Goal: Task Accomplishment & Management: Use online tool/utility

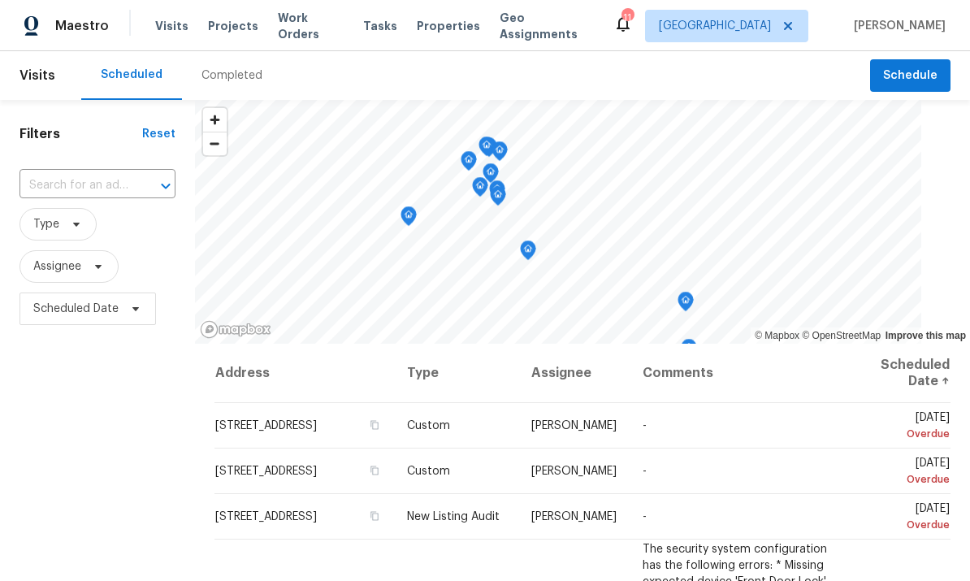
click at [301, 29] on span "Work Orders" at bounding box center [311, 26] width 66 height 32
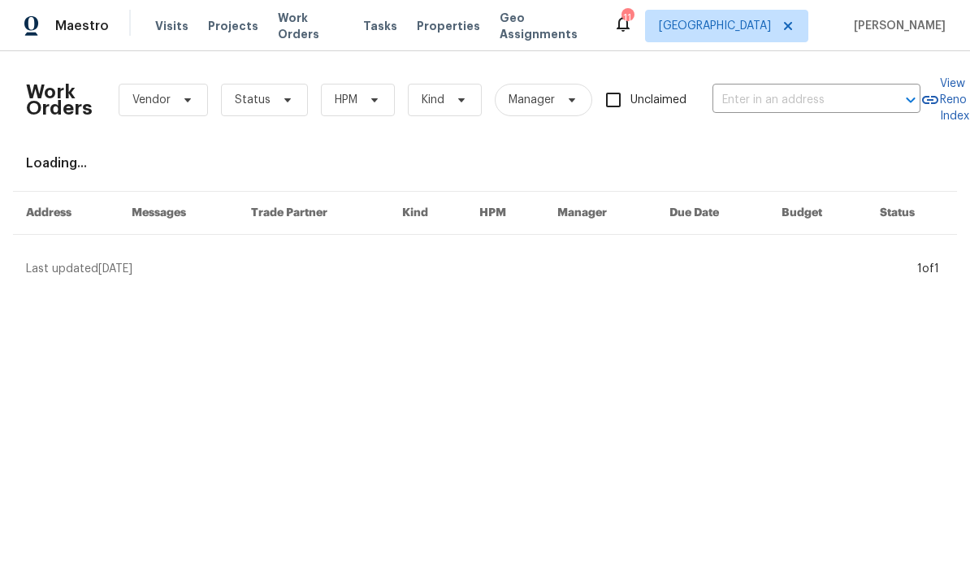
click at [813, 93] on input "text" at bounding box center [793, 100] width 162 height 25
type input "9404"
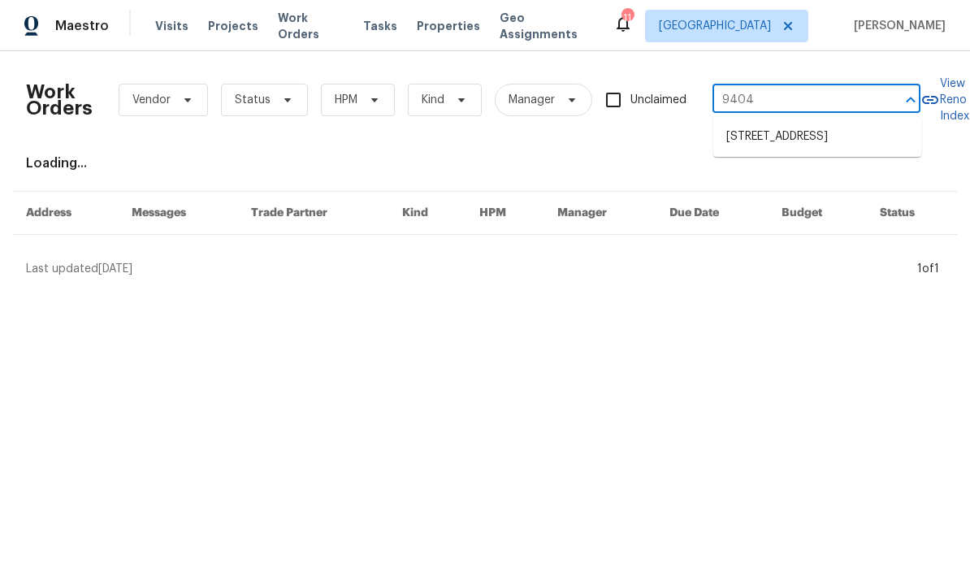
click at [777, 150] on li "[STREET_ADDRESS]" at bounding box center [817, 136] width 208 height 27
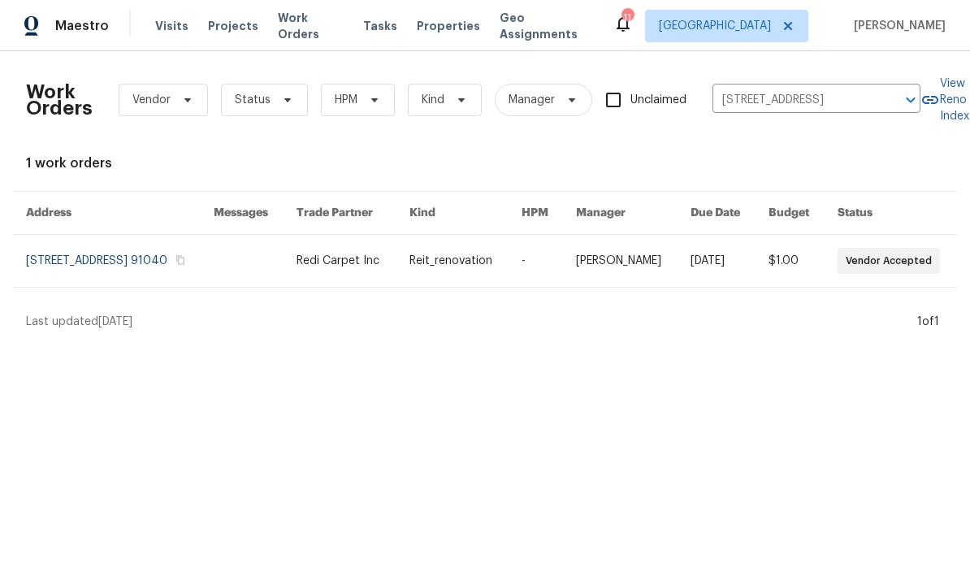
click at [478, 270] on link at bounding box center [465, 261] width 112 height 52
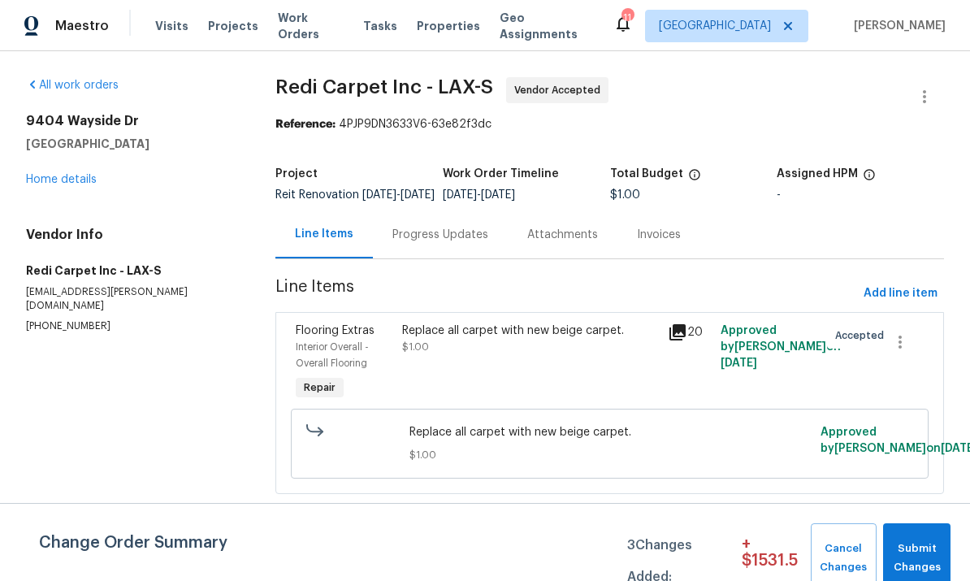
click at [80, 181] on link "Home details" at bounding box center [61, 179] width 71 height 11
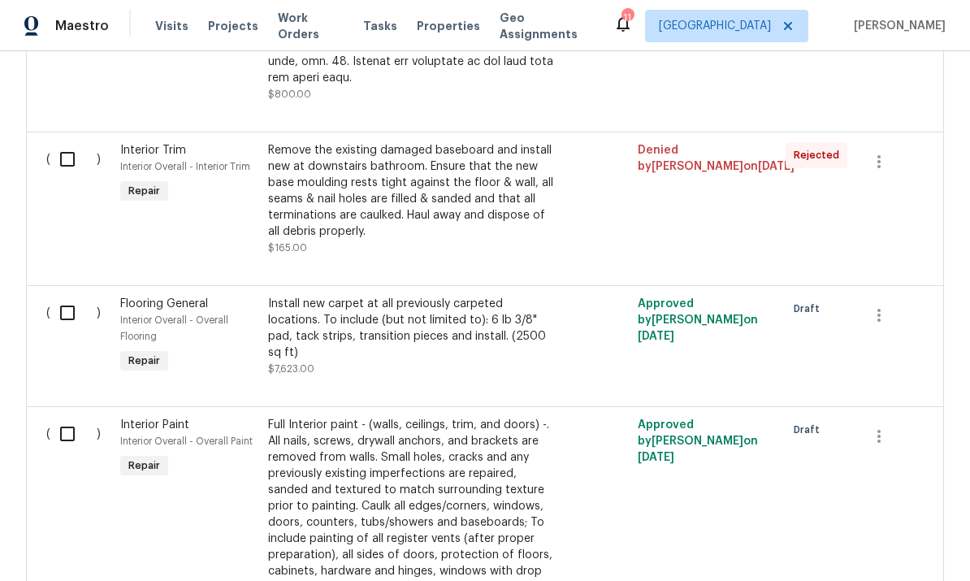
scroll to position [1294, 0]
click at [467, 302] on div "Install new carpet at all previously carpeted locations. To include (but not li…" at bounding box center [411, 328] width 286 height 65
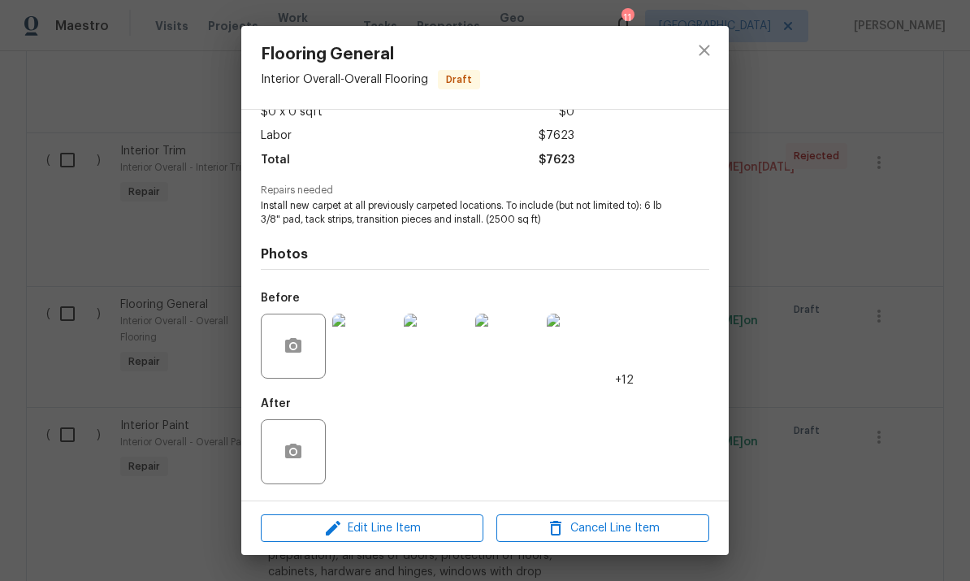
scroll to position [103, 0]
click at [374, 528] on span "Edit Line Item" at bounding box center [372, 528] width 213 height 20
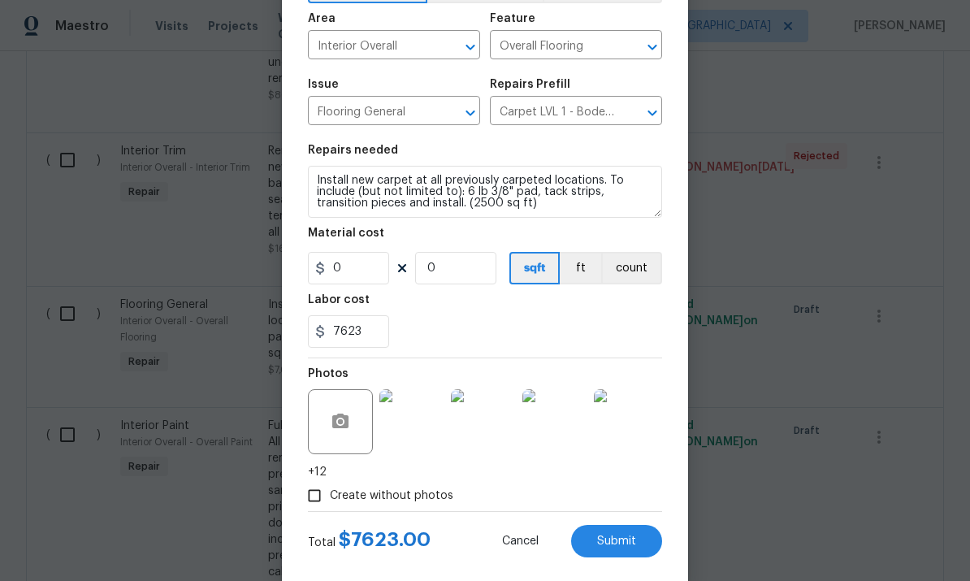
scroll to position [110, 0]
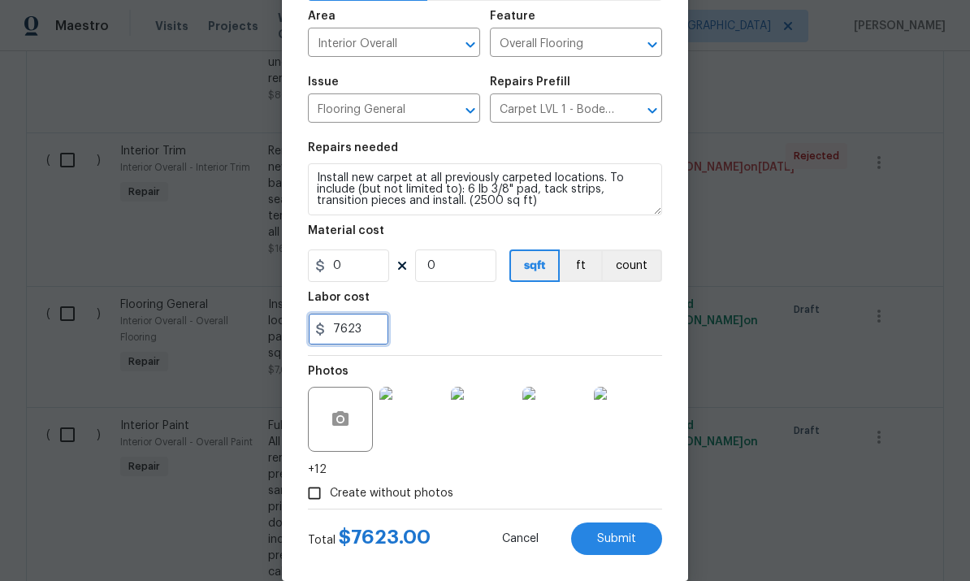
click at [374, 337] on input "7623" at bounding box center [348, 329] width 81 height 32
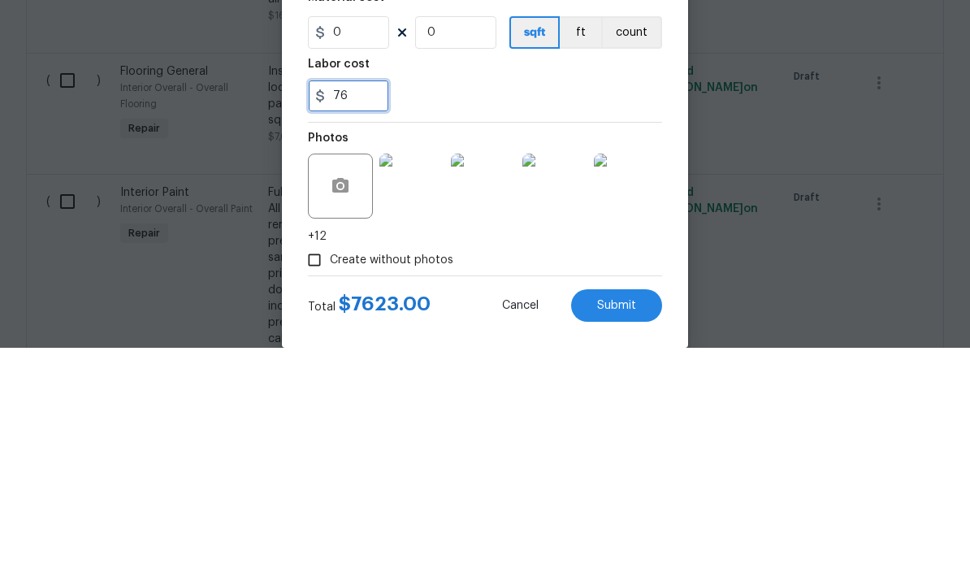
type input "7"
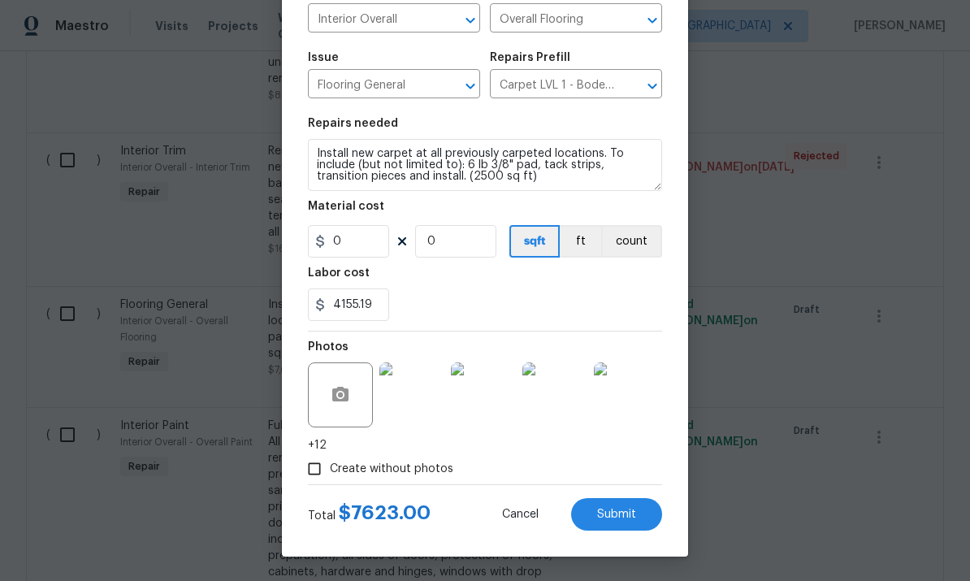
scroll to position [138, 0]
type input "4155.19"
click at [625, 513] on span "Submit" at bounding box center [616, 514] width 39 height 12
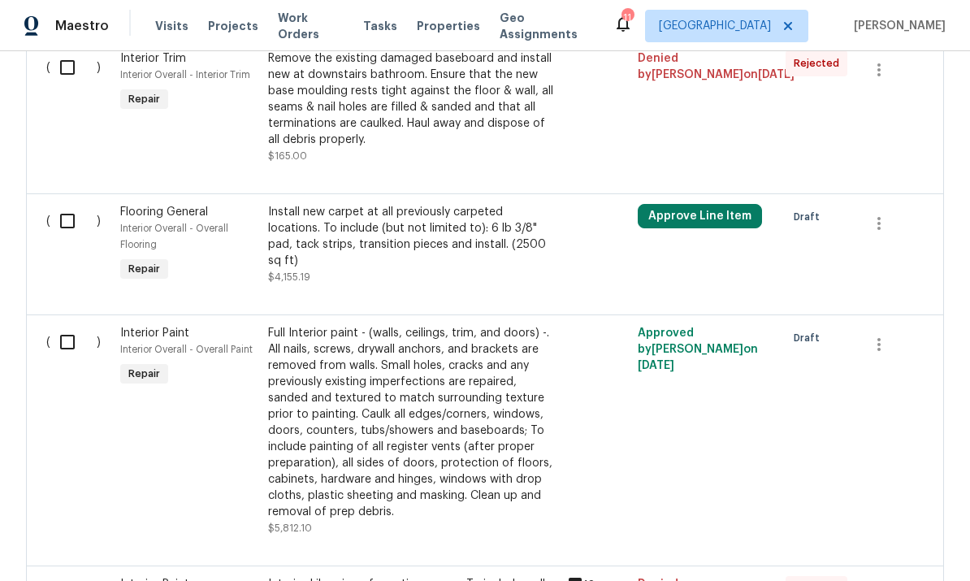
scroll to position [1386, 0]
click at [66, 205] on input "checkbox" at bounding box center [73, 222] width 46 height 34
checkbox input "true"
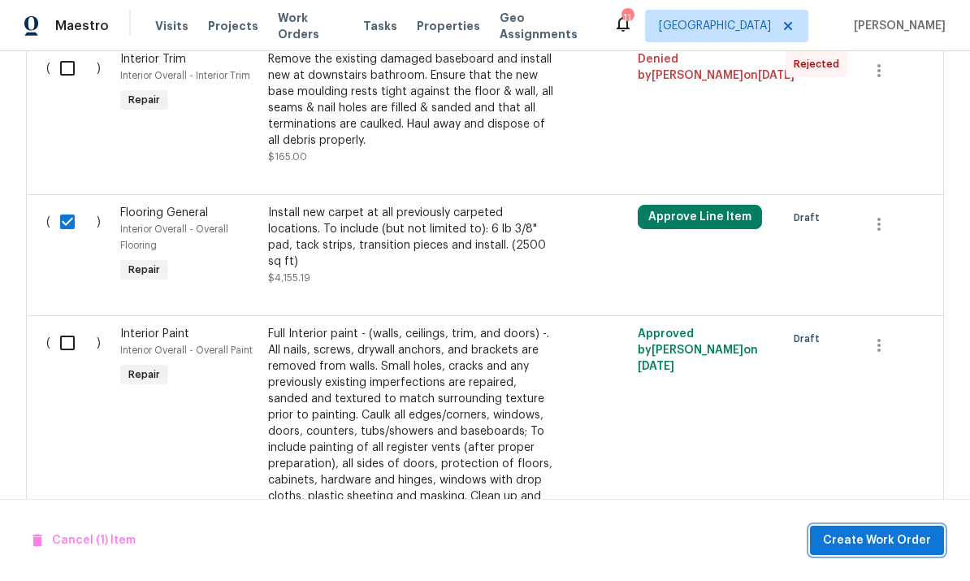
click at [876, 530] on span "Create Work Order" at bounding box center [877, 540] width 108 height 20
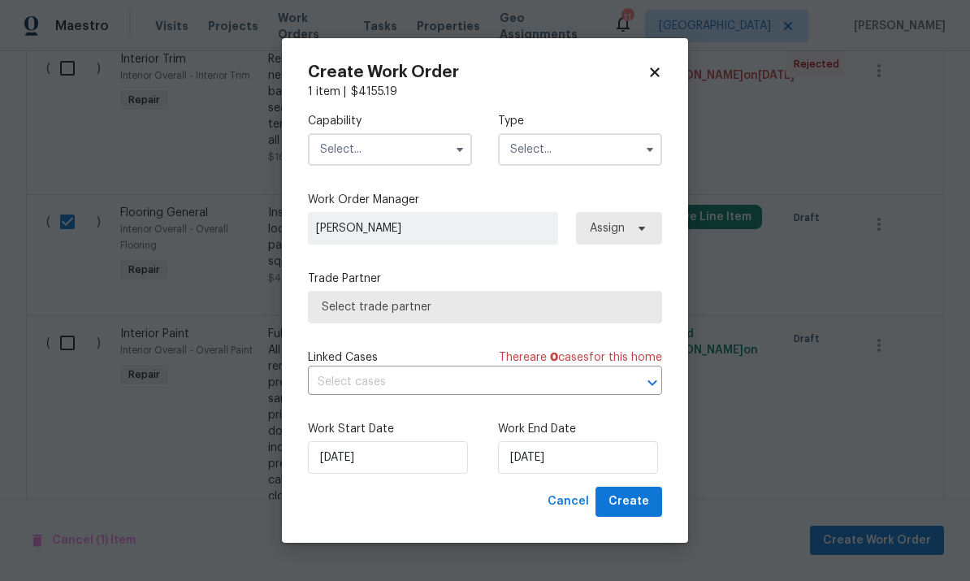
click at [406, 139] on input "text" at bounding box center [390, 149] width 164 height 32
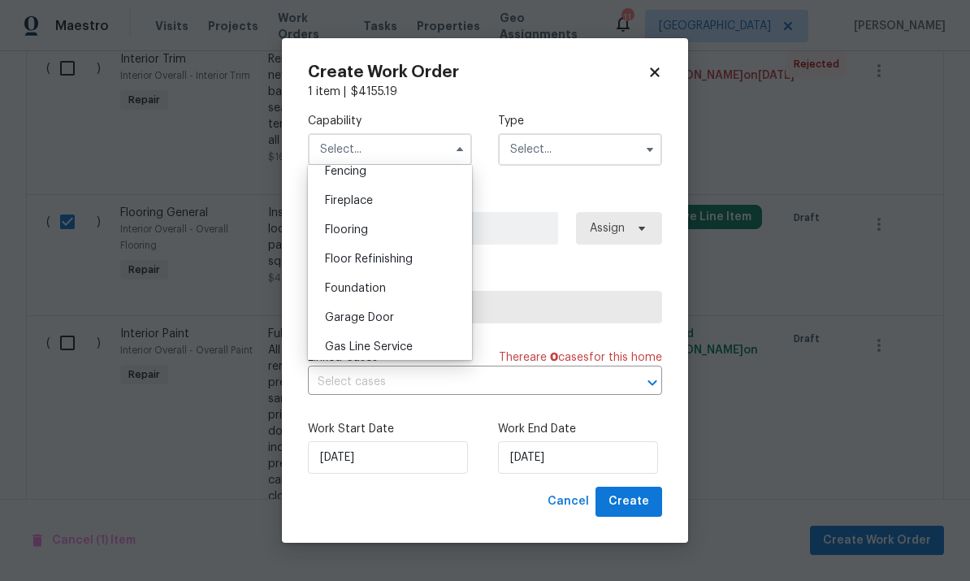
scroll to position [586, 0]
click at [394, 232] on div "Flooring" at bounding box center [390, 228] width 156 height 29
type input "Flooring"
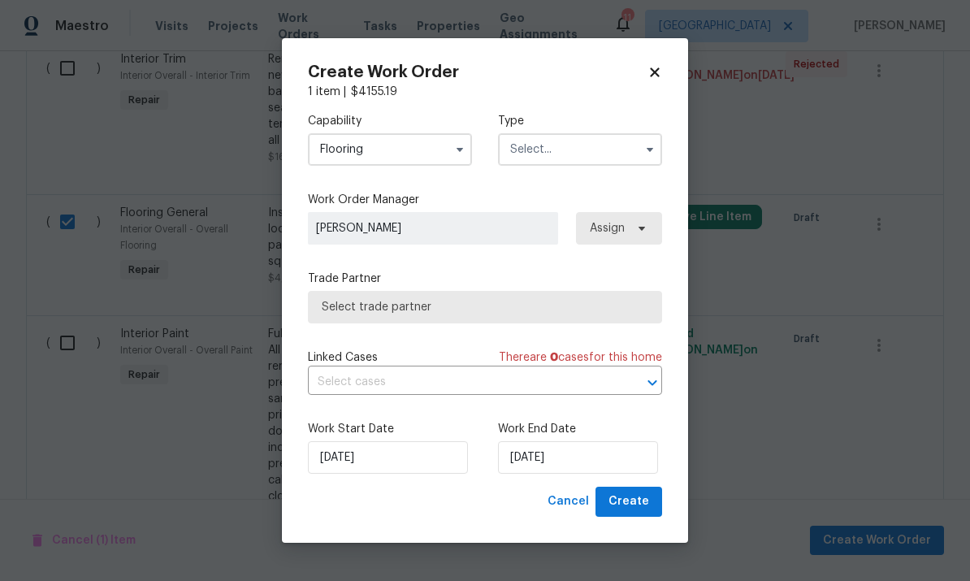
click at [604, 150] on input "text" at bounding box center [580, 149] width 164 height 32
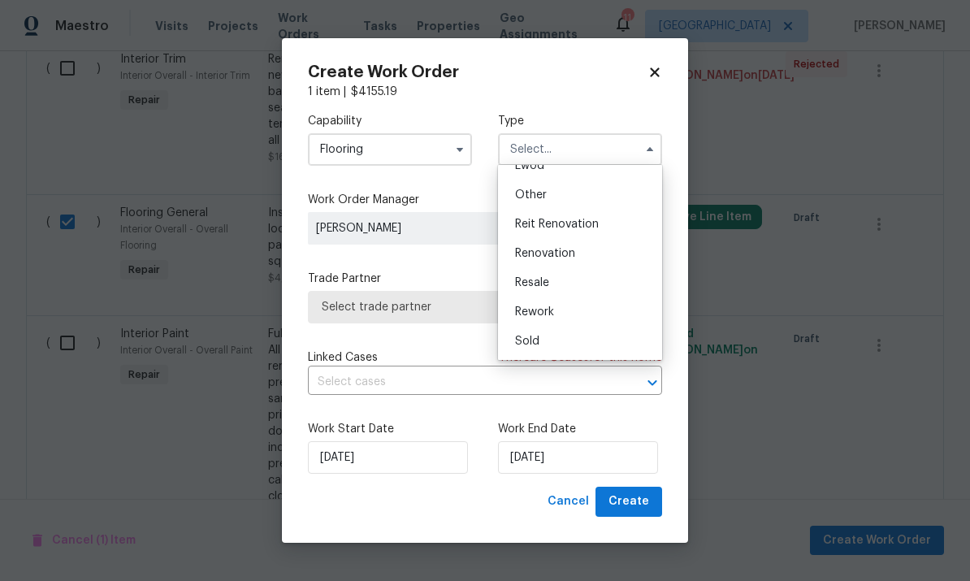
scroll to position [193, 0]
click at [600, 223] on div "Reit Renovation" at bounding box center [580, 224] width 156 height 29
type input "Reit Renovation"
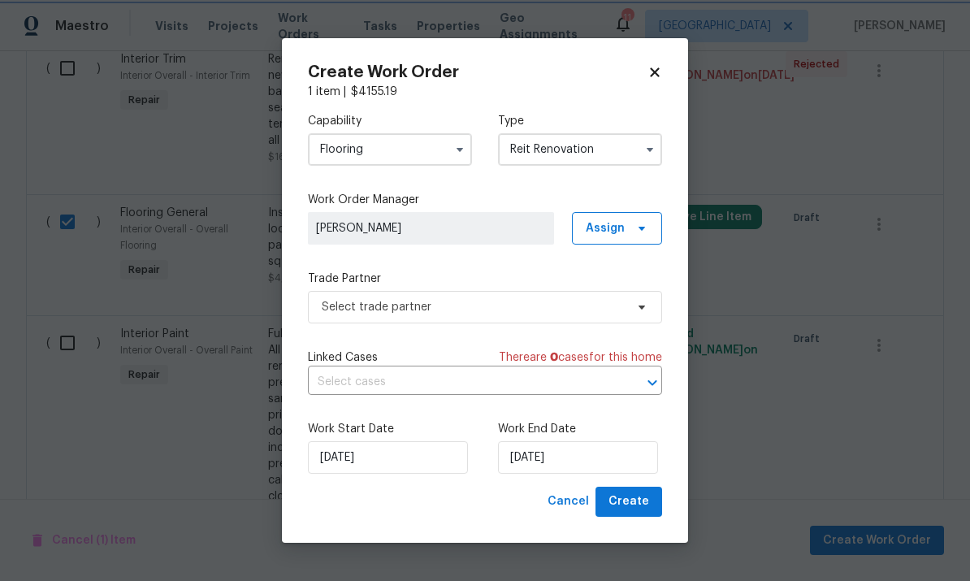
scroll to position [0, 0]
click at [604, 464] on input "10/13/2025" at bounding box center [578, 457] width 160 height 32
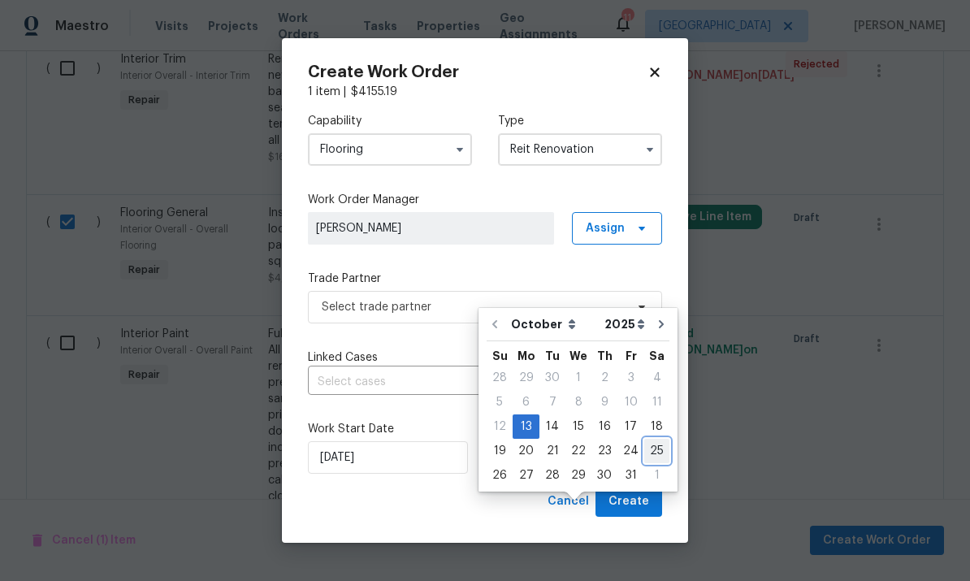
click at [649, 439] on div "25" at bounding box center [656, 450] width 25 height 23
type input "10/25/2025"
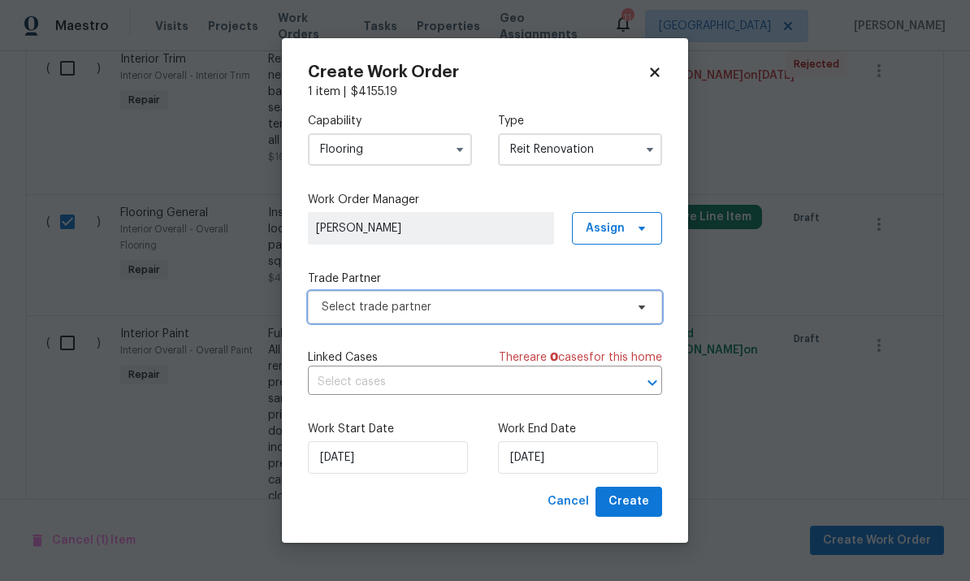
click at [629, 302] on span "Select trade partner" at bounding box center [485, 307] width 354 height 32
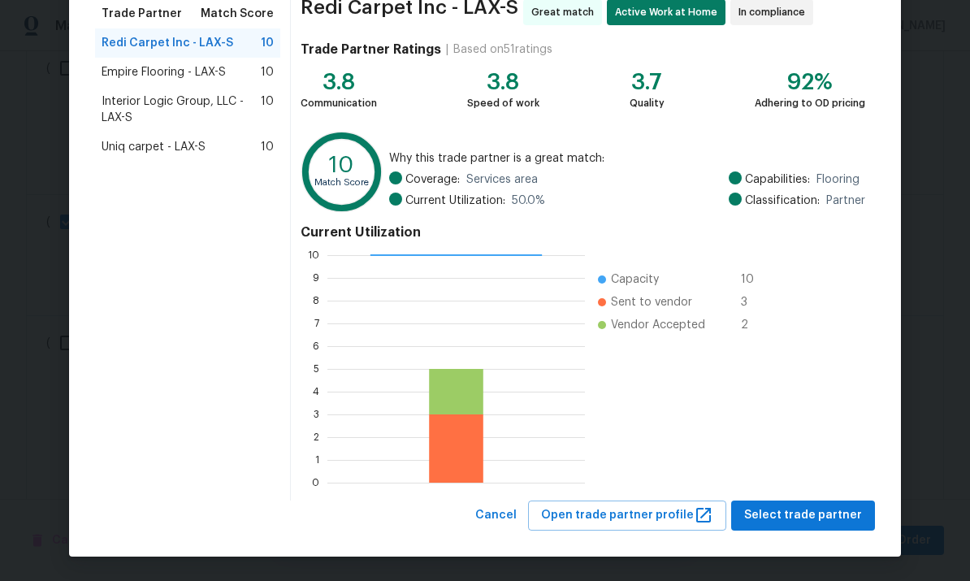
scroll to position [136, 0]
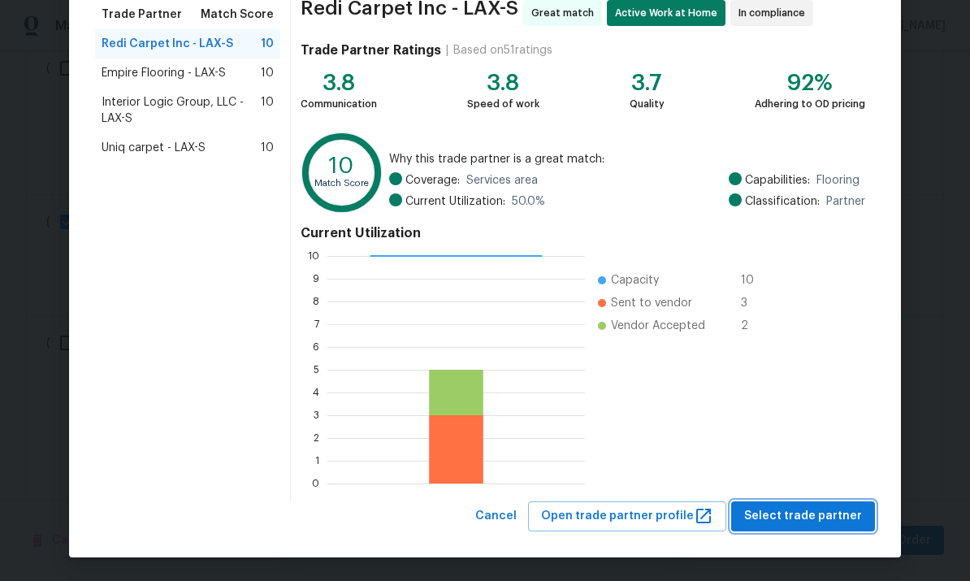
click at [805, 513] on span "Select trade partner" at bounding box center [803, 516] width 118 height 20
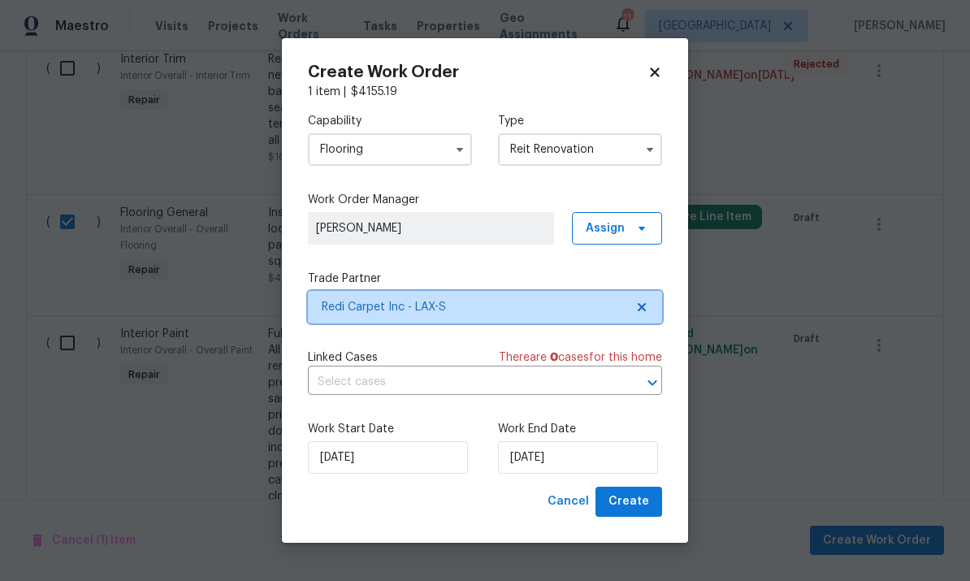
scroll to position [0, 0]
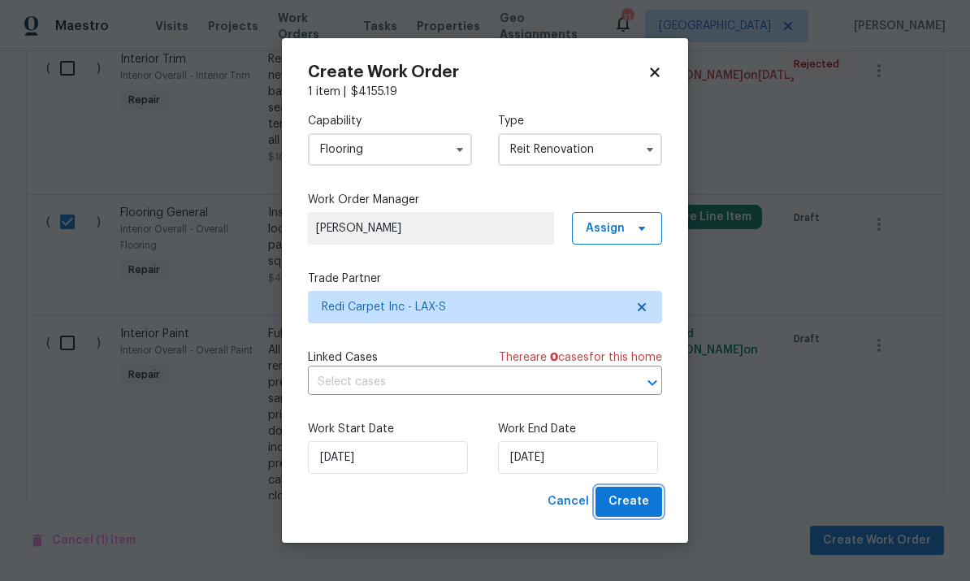
click at [638, 500] on span "Create" at bounding box center [628, 501] width 41 height 20
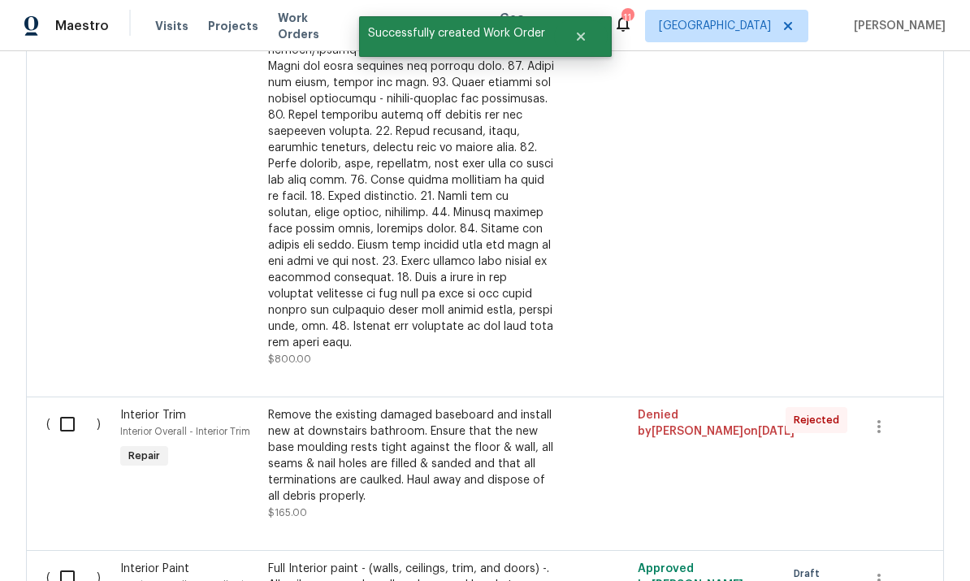
scroll to position [1066, 0]
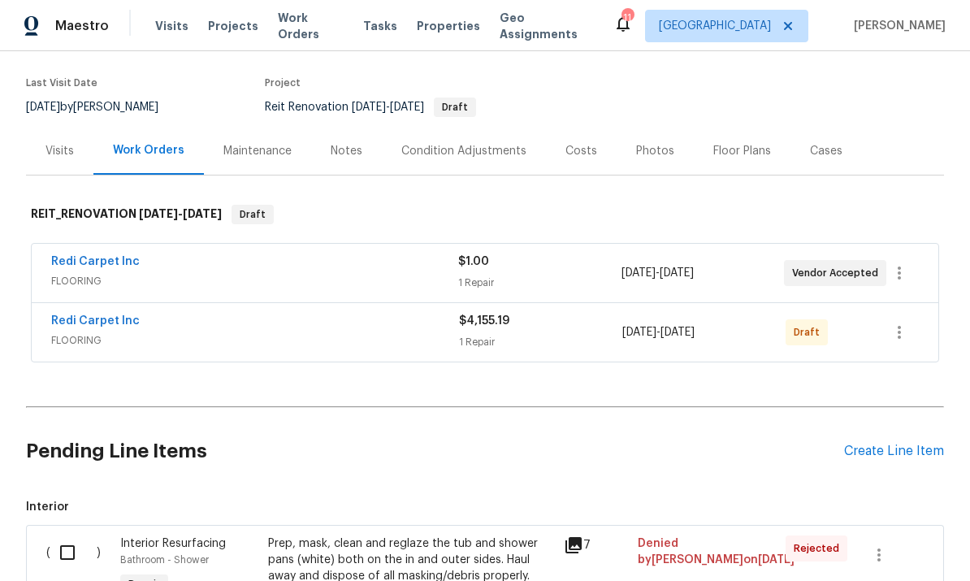
scroll to position [125, 0]
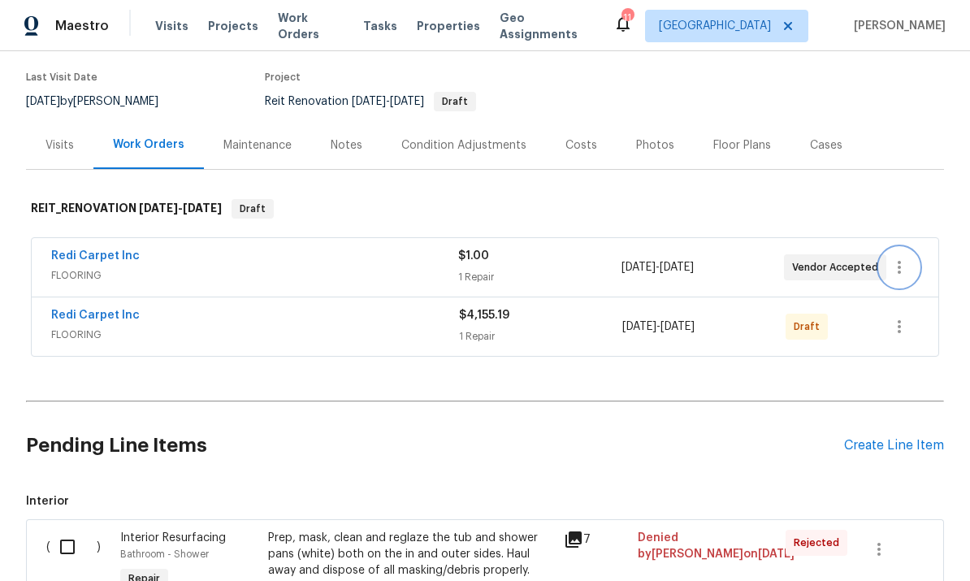
click at [901, 263] on icon "button" at bounding box center [898, 266] width 19 height 19
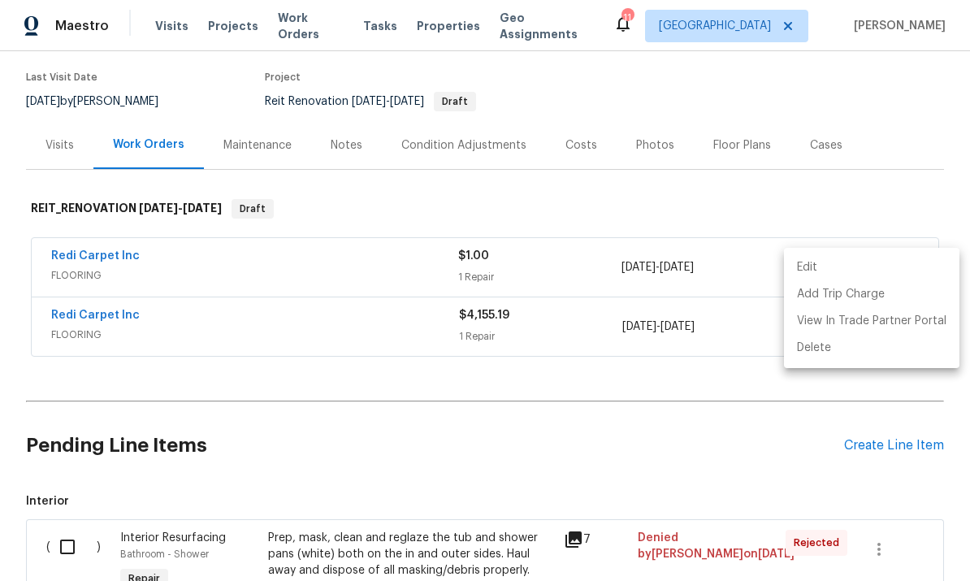
click at [884, 207] on div at bounding box center [485, 290] width 970 height 581
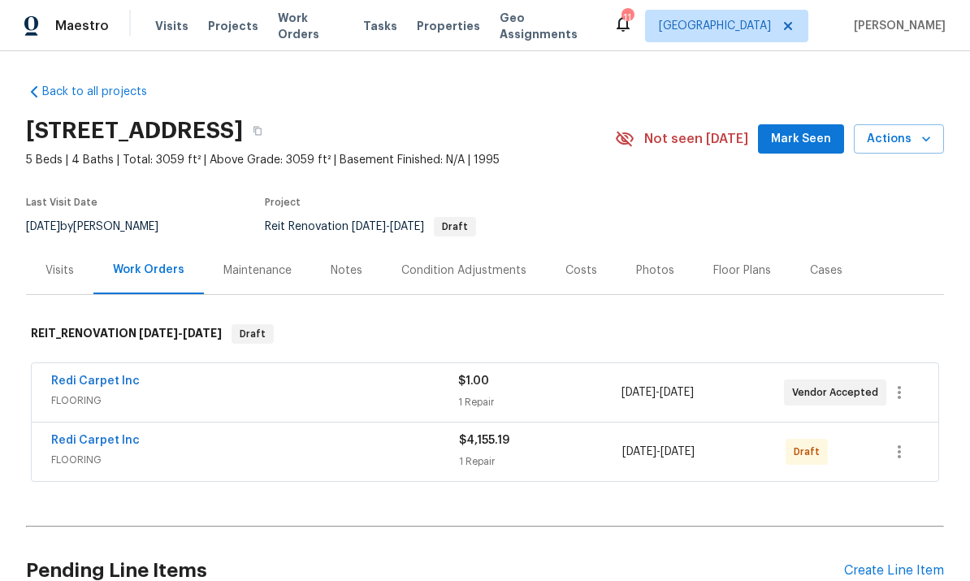
scroll to position [-2, 0]
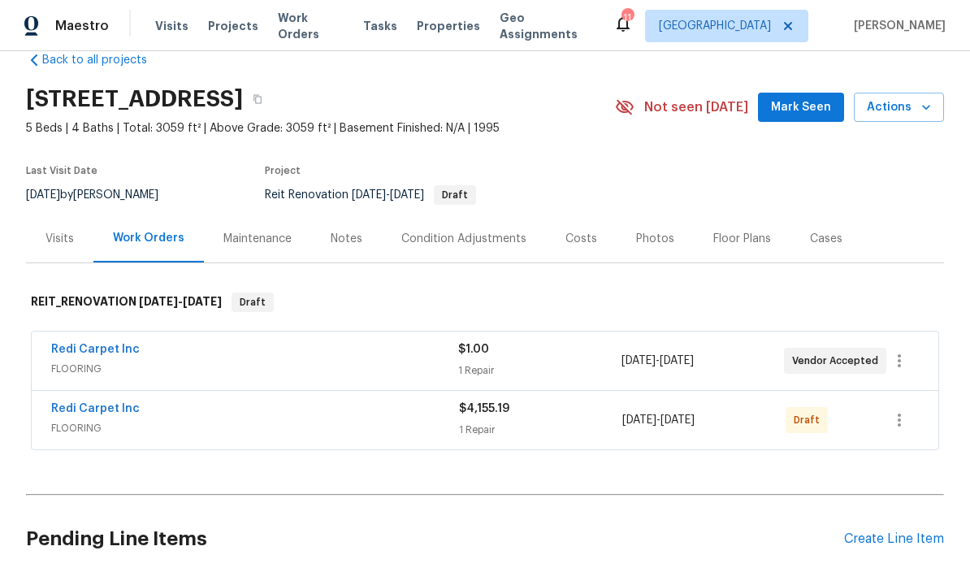
scroll to position [31, 0]
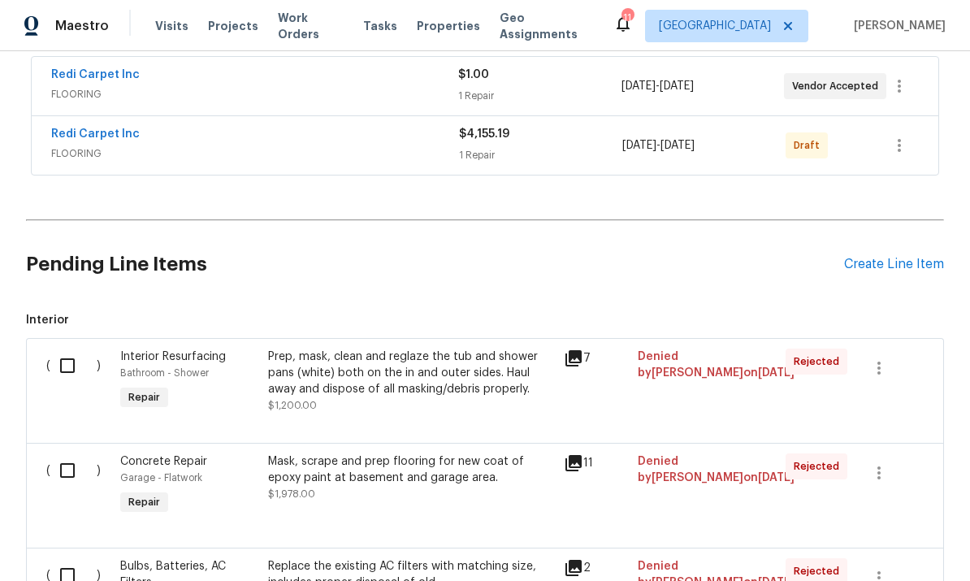
scroll to position [305, 0]
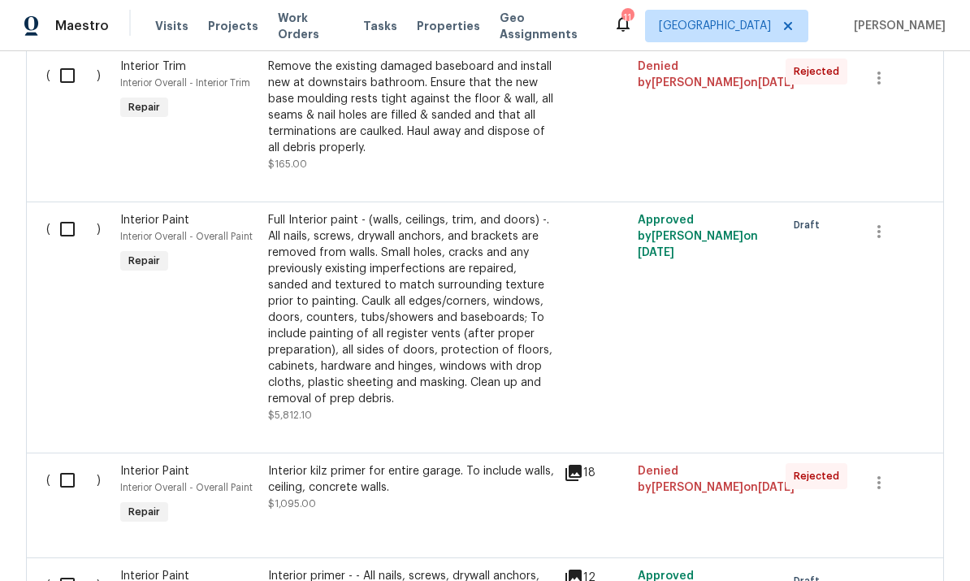
scroll to position [1452, 0]
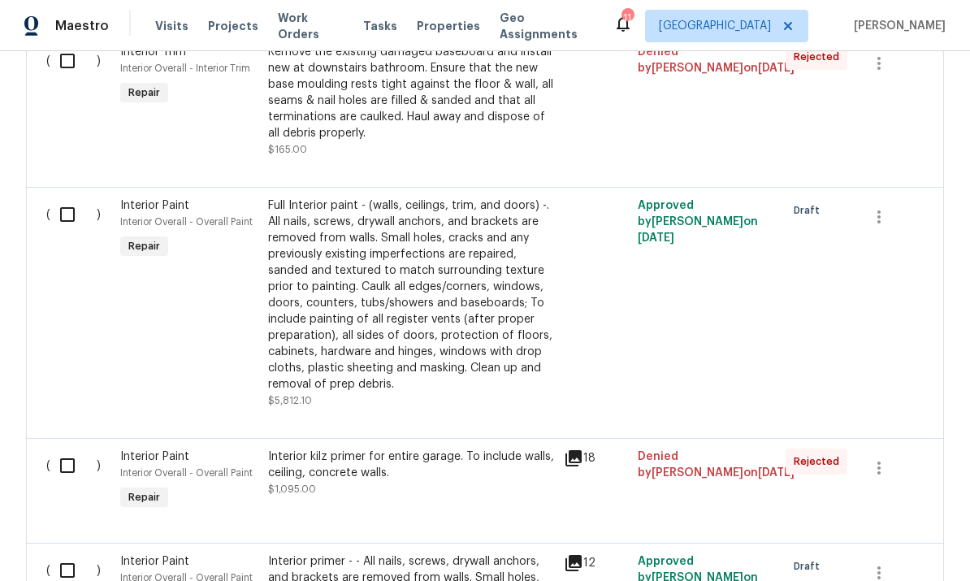
click at [61, 204] on input "checkbox" at bounding box center [73, 214] width 46 height 34
checkbox input "true"
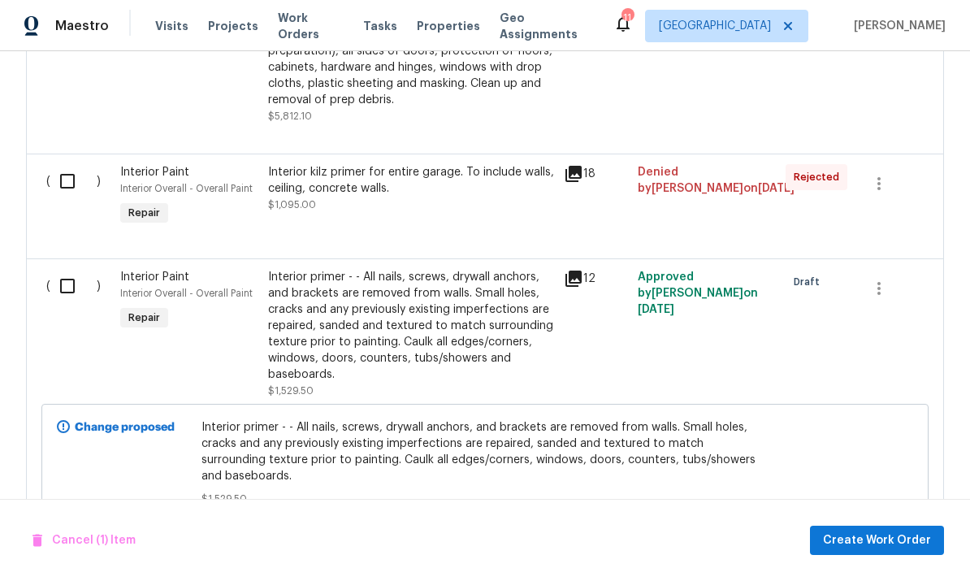
scroll to position [1726, 0]
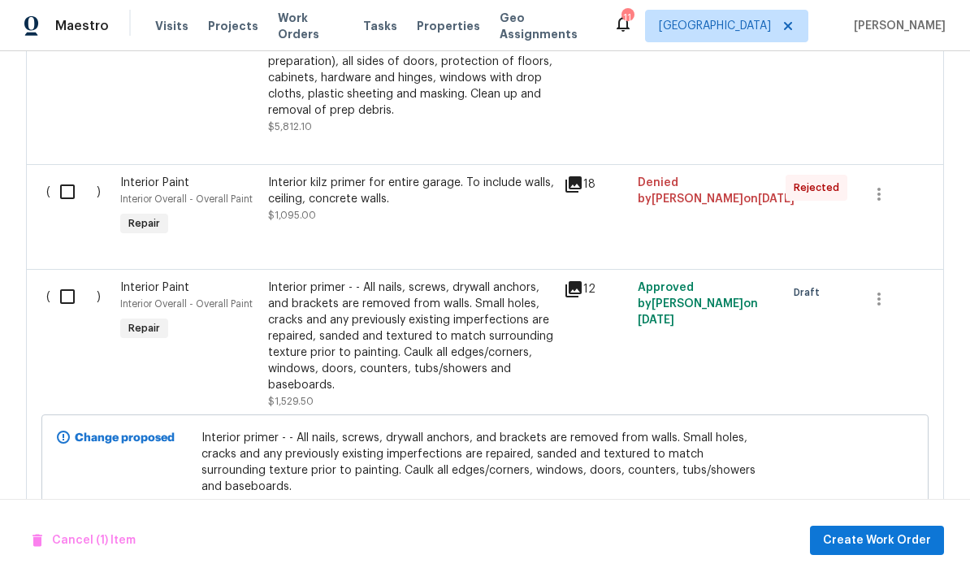
click at [54, 288] on input "checkbox" at bounding box center [73, 296] width 46 height 34
checkbox input "true"
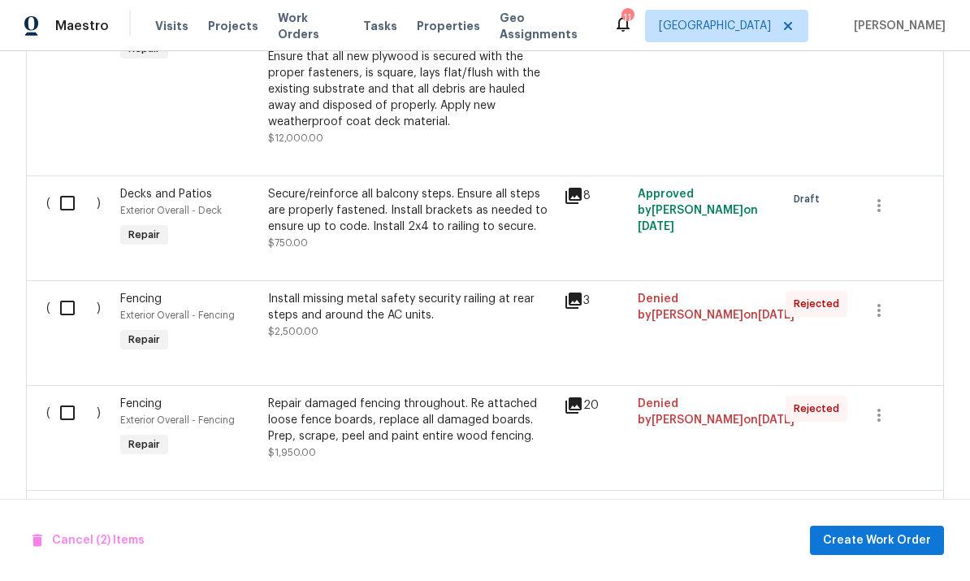
scroll to position [3022, 0]
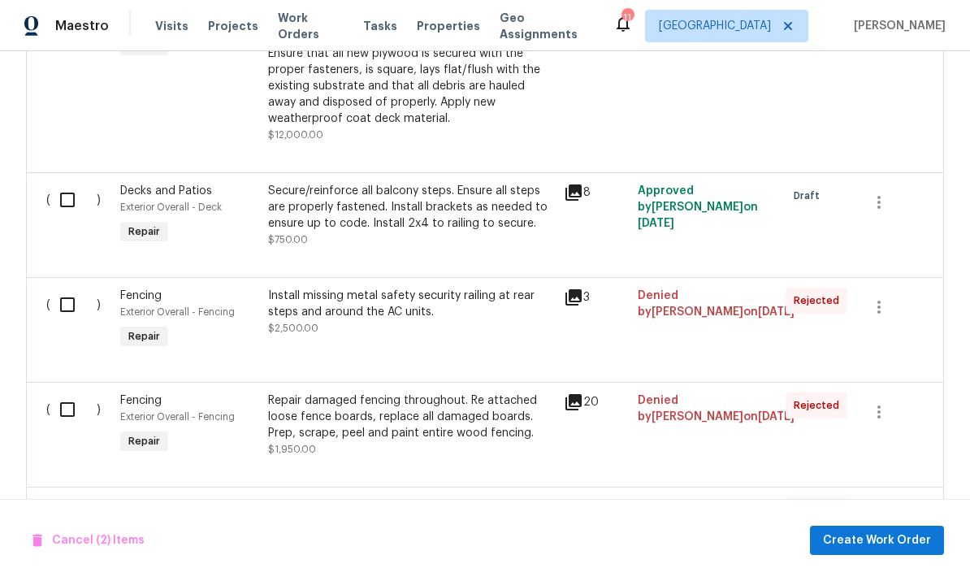
click at [68, 183] on input "checkbox" at bounding box center [73, 200] width 46 height 34
checkbox input "true"
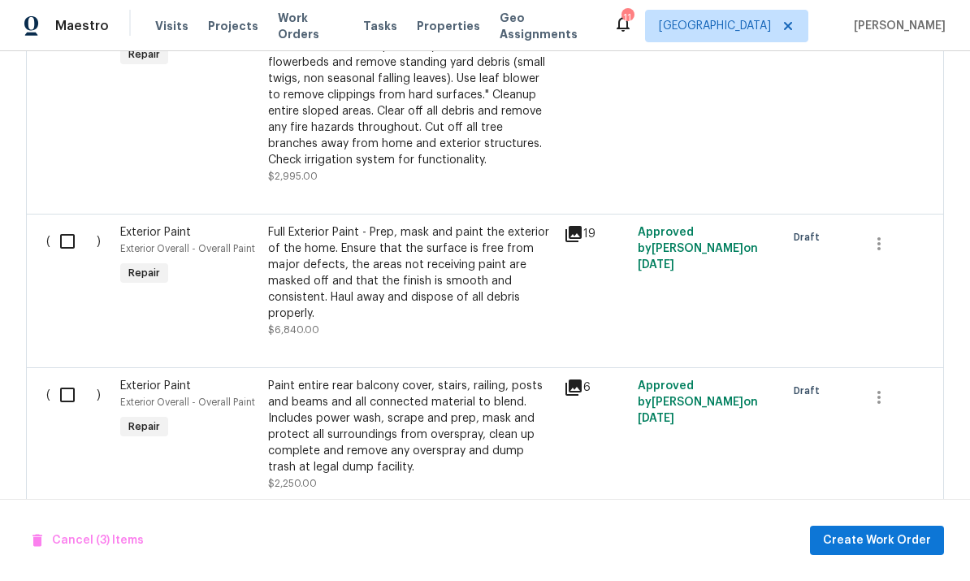
click at [50, 224] on input "checkbox" at bounding box center [73, 241] width 46 height 34
checkbox input "true"
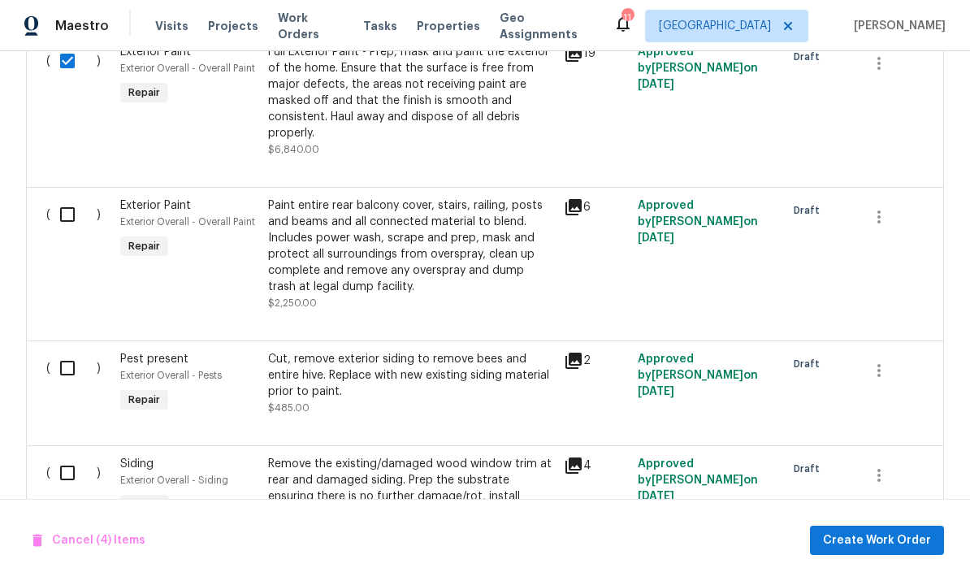
scroll to position [3739, 0]
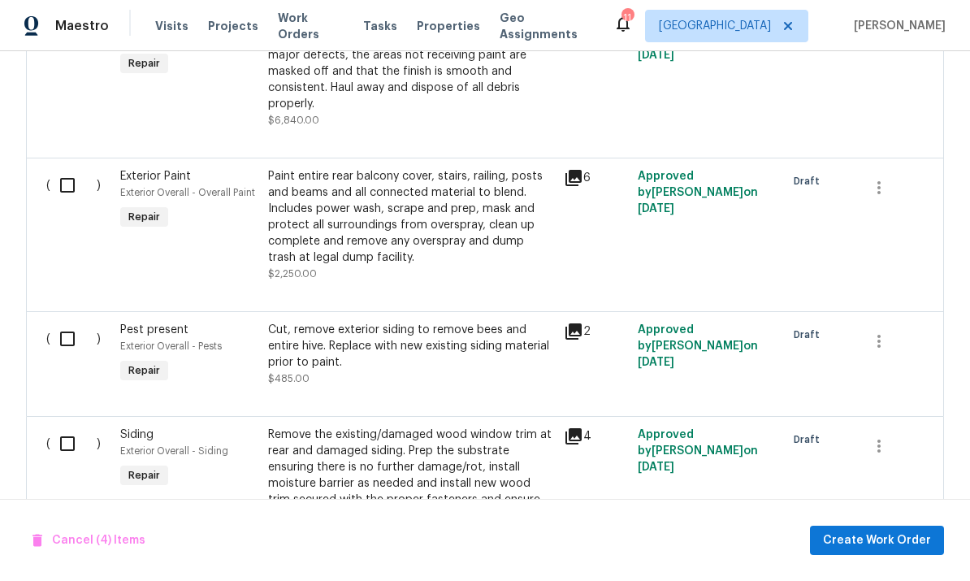
click at [44, 163] on div "( )" at bounding box center [78, 224] width 74 height 123
click at [63, 168] on input "checkbox" at bounding box center [73, 185] width 46 height 34
checkbox input "true"
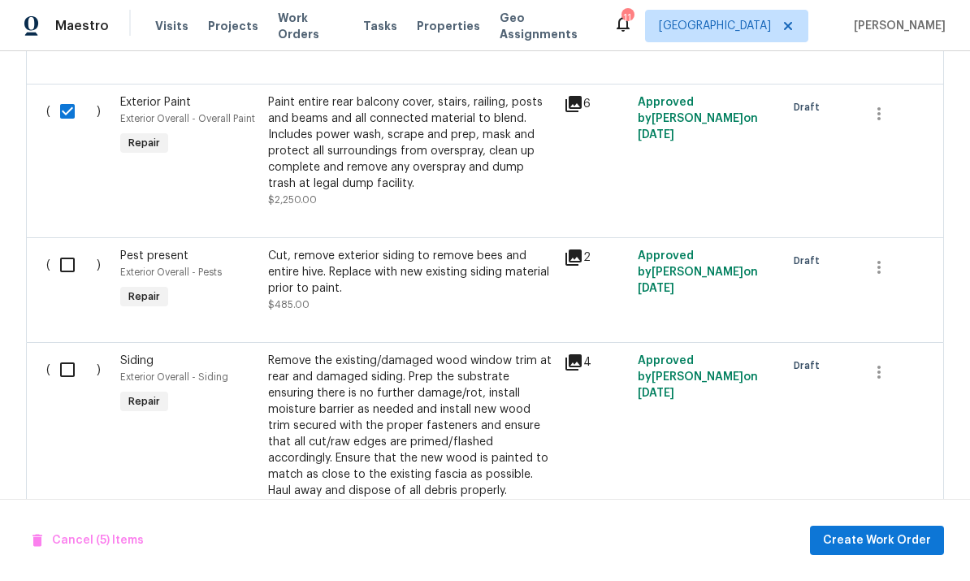
scroll to position [3812, 0]
click at [68, 249] on input "checkbox" at bounding box center [73, 266] width 46 height 34
checkbox input "true"
click at [63, 369] on input "checkbox" at bounding box center [73, 370] width 46 height 34
checkbox input "true"
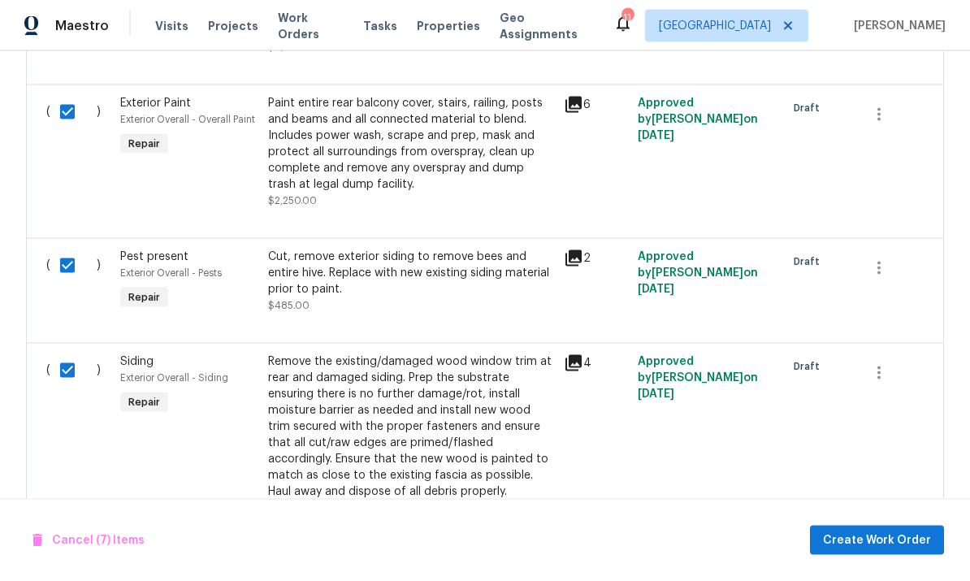
scroll to position [61, 0]
click at [876, 537] on span "Create Work Order" at bounding box center [877, 540] width 108 height 20
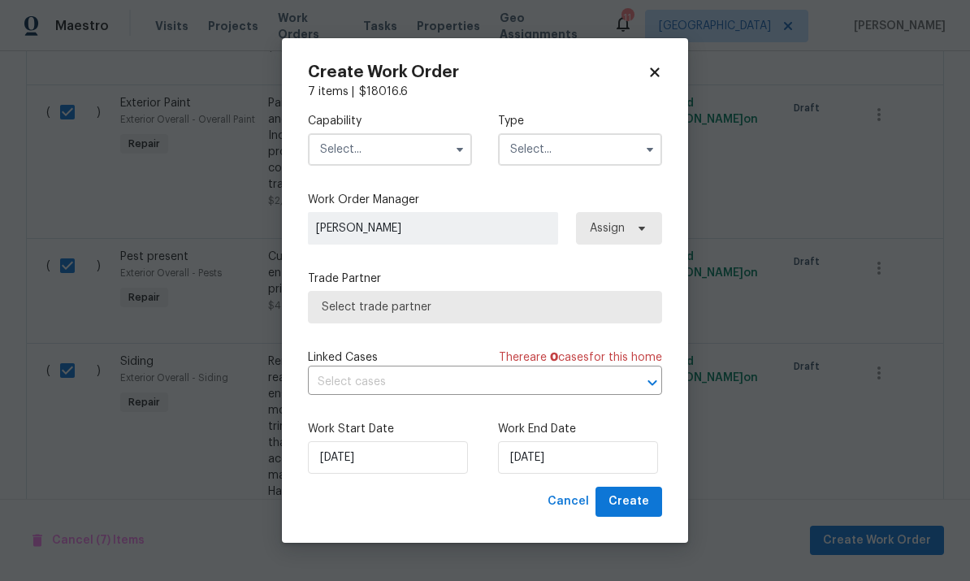
click at [407, 160] on input "text" at bounding box center [390, 149] width 164 height 32
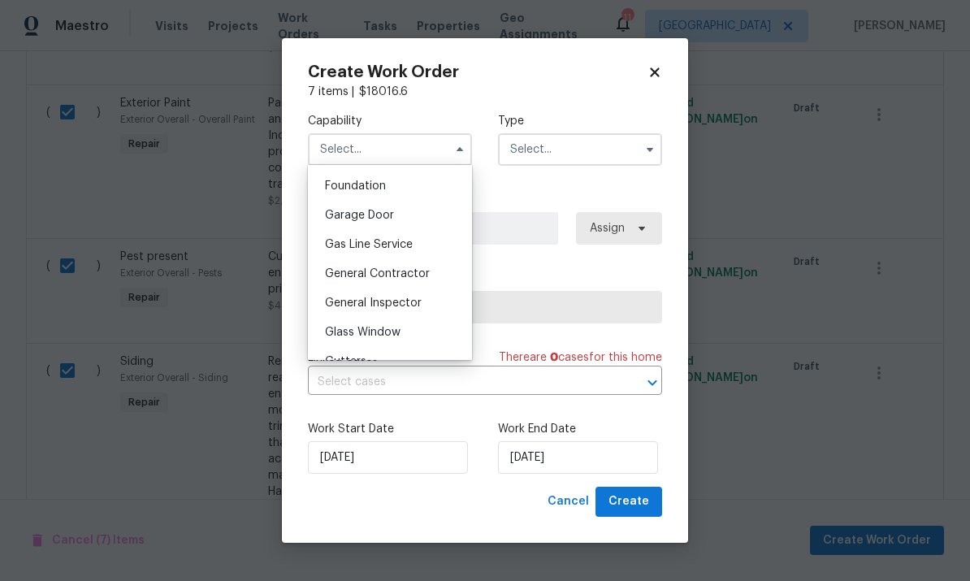
scroll to position [686, 0]
click at [425, 270] on span "General Contractor" at bounding box center [377, 274] width 105 height 11
type input "General Contractor"
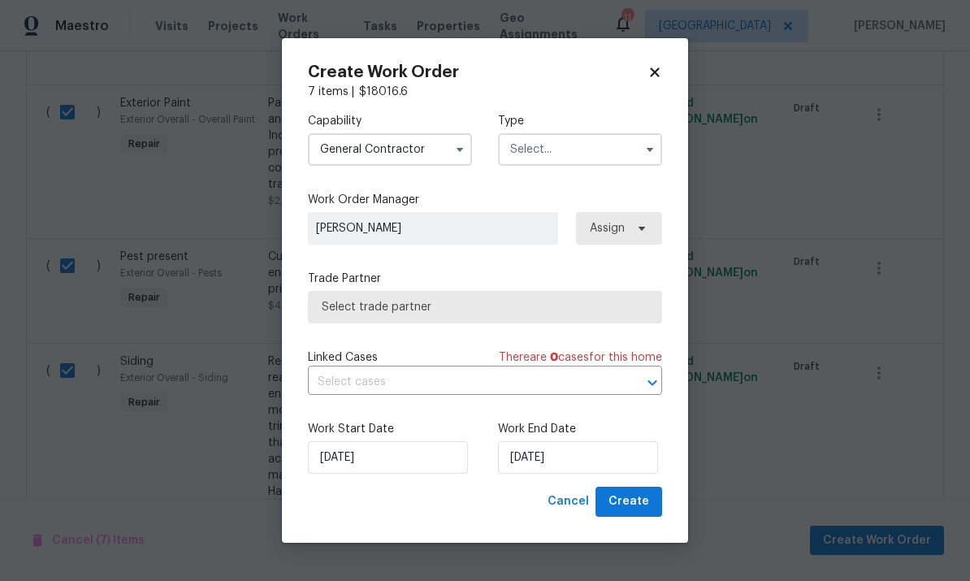
click at [600, 149] on input "text" at bounding box center [580, 149] width 164 height 32
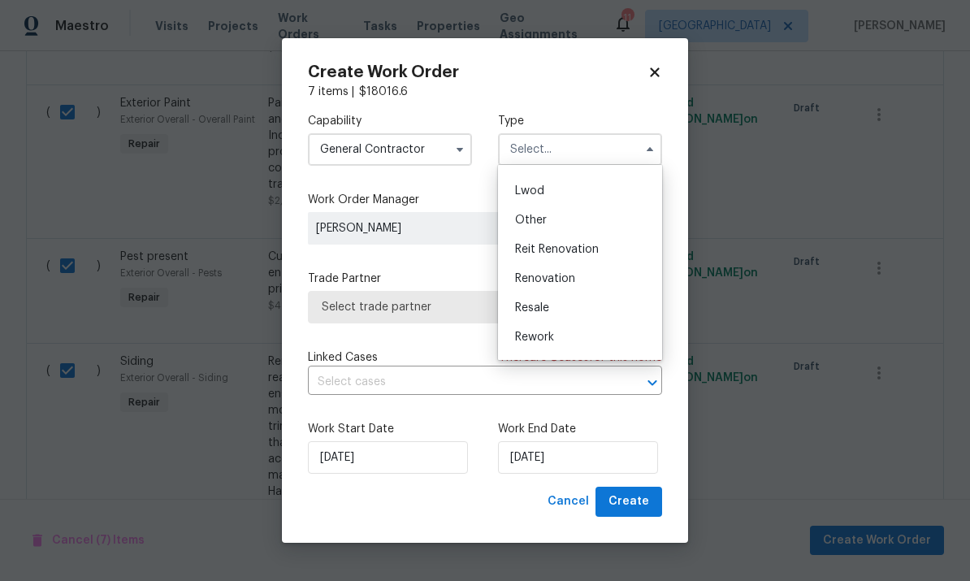
scroll to position [162, 0]
click at [592, 246] on div "Reit Renovation" at bounding box center [580, 255] width 156 height 29
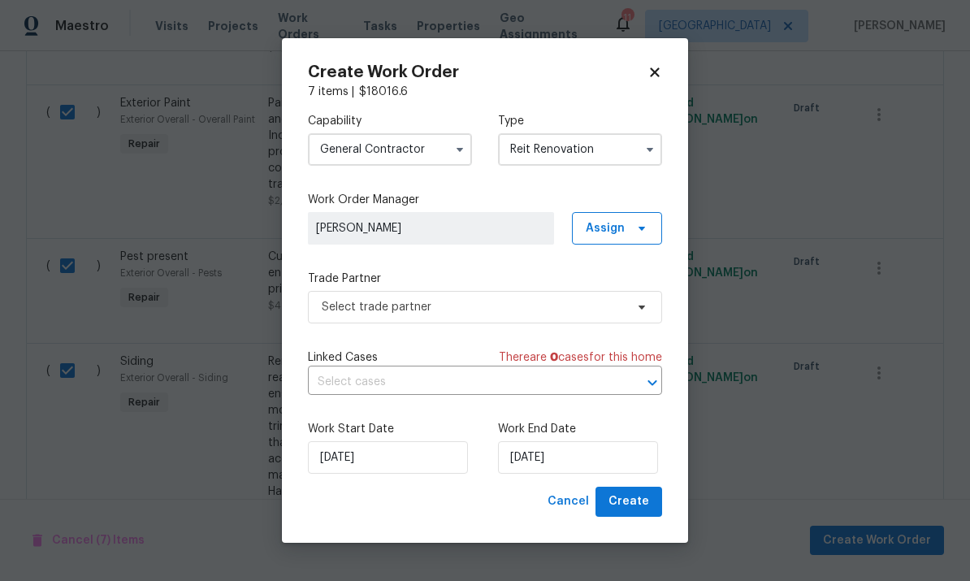
type input "Reit Renovation"
click at [582, 464] on input "10/13/2025" at bounding box center [578, 457] width 160 height 32
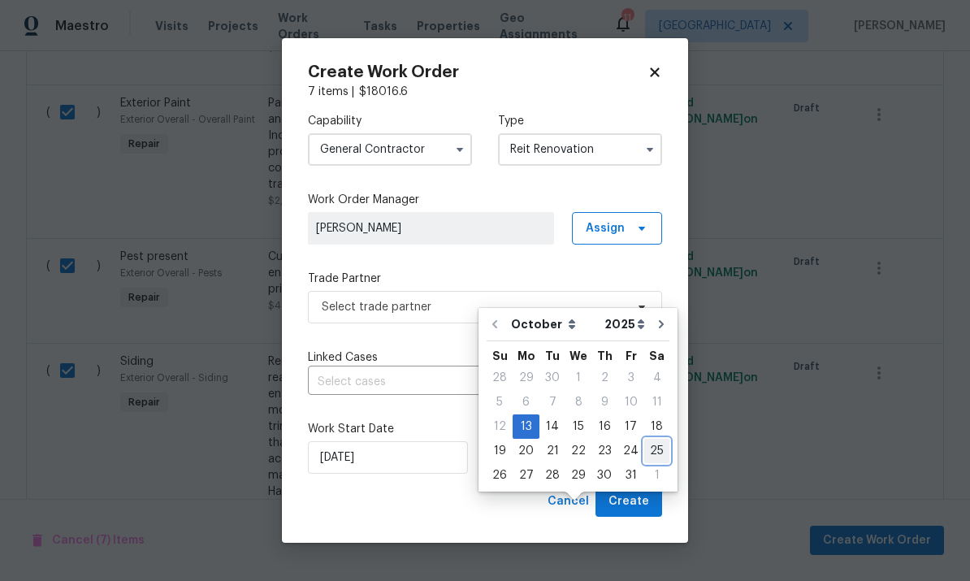
click at [653, 439] on div "25" at bounding box center [656, 450] width 25 height 23
type input "10/25/2025"
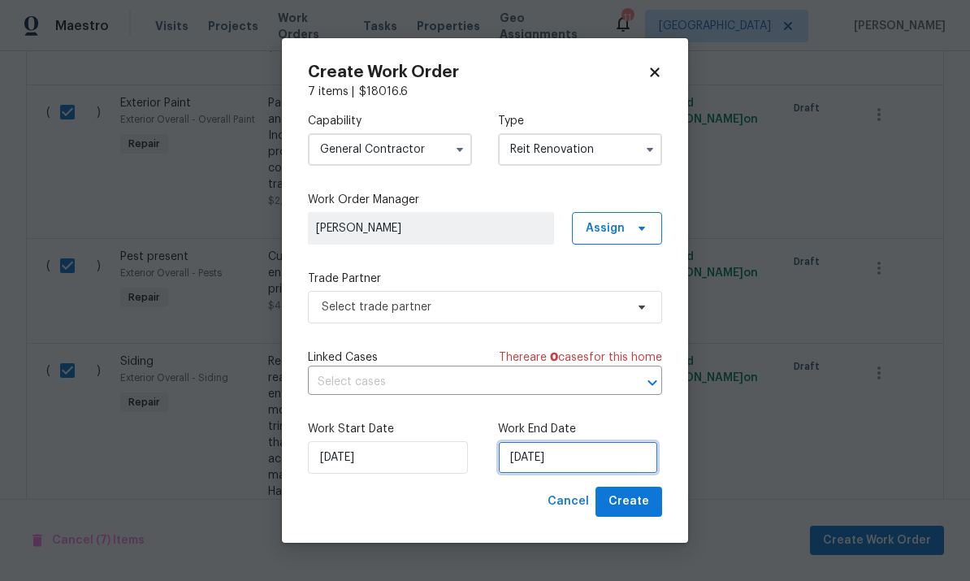
click at [616, 460] on input "10/25/2025" at bounding box center [578, 457] width 160 height 32
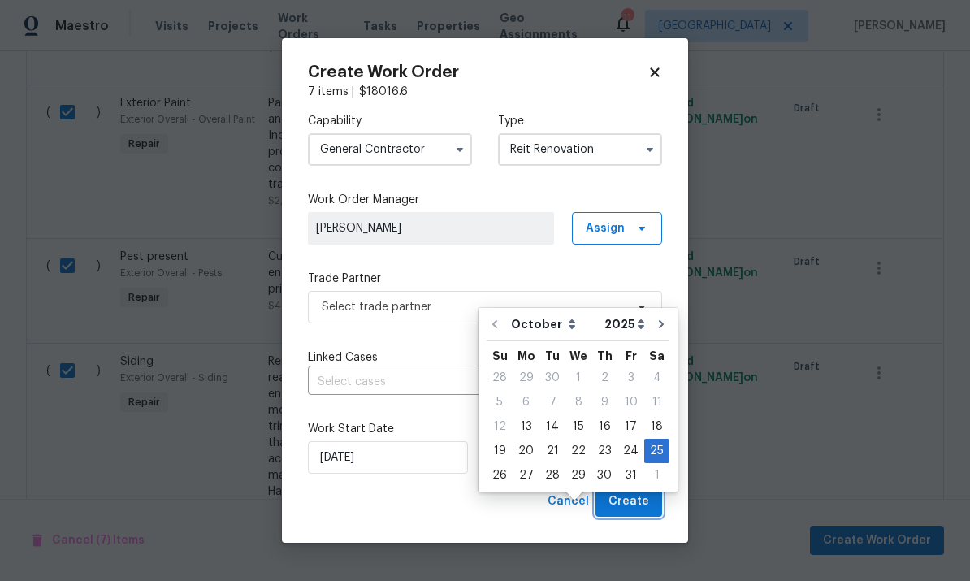
click at [638, 511] on span "Create" at bounding box center [628, 501] width 41 height 20
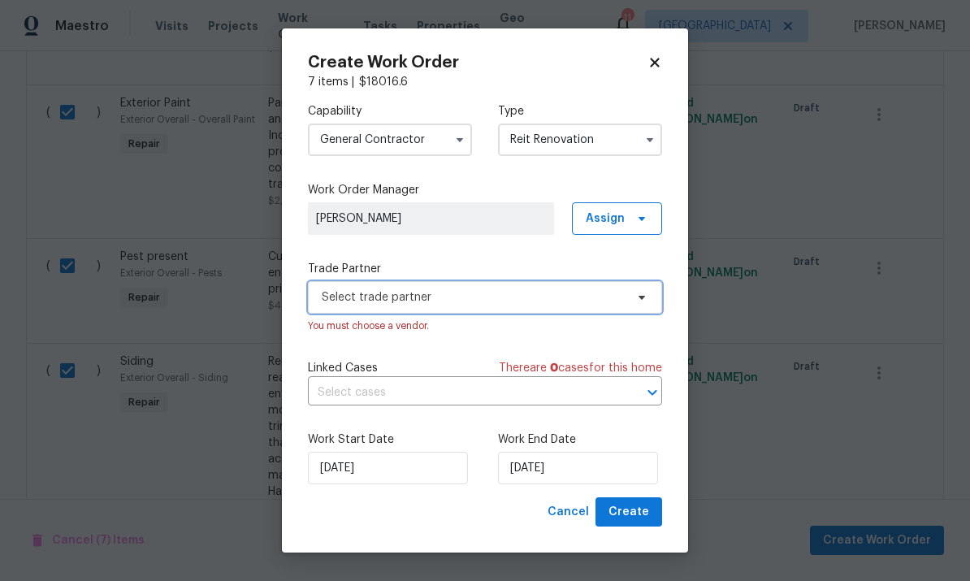
click at [625, 286] on span "Select trade partner" at bounding box center [485, 297] width 354 height 32
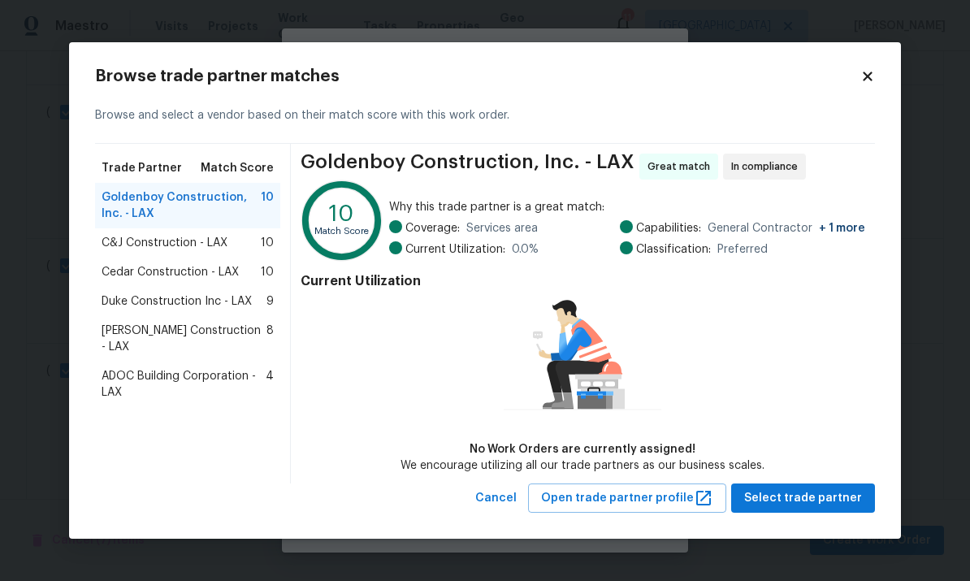
click at [134, 270] on span "Cedar Construction - LAX" at bounding box center [170, 272] width 137 height 16
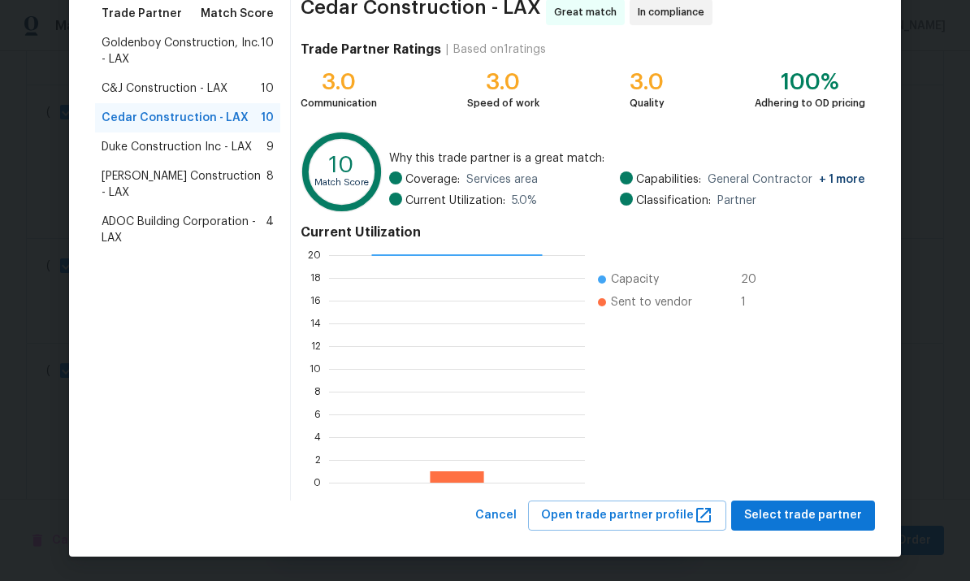
scroll to position [136, 0]
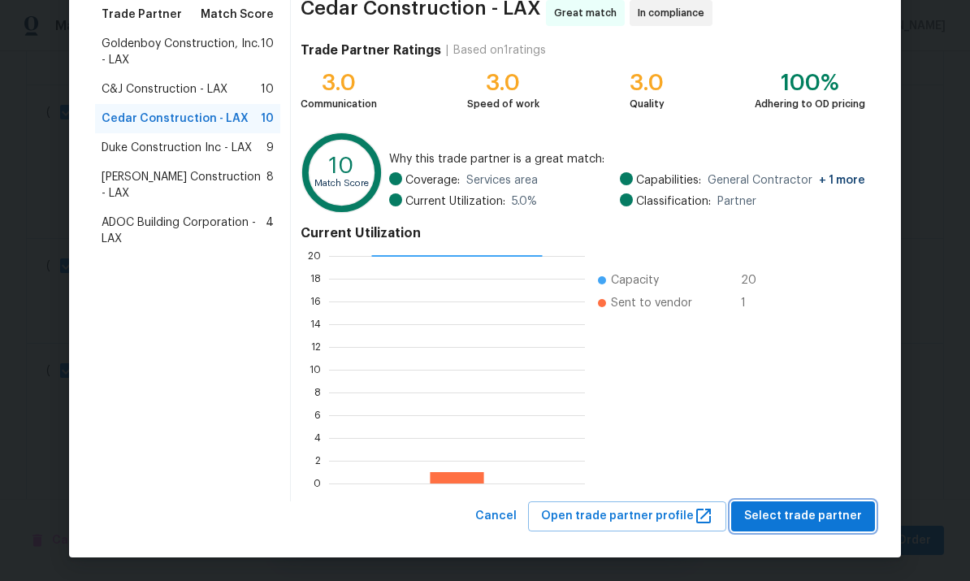
click at [796, 513] on span "Select trade partner" at bounding box center [803, 516] width 118 height 20
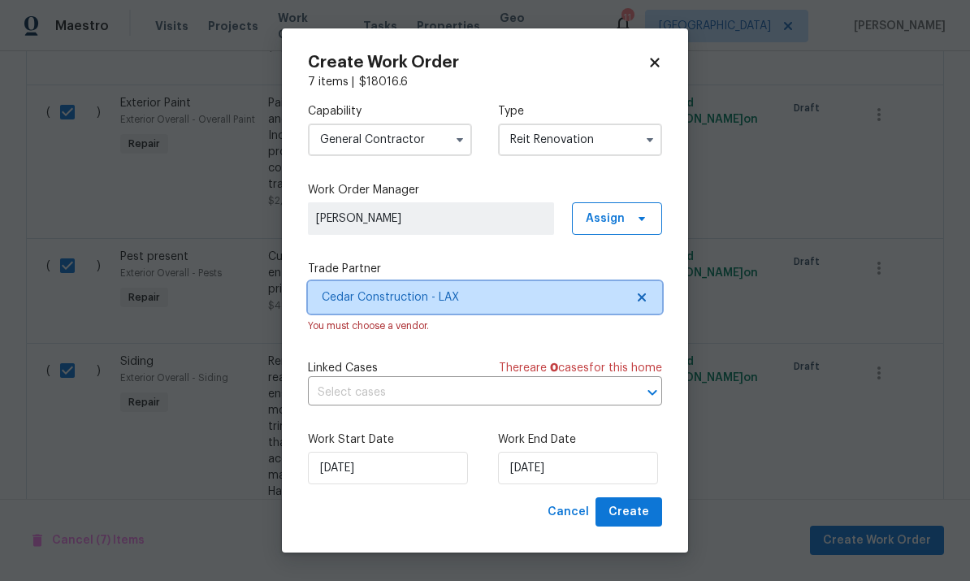
scroll to position [0, 0]
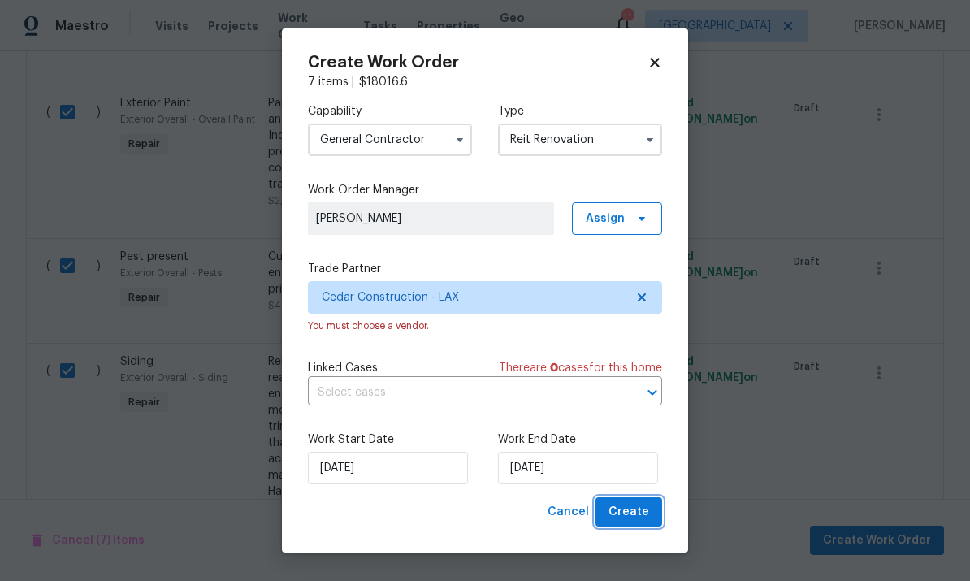
click at [638, 509] on span "Create" at bounding box center [628, 512] width 41 height 20
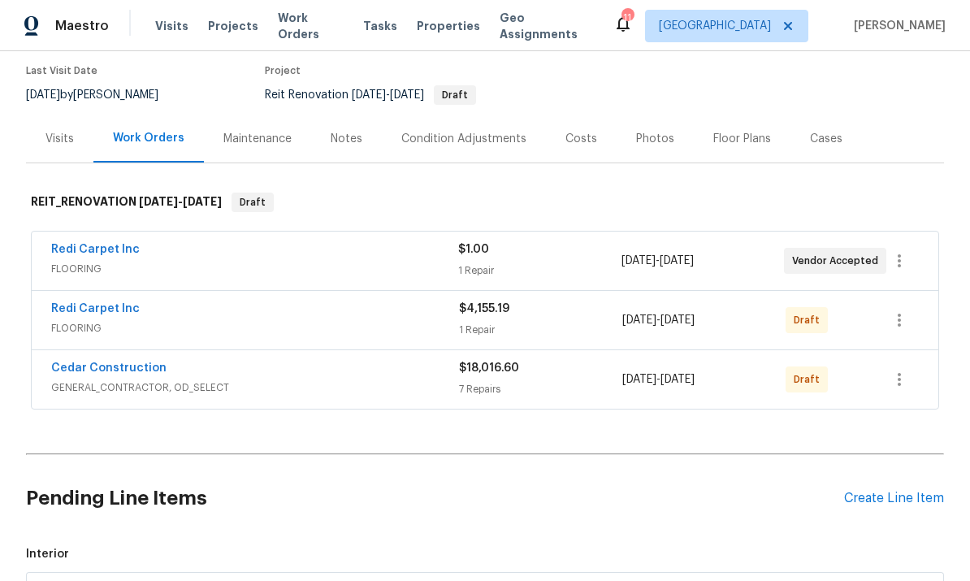
scroll to position [130, 0]
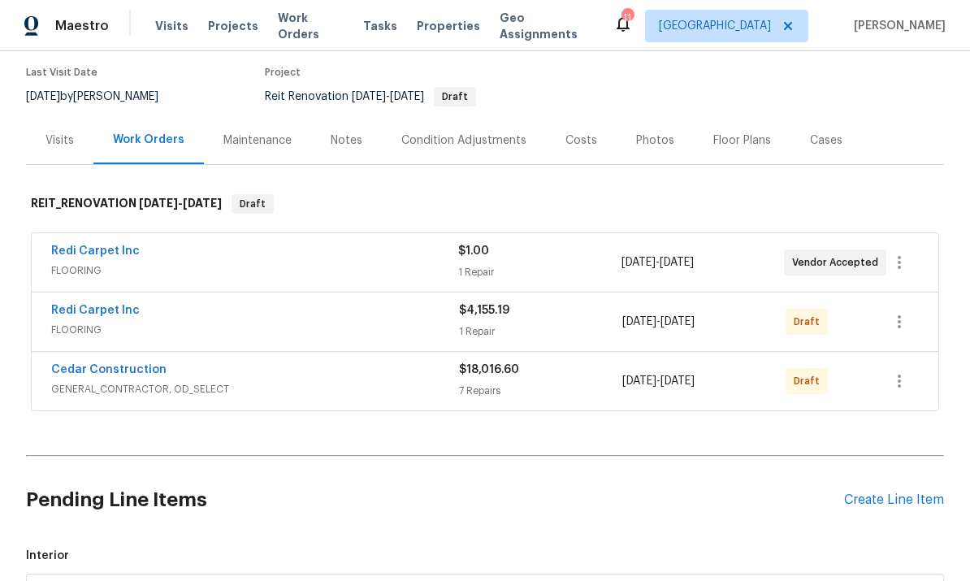
click at [262, 361] on div "Cedar Construction" at bounding box center [255, 370] width 408 height 19
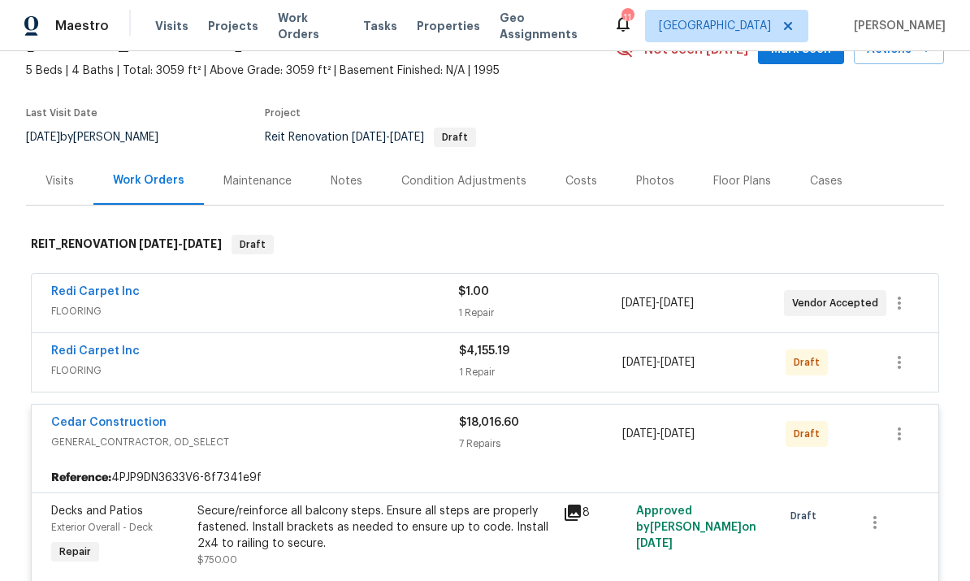
scroll to position [89, 0]
click at [903, 425] on icon "button" at bounding box center [898, 434] width 19 height 19
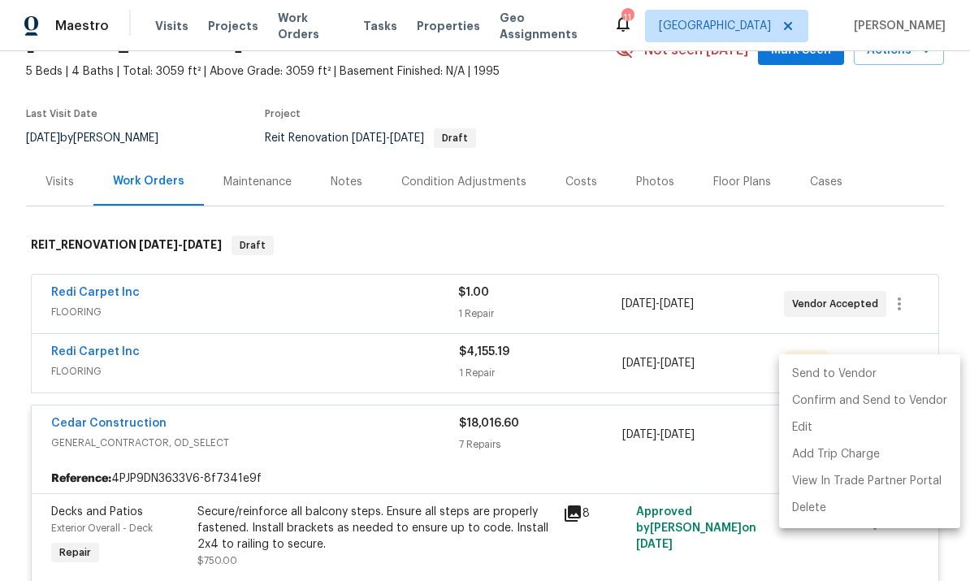
click at [868, 72] on div at bounding box center [485, 290] width 970 height 581
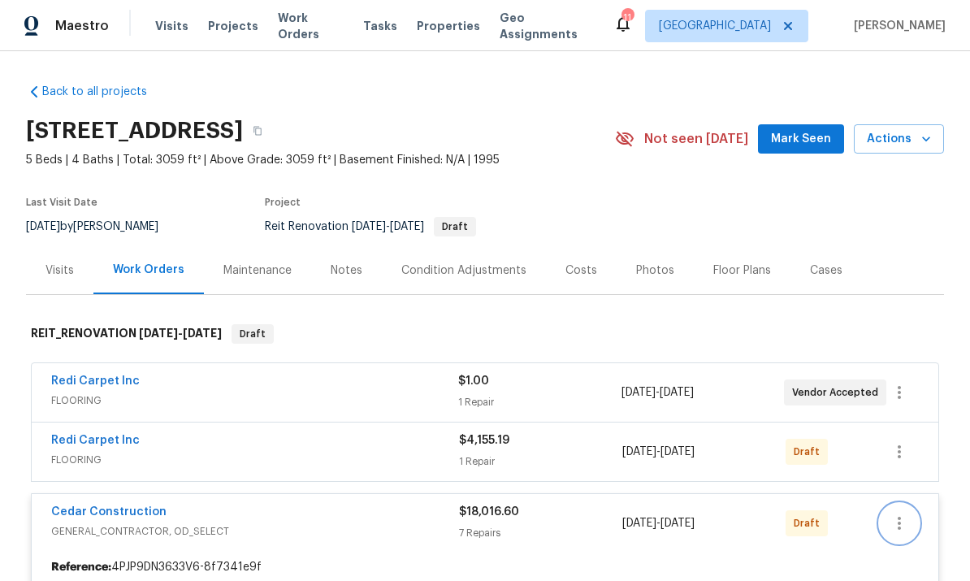
scroll to position [0, 0]
click at [673, 152] on section "9404 Wayside Dr, Sunland, CA 91040 5 Beds | 4 Baths | Total: 3059 ft² | Above G…" at bounding box center [485, 178] width 918 height 136
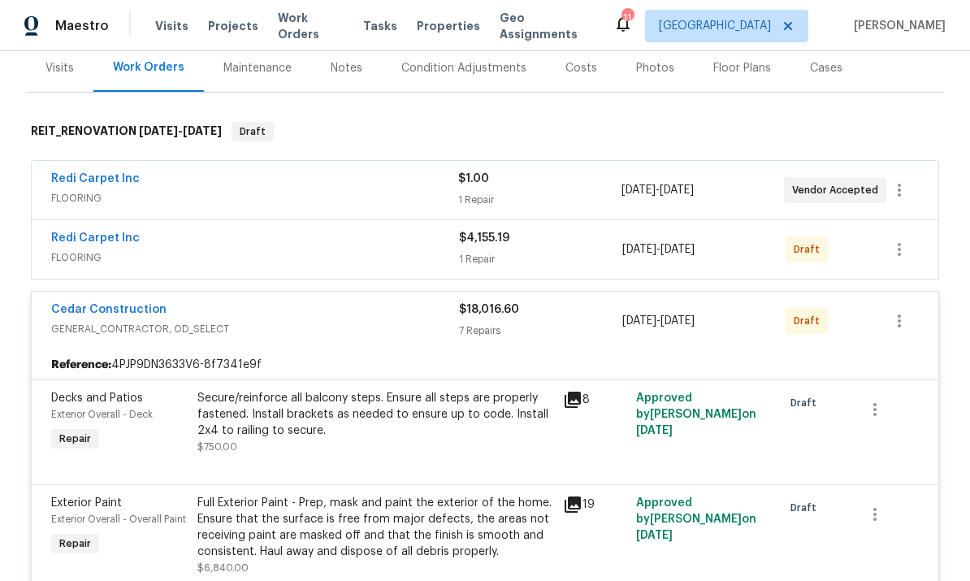
scroll to position [176, 0]
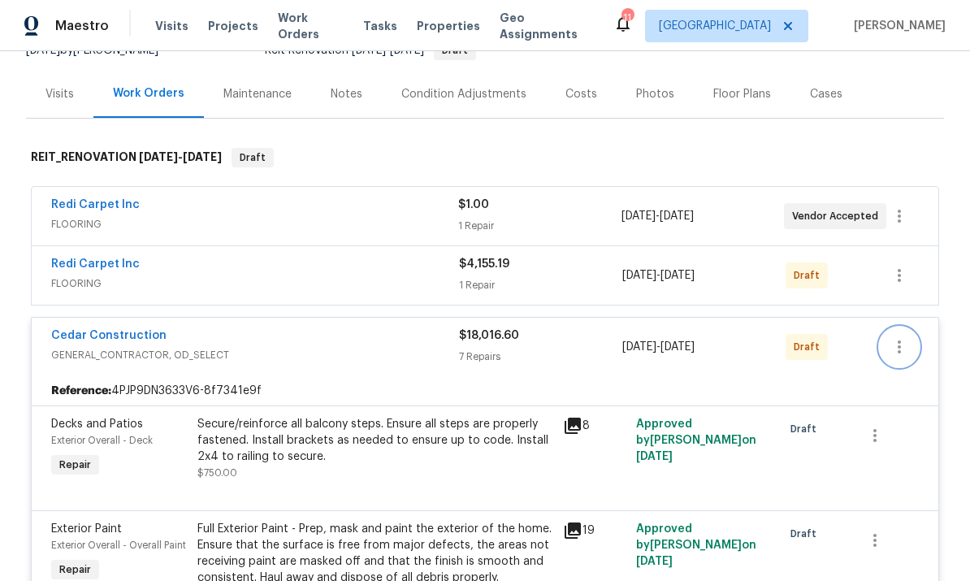
click at [902, 337] on icon "button" at bounding box center [898, 346] width 19 height 19
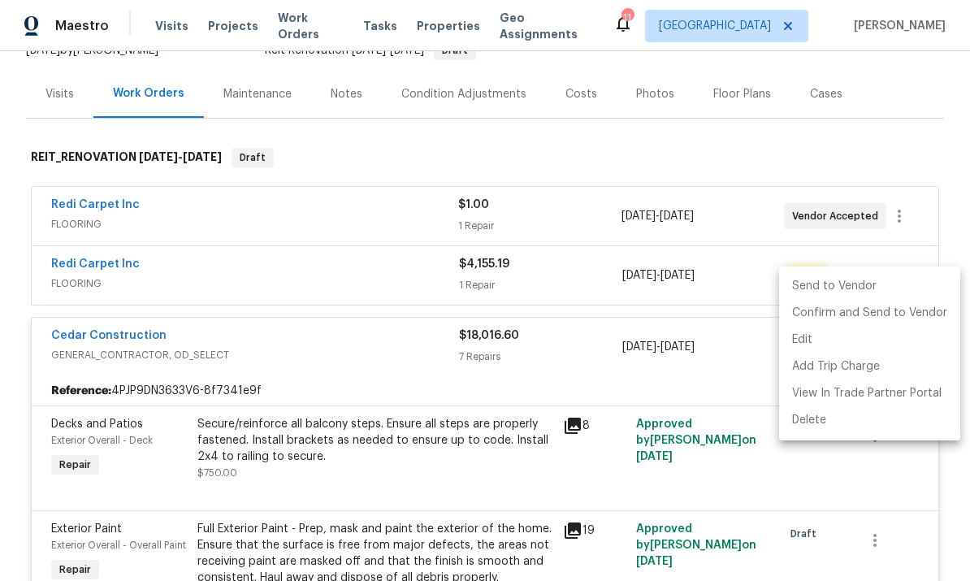
click at [773, 94] on div at bounding box center [485, 290] width 970 height 581
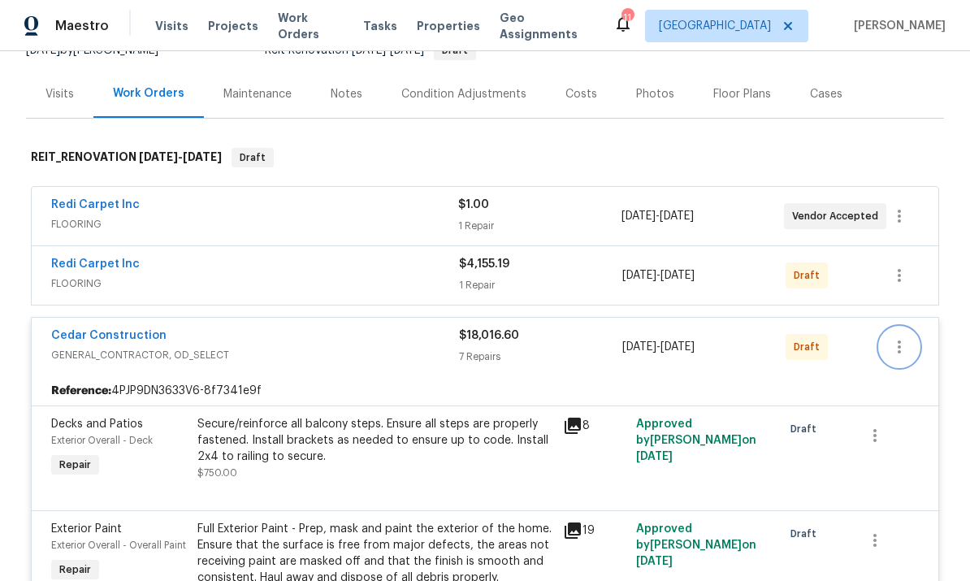
click at [899, 340] on icon "button" at bounding box center [899, 346] width 3 height 13
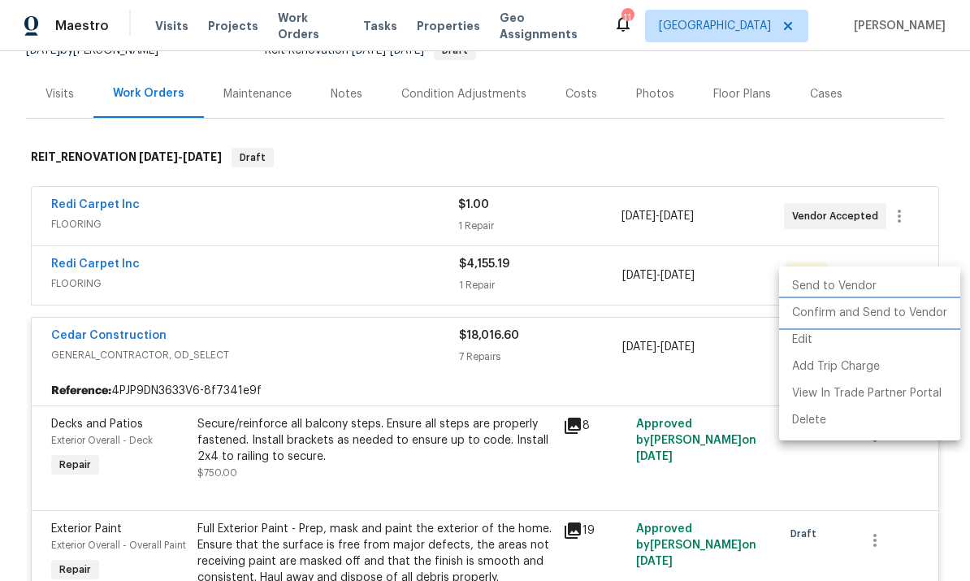
click at [855, 309] on li "Confirm and Send to Vendor" at bounding box center [869, 313] width 181 height 27
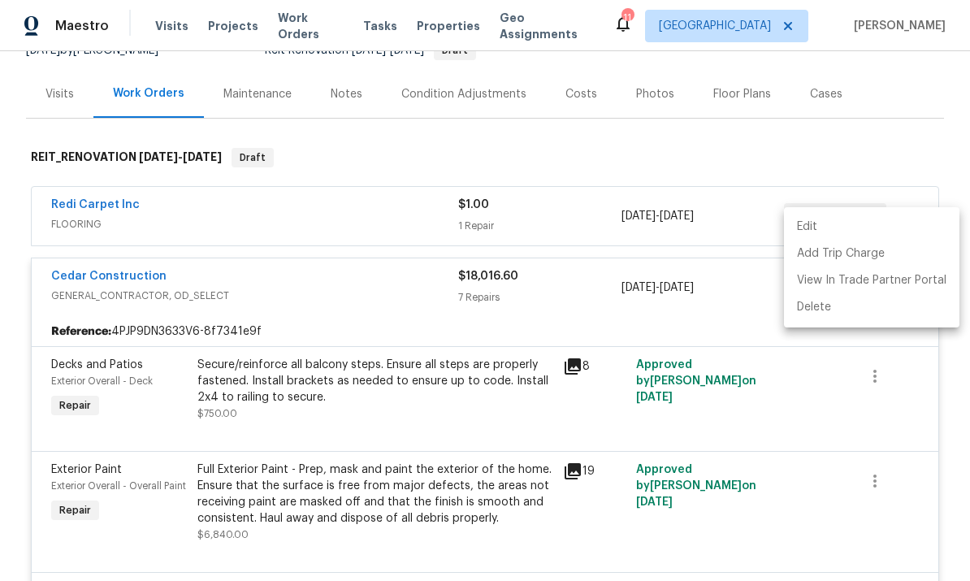
click at [839, 90] on div at bounding box center [485, 290] width 970 height 581
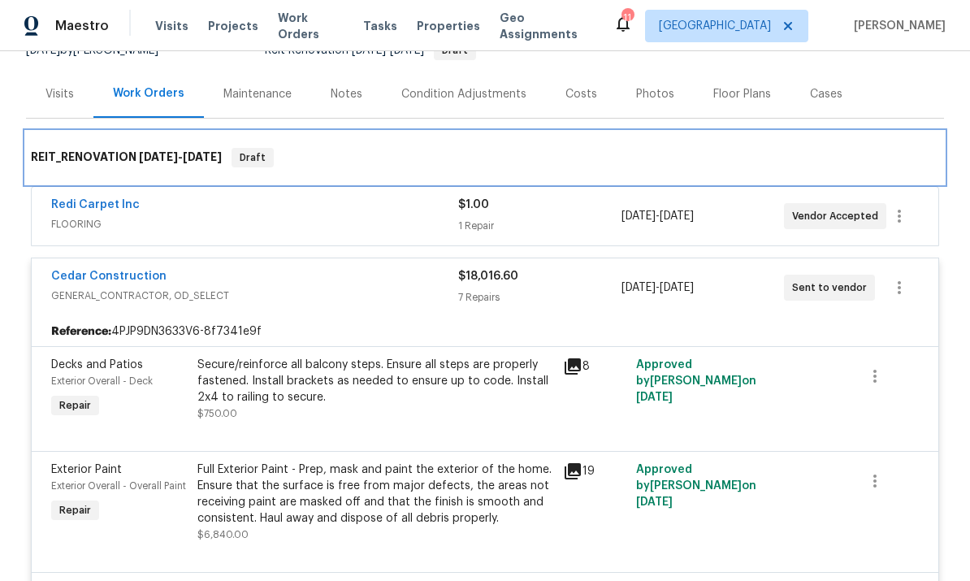
click at [705, 148] on div "REIT_RENOVATION 9/29/25 - 10/25/25 Draft" at bounding box center [485, 157] width 908 height 19
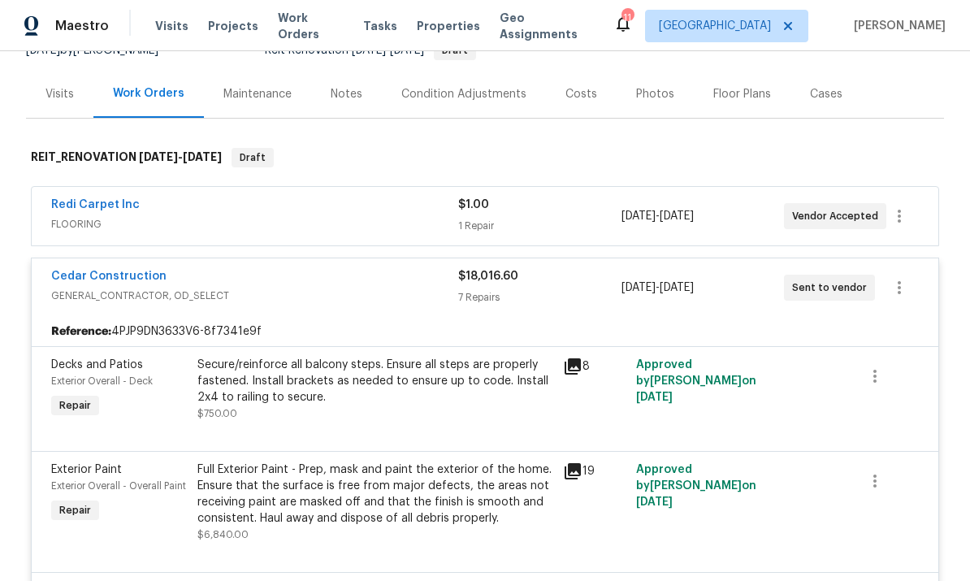
click at [295, 216] on span "FLOORING" at bounding box center [254, 224] width 407 height 16
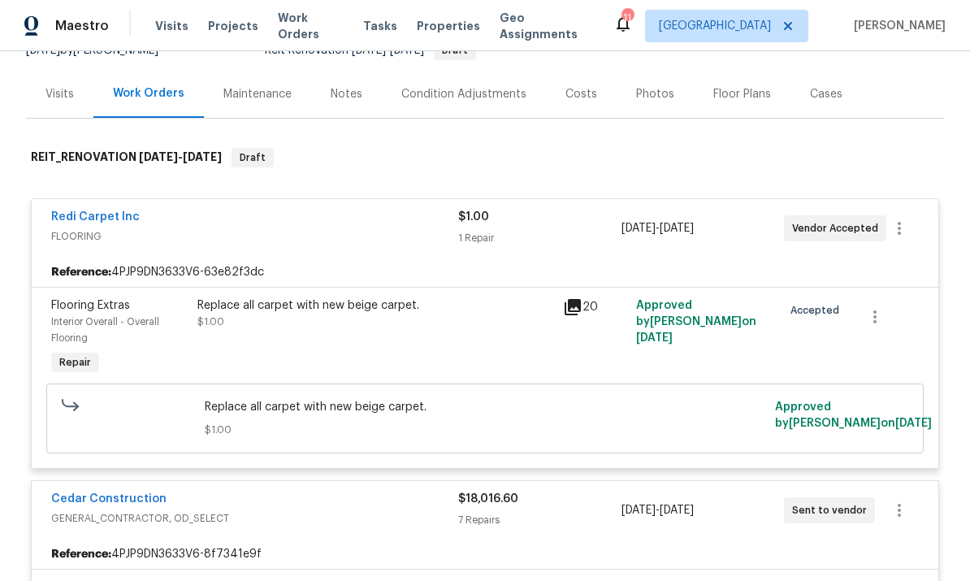
click at [349, 228] on span "FLOORING" at bounding box center [254, 236] width 407 height 16
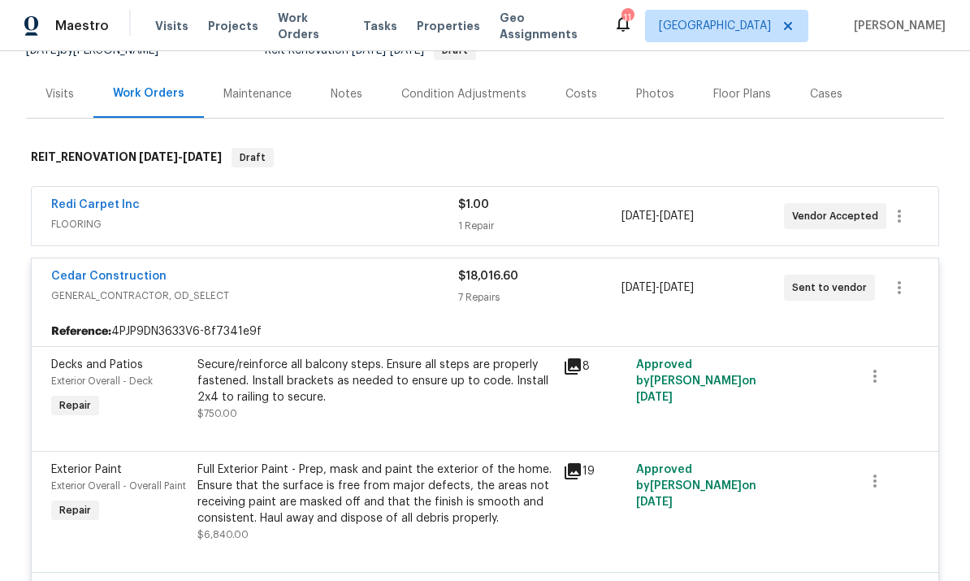
click at [279, 288] on span "GENERAL_CONTRACTOR, OD_SELECT" at bounding box center [254, 296] width 407 height 16
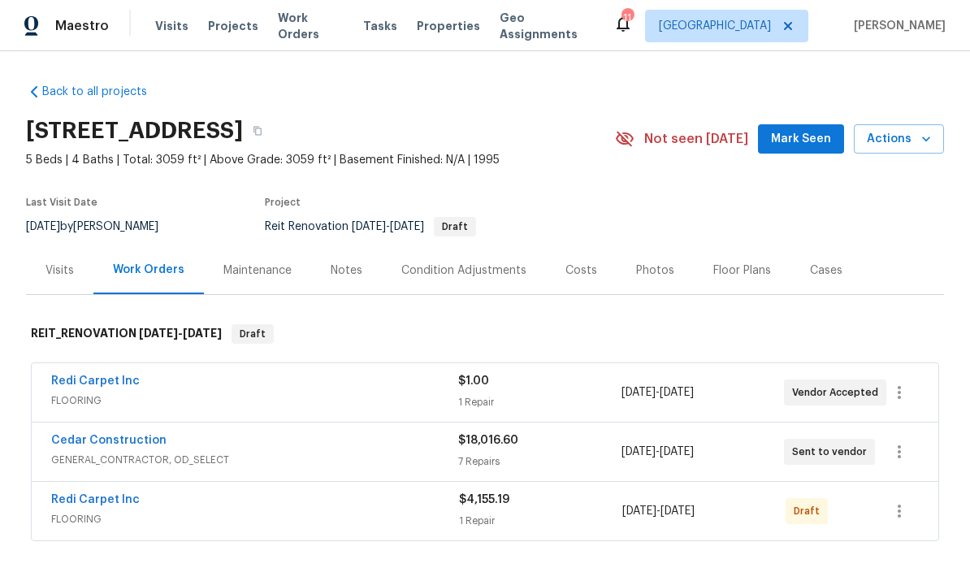
scroll to position [0, 0]
click at [905, 501] on icon "button" at bounding box center [898, 510] width 19 height 19
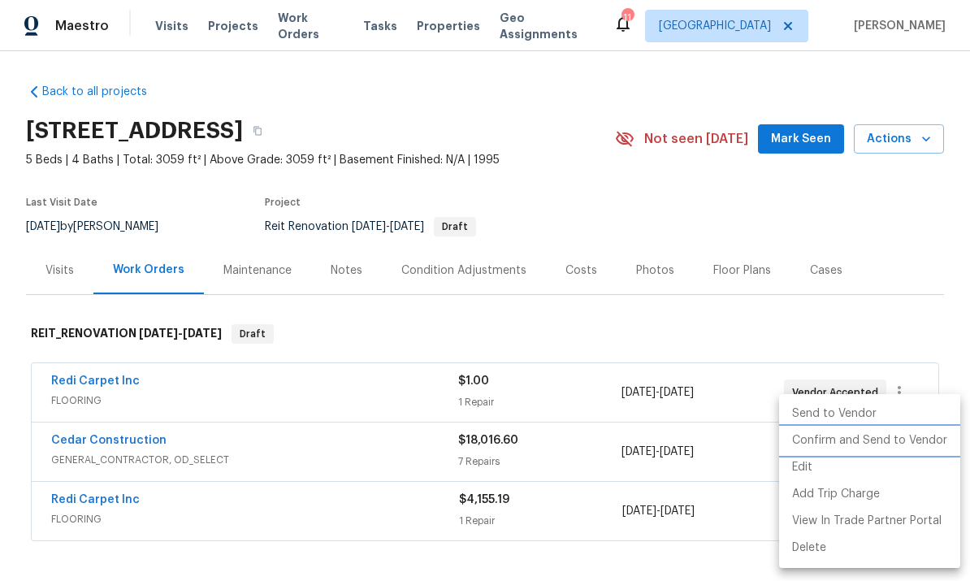
click at [891, 440] on li "Confirm and Send to Vendor" at bounding box center [869, 440] width 181 height 27
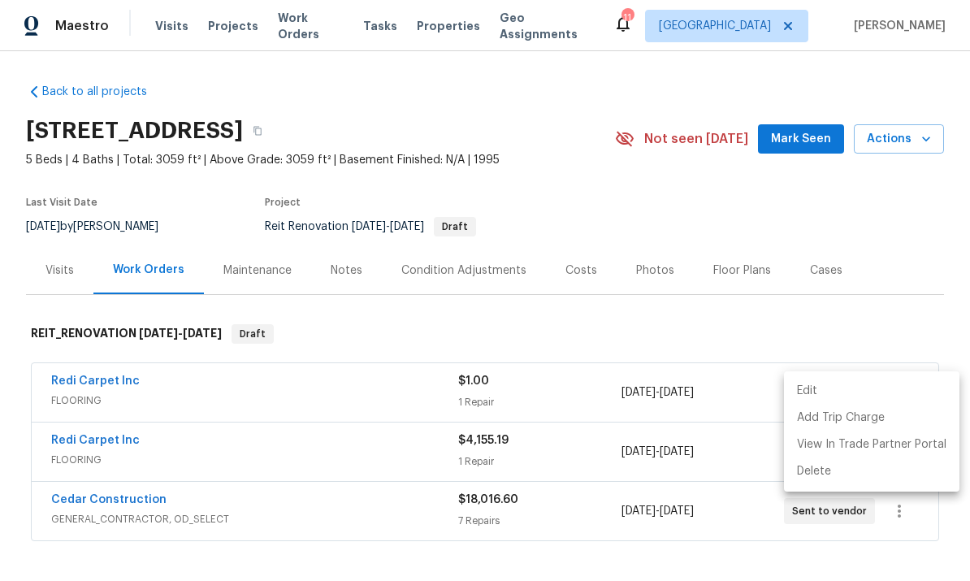
click at [885, 171] on div at bounding box center [485, 290] width 970 height 581
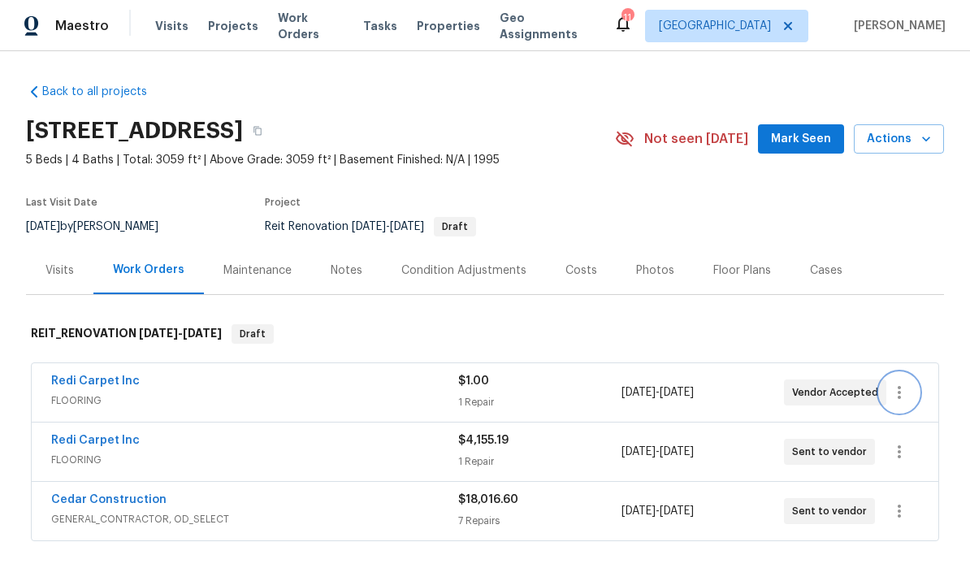
click at [906, 383] on icon "button" at bounding box center [898, 392] width 19 height 19
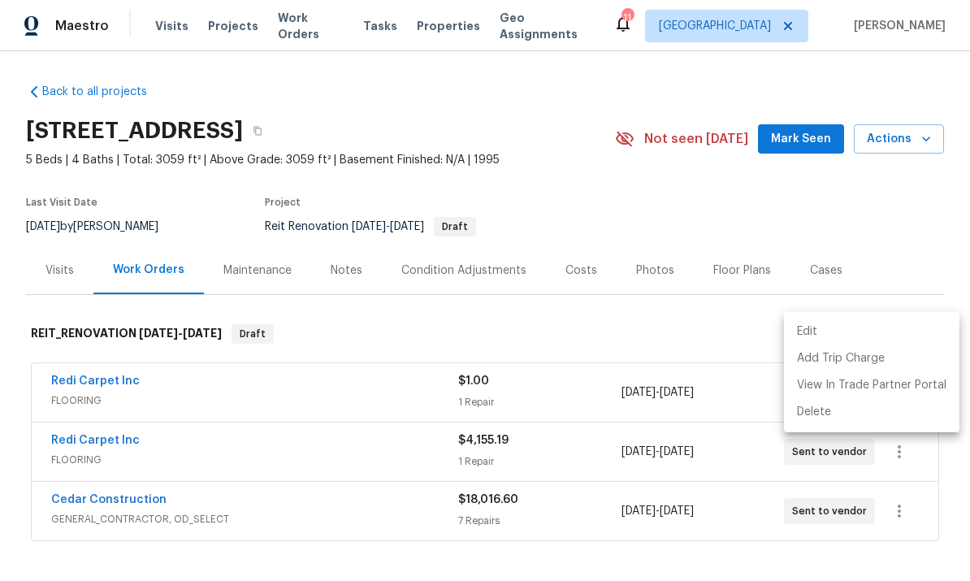
click at [904, 275] on div at bounding box center [485, 290] width 970 height 581
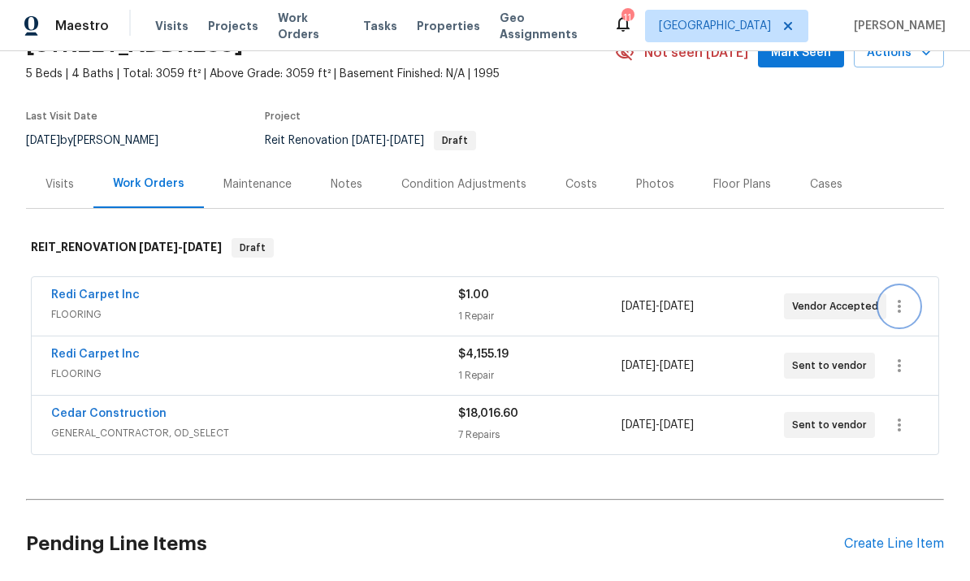
scroll to position [80, 0]
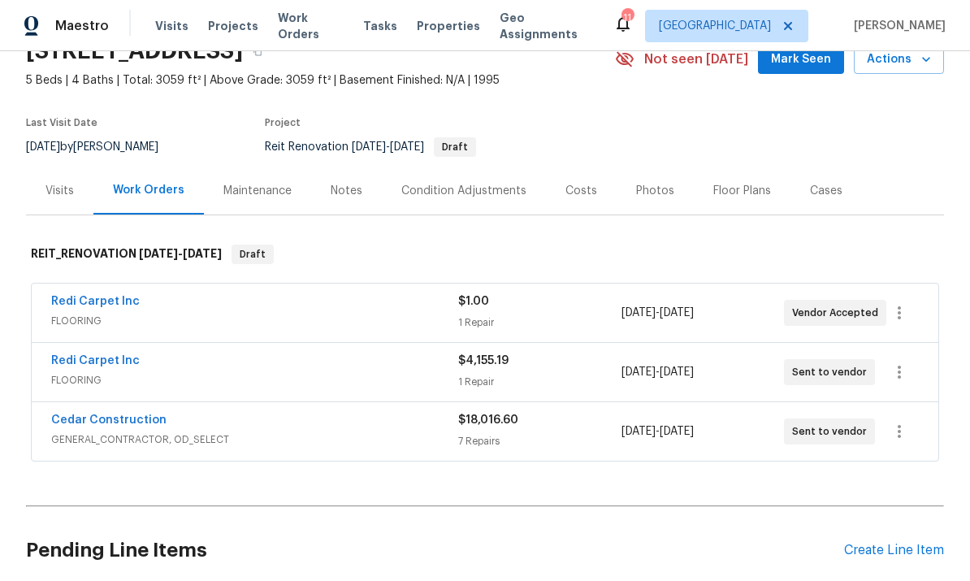
click at [910, 89] on section "9404 Wayside Dr, Sunland, CA 91040 5 Beds | 4 Baths | Total: 3059 ft² | Above G…" at bounding box center [485, 98] width 918 height 136
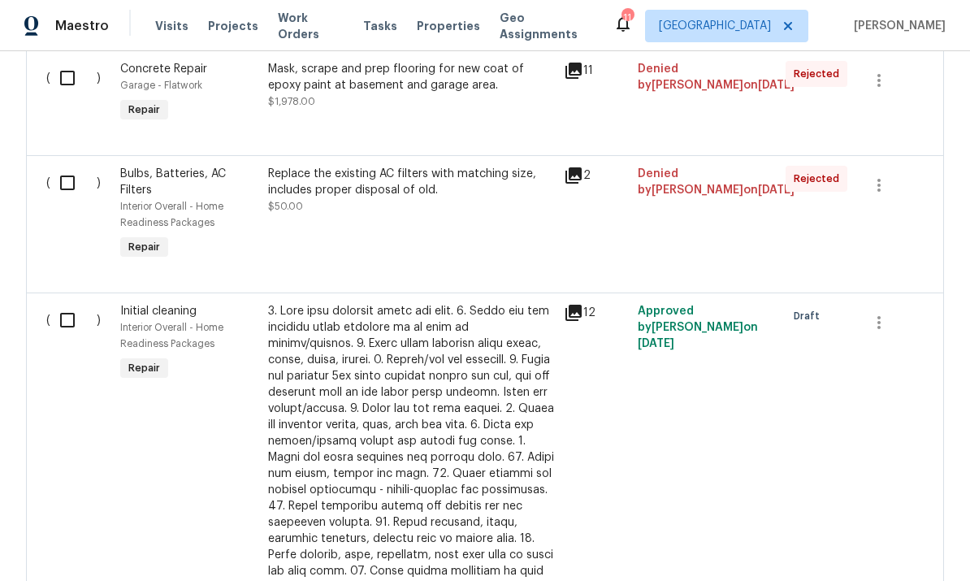
scroll to position [754, 0]
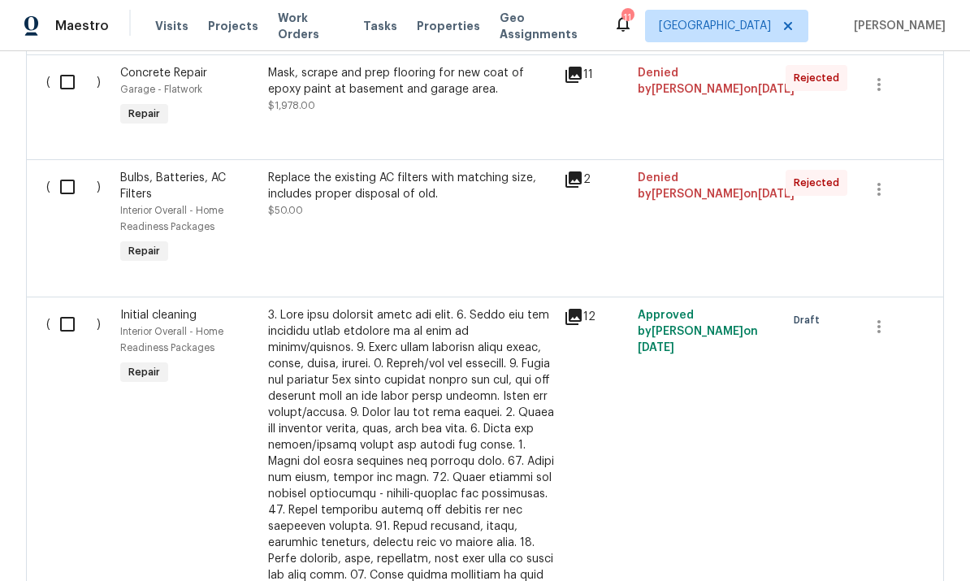
click at [73, 307] on input "checkbox" at bounding box center [73, 324] width 46 height 34
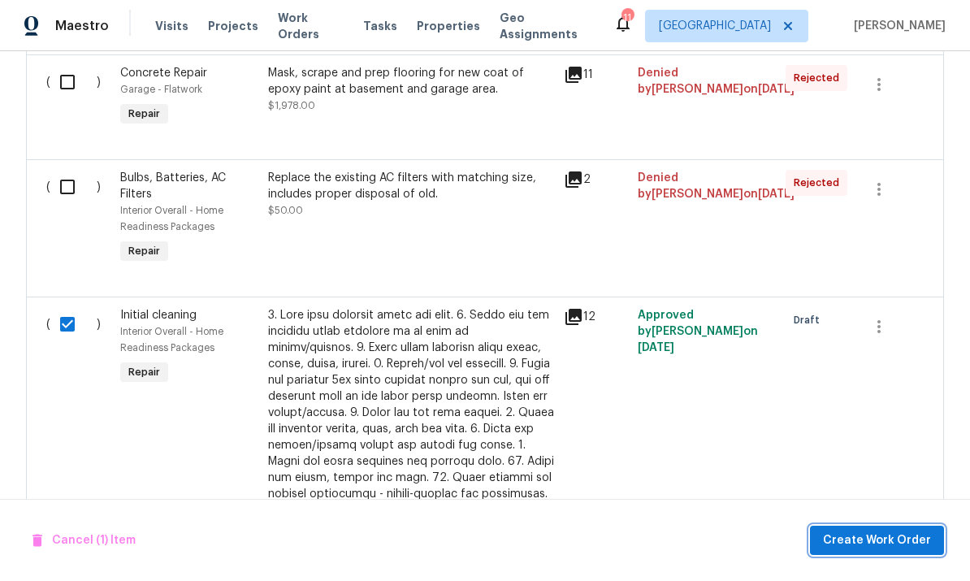
click at [876, 536] on span "Create Work Order" at bounding box center [877, 540] width 108 height 20
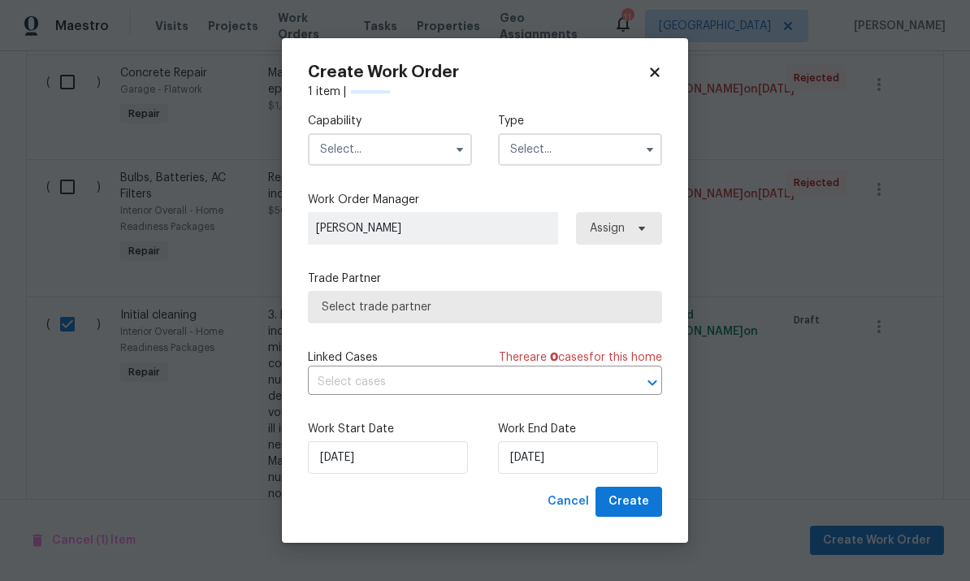
checkbox input "false"
click at [387, 153] on input "text" at bounding box center [390, 149] width 164 height 32
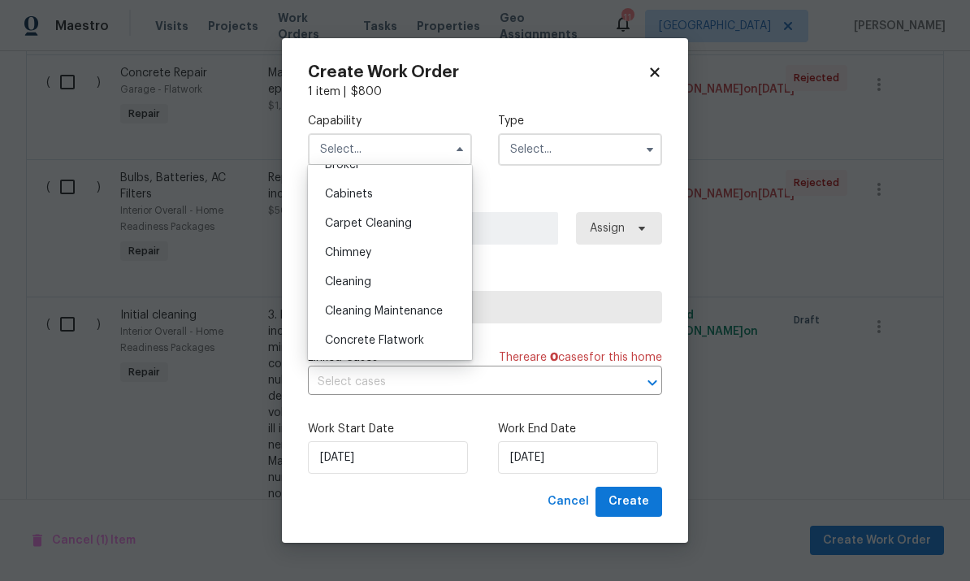
scroll to position [136, 0]
click at [389, 279] on div "Cleaning" at bounding box center [390, 280] width 156 height 29
type input "Cleaning"
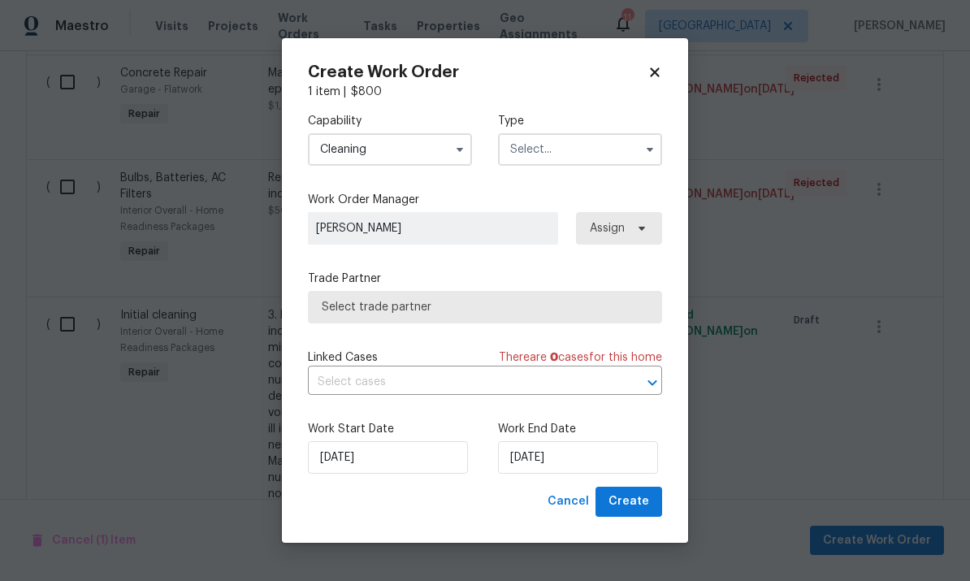
click at [579, 141] on input "text" at bounding box center [580, 149] width 164 height 32
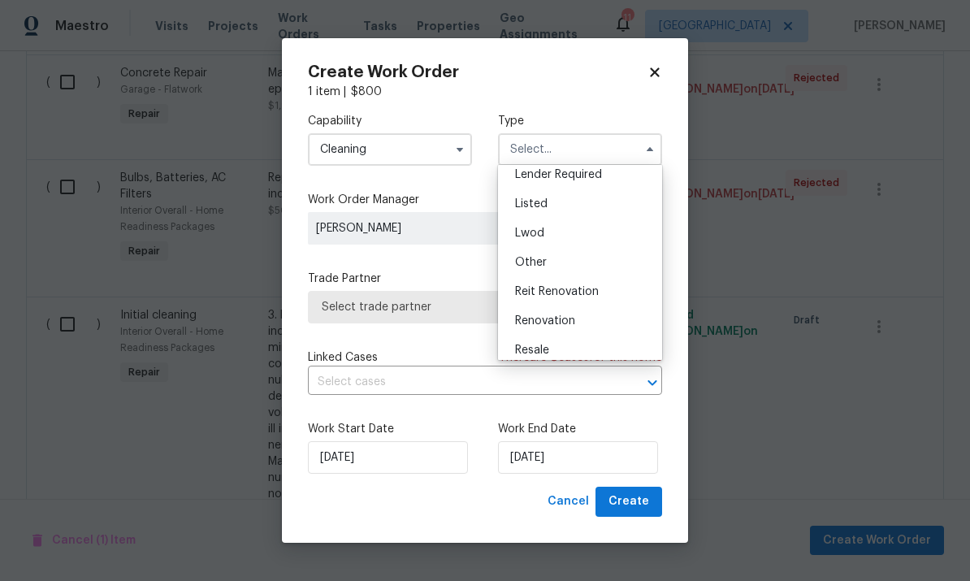
scroll to position [153, 0]
click at [599, 267] on div "Reit Renovation" at bounding box center [580, 264] width 156 height 29
type input "Reit Renovation"
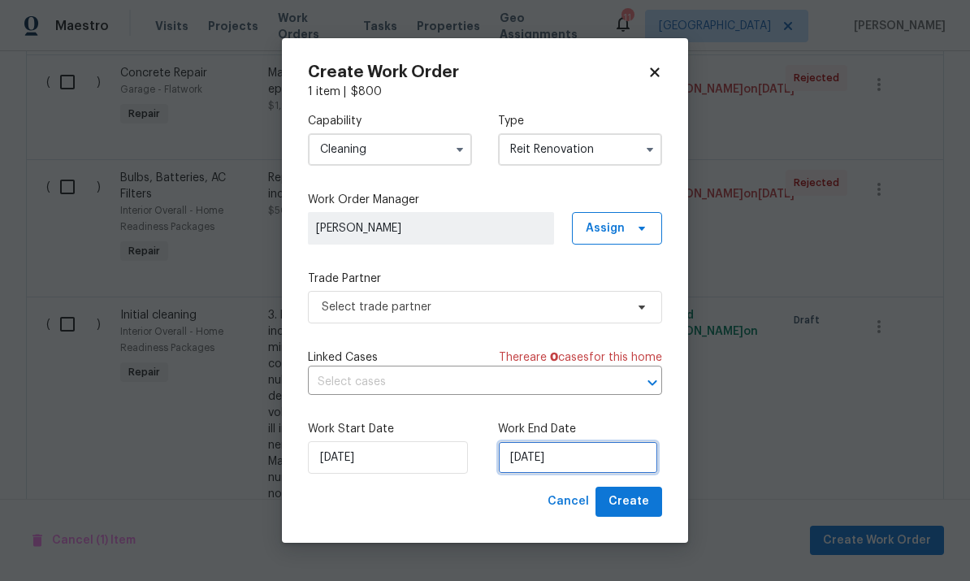
click at [600, 461] on input "10/13/2025" at bounding box center [578, 457] width 160 height 32
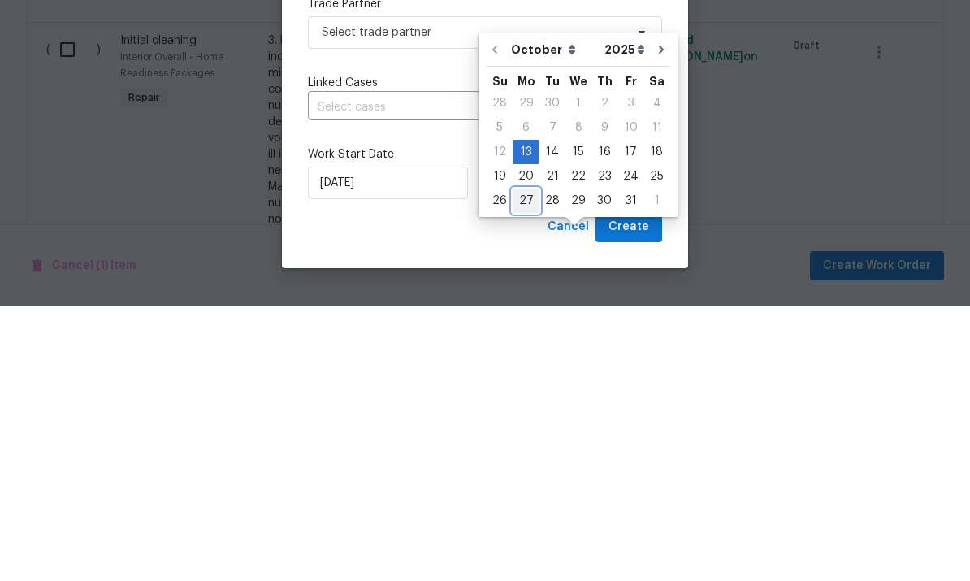
click at [529, 464] on div "27" at bounding box center [526, 475] width 27 height 23
type input "10/27/2025"
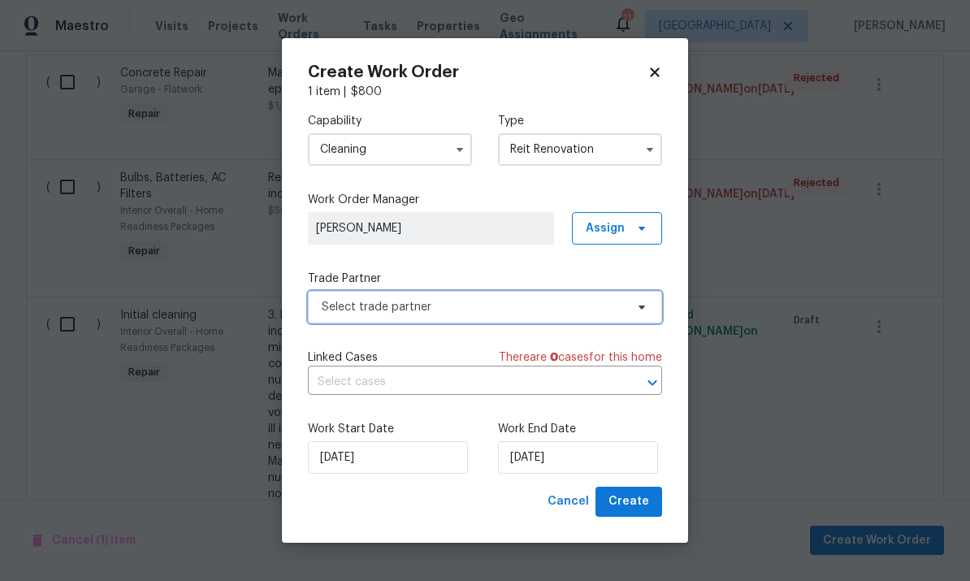
click at [632, 296] on span "Select trade partner" at bounding box center [485, 307] width 354 height 32
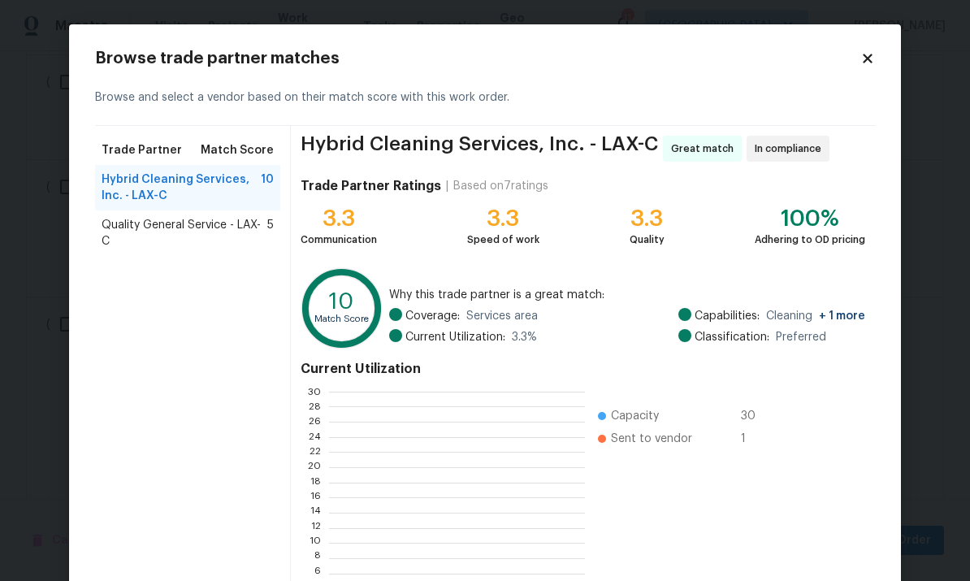
scroll to position [2, 2]
click at [149, 233] on span "Quality General Service - LAX-C" at bounding box center [185, 233] width 166 height 32
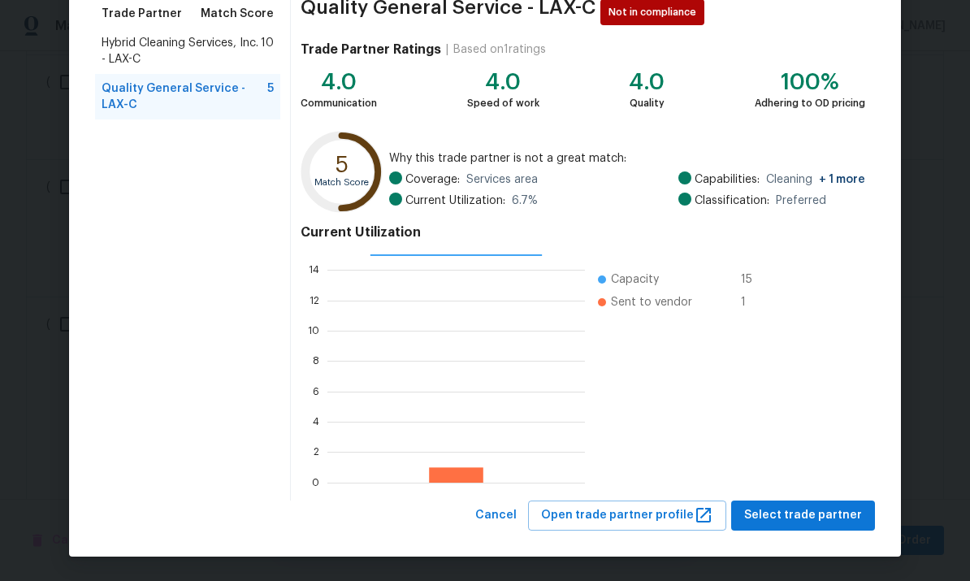
scroll to position [136, 0]
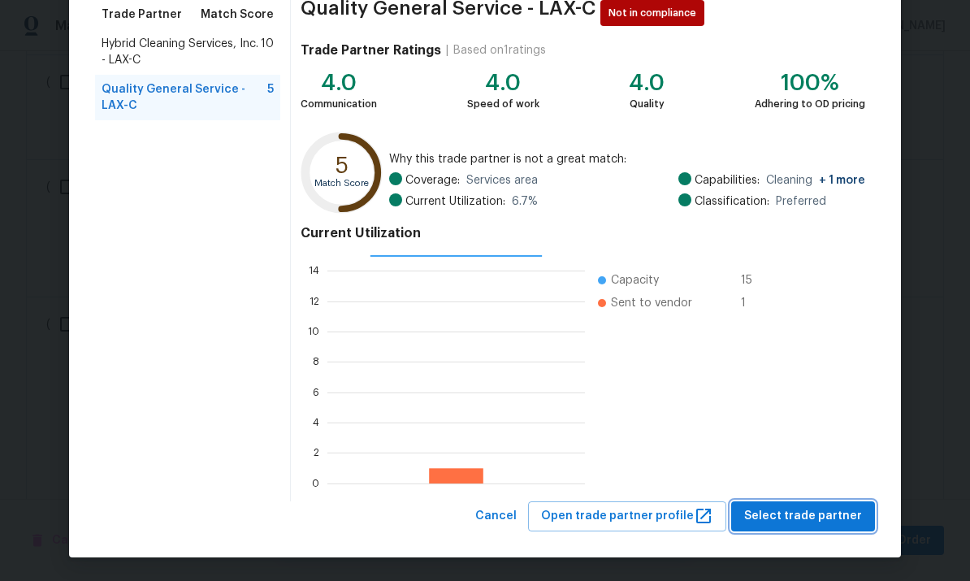
click at [801, 514] on span "Select trade partner" at bounding box center [803, 516] width 118 height 20
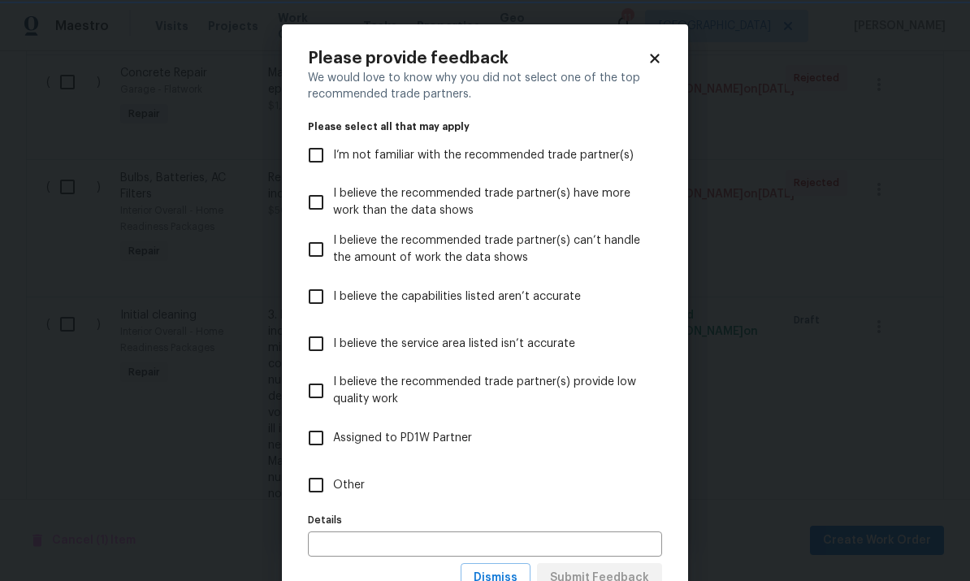
scroll to position [0, 0]
click at [315, 500] on input "Other" at bounding box center [316, 485] width 34 height 34
checkbox input "true"
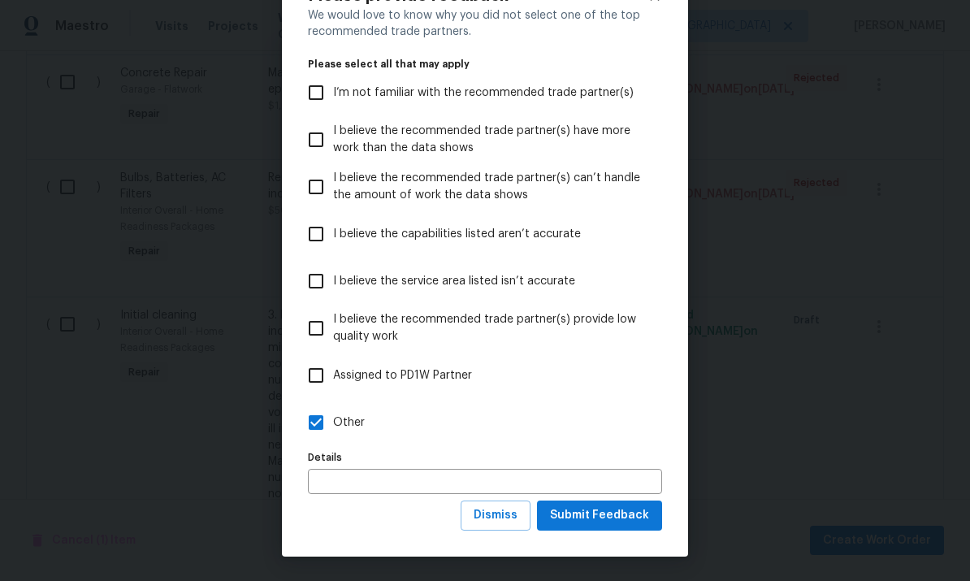
scroll to position [63, 0]
click at [613, 515] on span "Submit Feedback" at bounding box center [599, 515] width 99 height 20
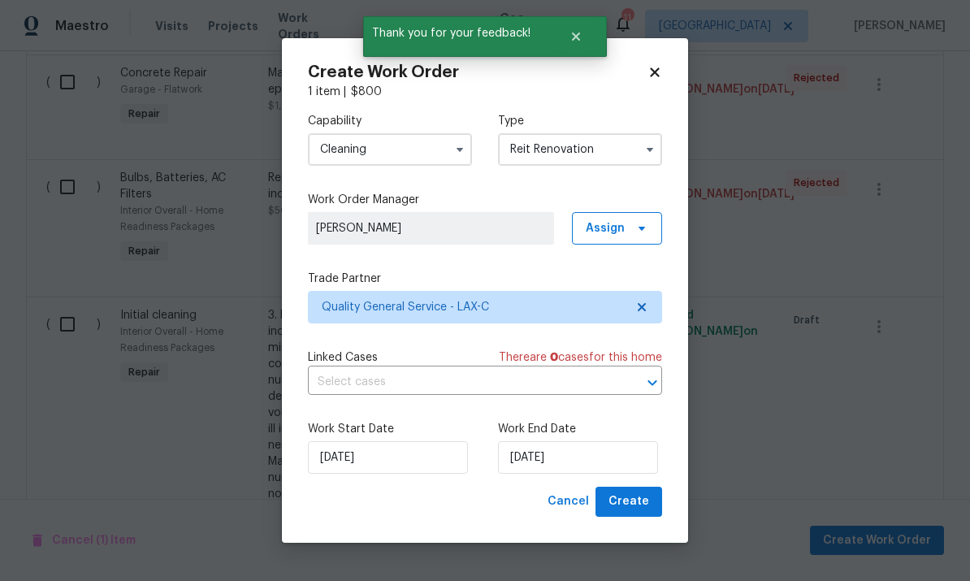
scroll to position [0, 0]
click at [635, 505] on span "Create" at bounding box center [628, 501] width 41 height 20
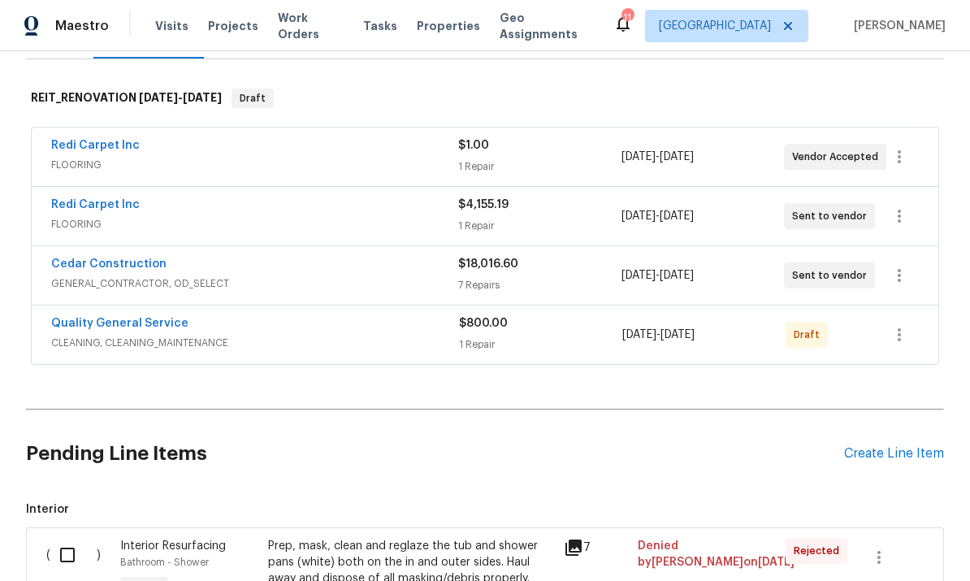
scroll to position [229, 0]
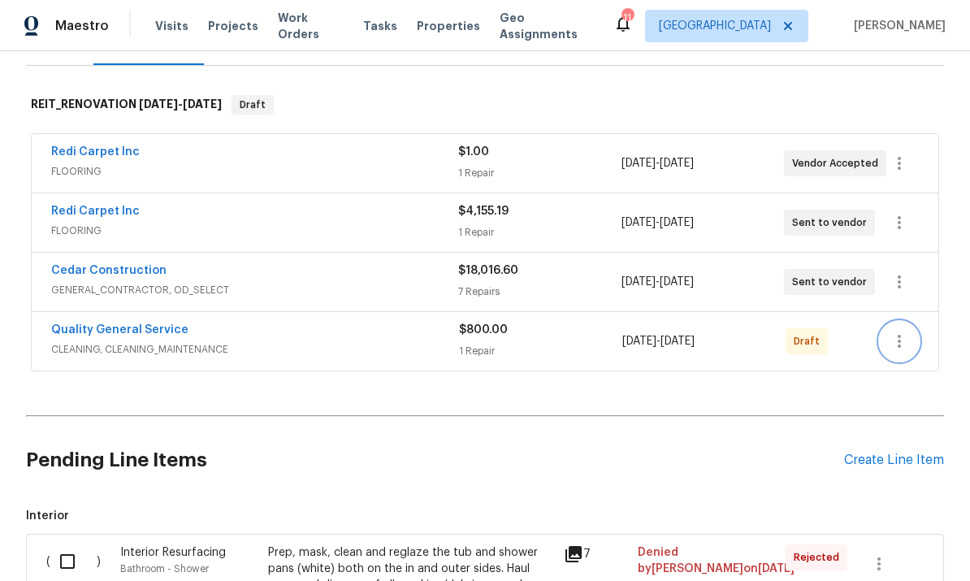
click at [900, 331] on icon "button" at bounding box center [898, 340] width 19 height 19
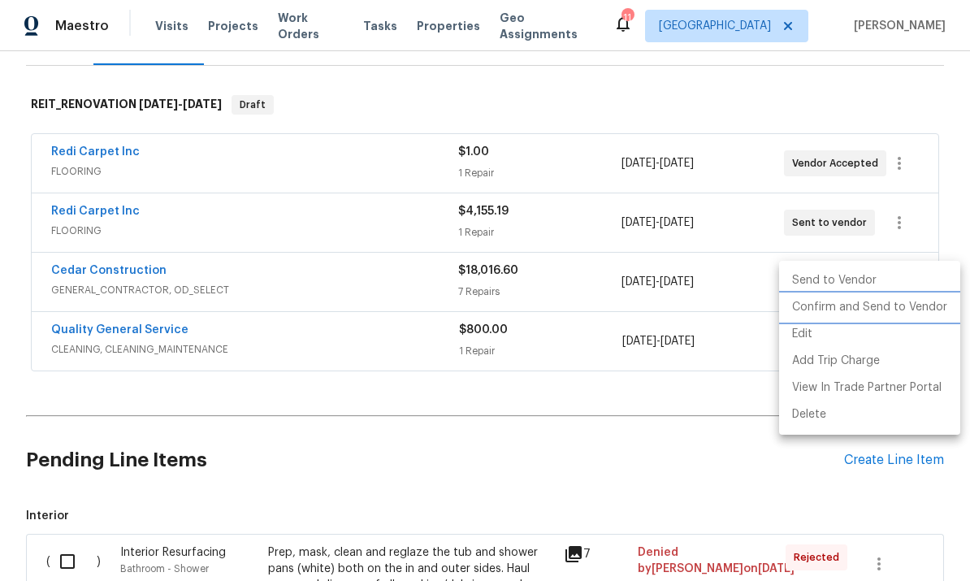
click at [867, 314] on li "Confirm and Send to Vendor" at bounding box center [869, 307] width 181 height 27
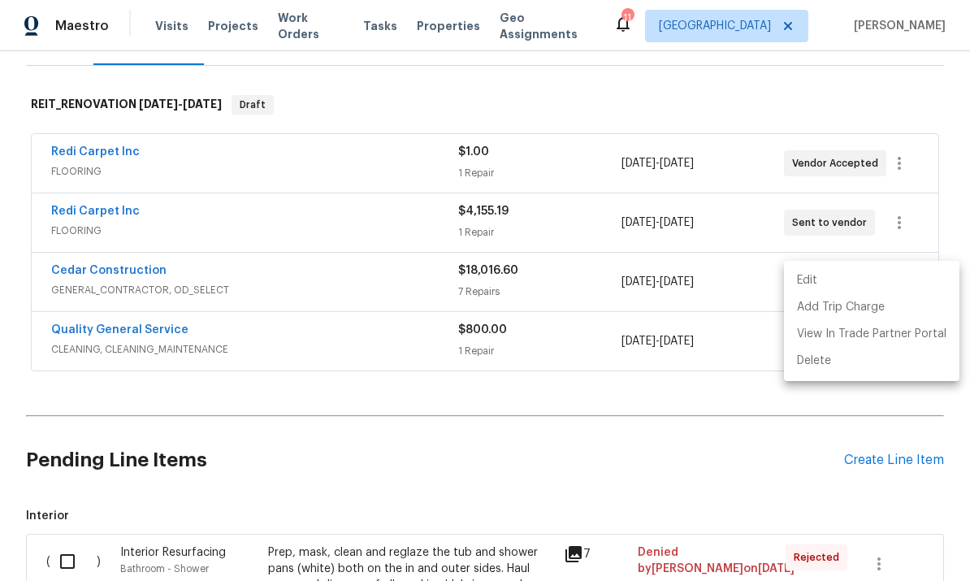
click at [656, 435] on div at bounding box center [485, 290] width 970 height 581
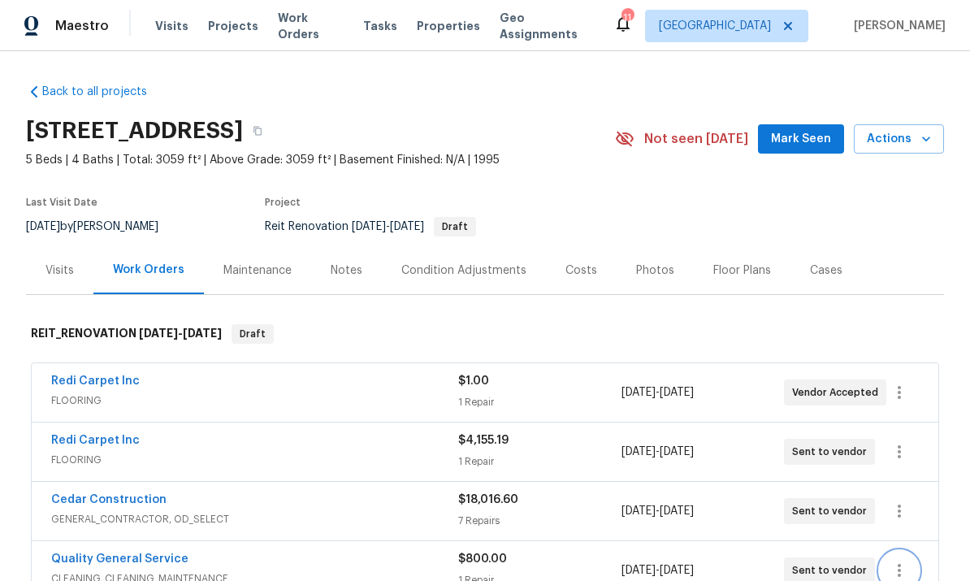
scroll to position [0, 0]
click at [865, 154] on section "[STREET_ADDRESS] 5 Beds | 4 Baths | Total: 3059 ft² | Above Grade: 3059 ft² | B…" at bounding box center [485, 178] width 918 height 136
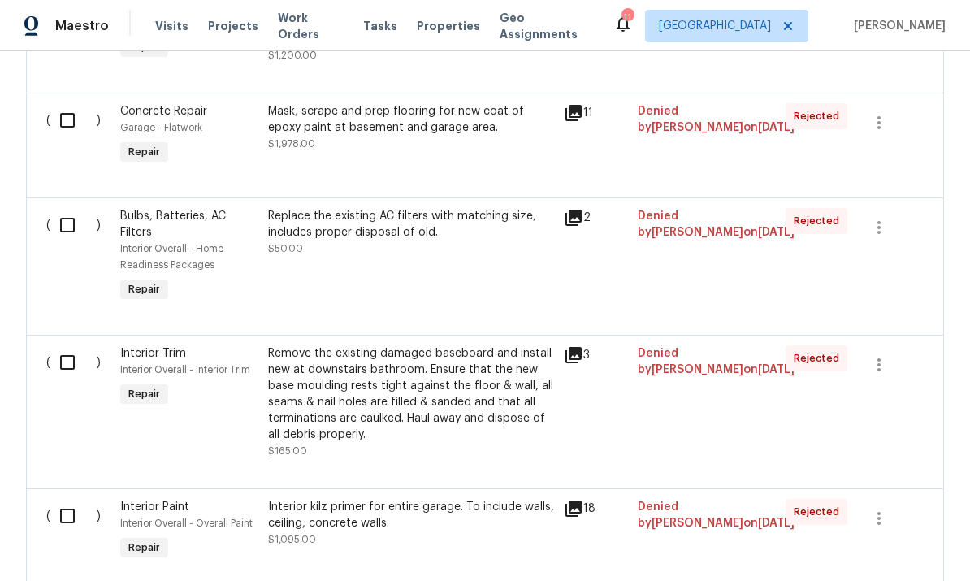
scroll to position [783, 0]
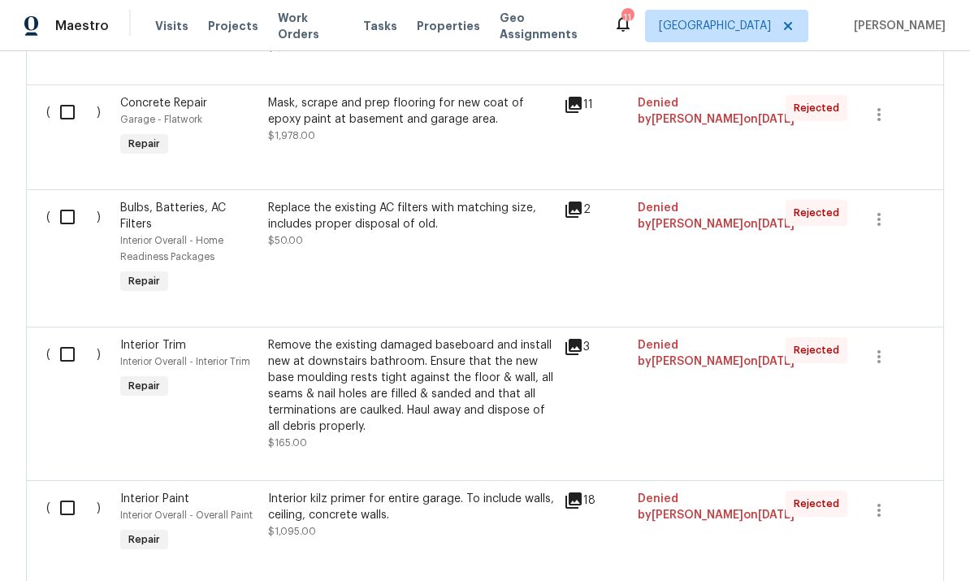
click at [573, 339] on icon at bounding box center [573, 347] width 16 height 16
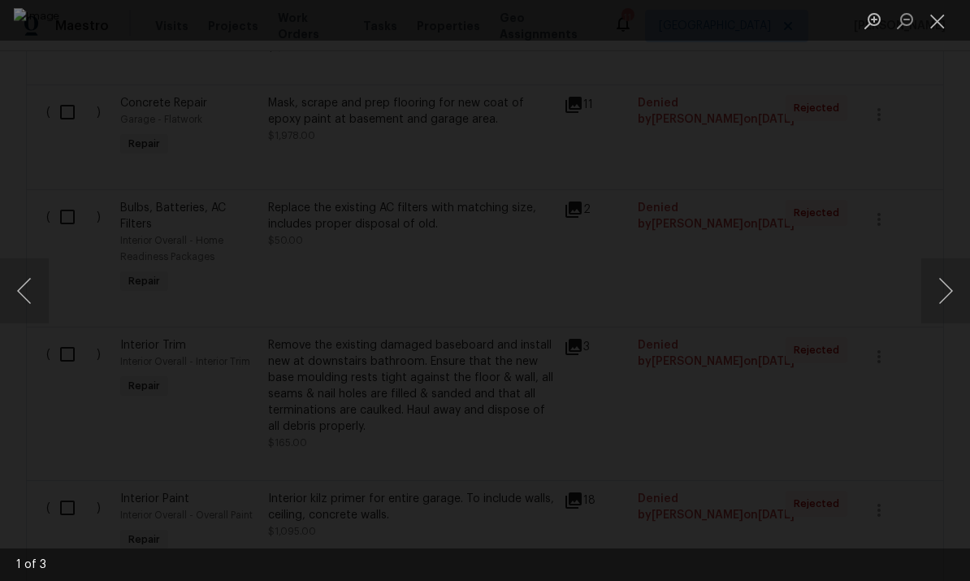
click at [928, 291] on button "Next image" at bounding box center [945, 290] width 49 height 65
click at [926, 290] on button "Next image" at bounding box center [945, 290] width 49 height 65
click at [924, 301] on button "Next image" at bounding box center [945, 290] width 49 height 65
click at [930, 292] on button "Next image" at bounding box center [945, 290] width 49 height 65
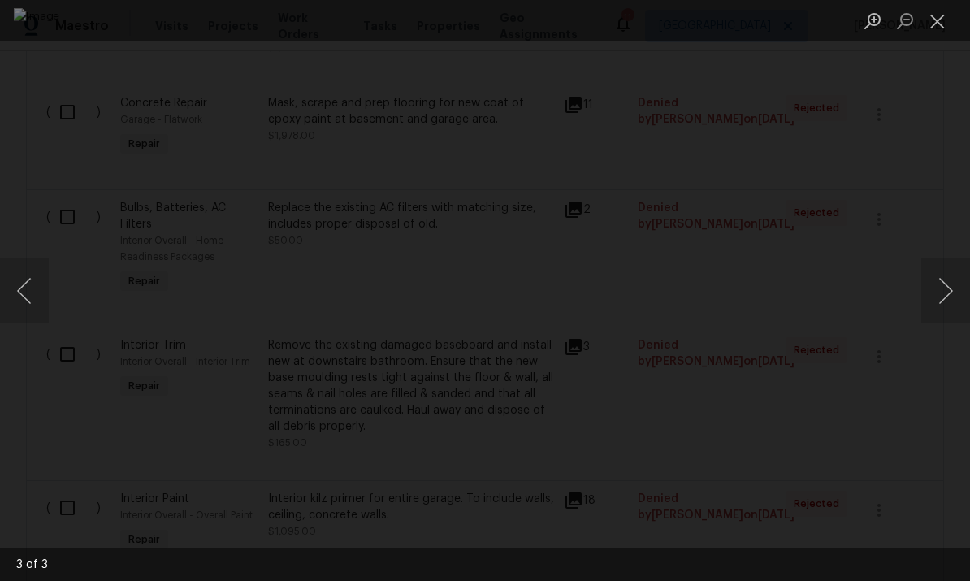
click at [931, 287] on button "Next image" at bounding box center [945, 290] width 49 height 65
click at [934, 273] on button "Next image" at bounding box center [945, 290] width 49 height 65
click at [932, 285] on button "Next image" at bounding box center [945, 290] width 49 height 65
click at [932, 295] on button "Next image" at bounding box center [945, 290] width 49 height 65
click at [932, 290] on button "Next image" at bounding box center [945, 290] width 49 height 65
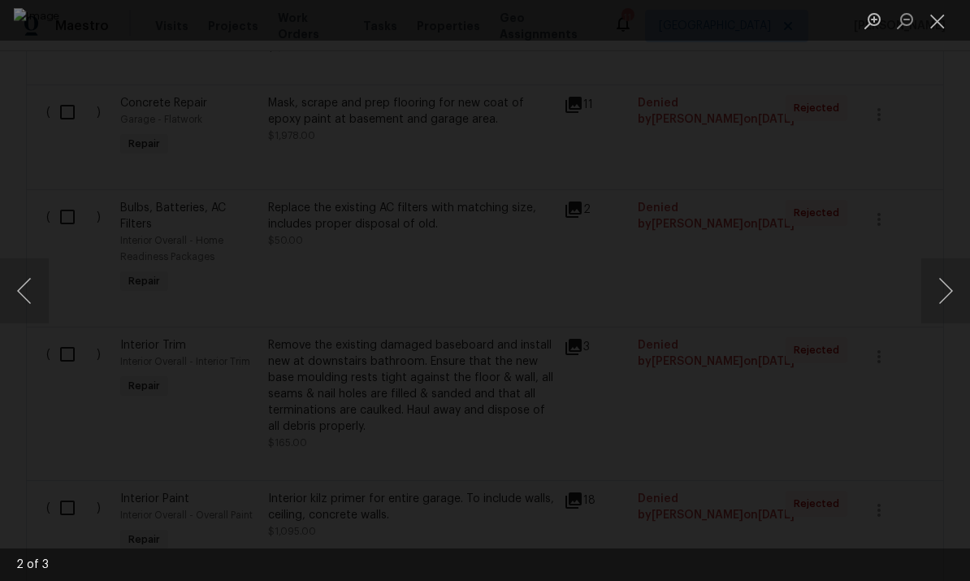
click at [937, 22] on button "Close lightbox" at bounding box center [937, 20] width 32 height 28
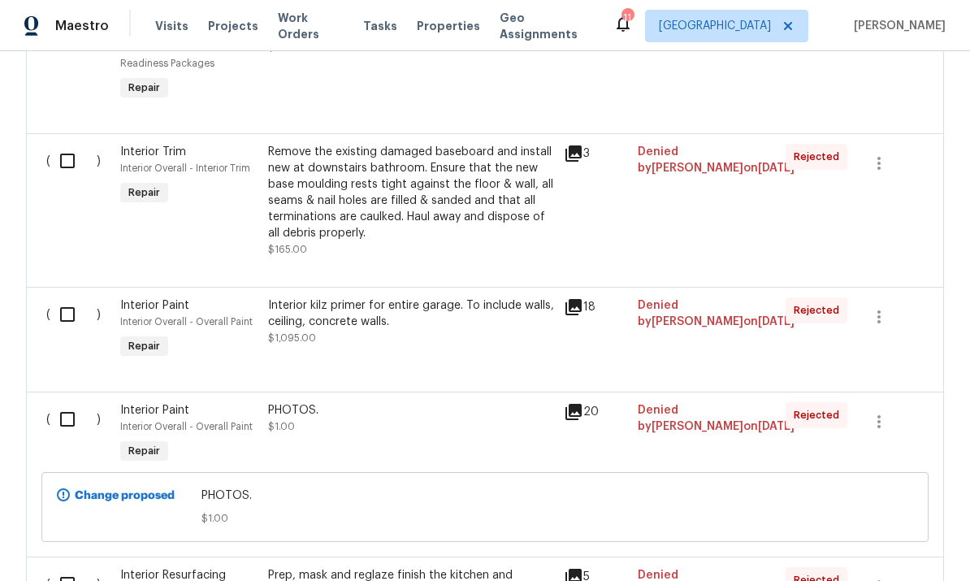
scroll to position [977, 0]
click at [571, 298] on icon at bounding box center [573, 306] width 16 height 16
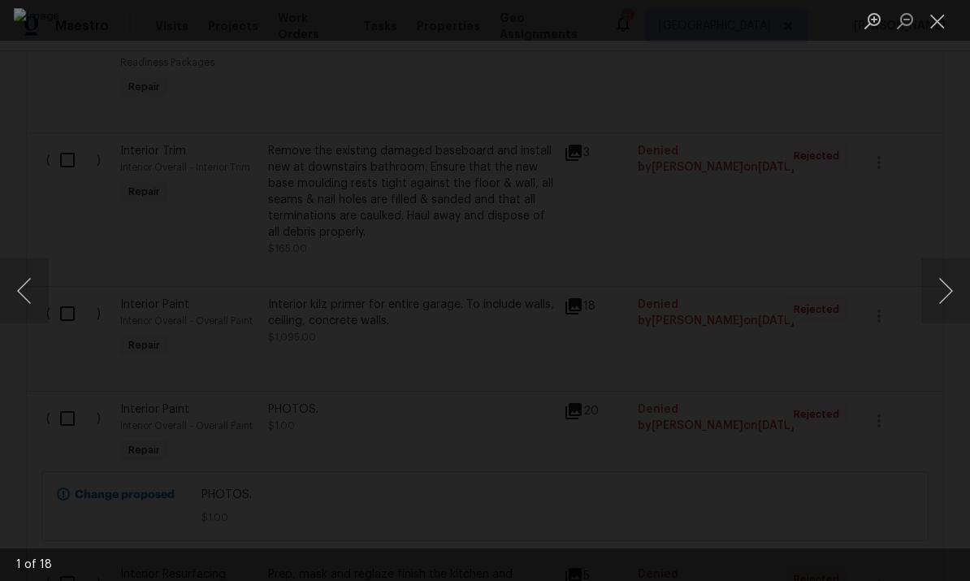
click at [936, 294] on button "Next image" at bounding box center [945, 290] width 49 height 65
click at [939, 283] on button "Next image" at bounding box center [945, 290] width 49 height 65
click at [937, 288] on button "Next image" at bounding box center [945, 290] width 49 height 65
click at [937, 285] on button "Next image" at bounding box center [945, 290] width 49 height 65
click at [930, 289] on button "Next image" at bounding box center [945, 290] width 49 height 65
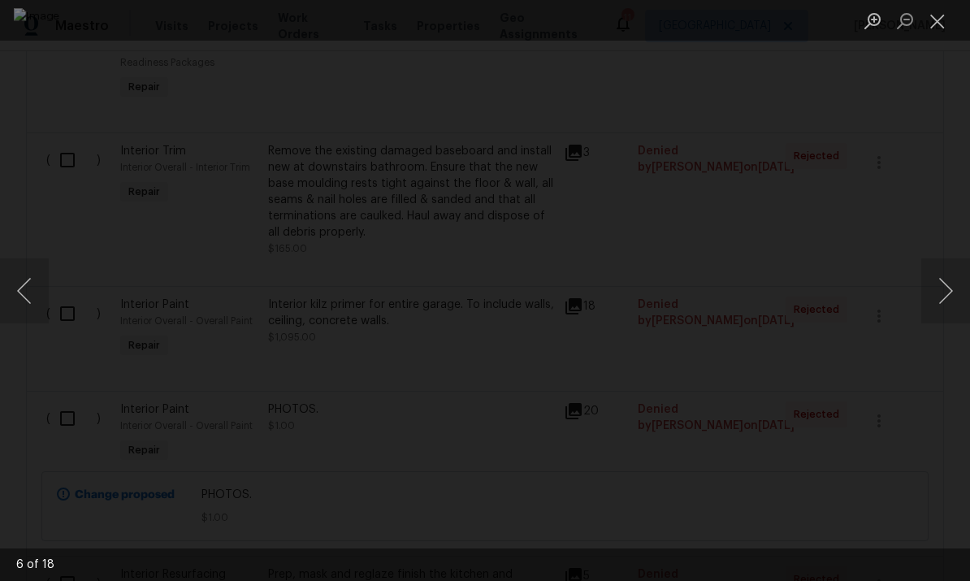
click at [926, 295] on button "Next image" at bounding box center [945, 290] width 49 height 65
click at [929, 287] on button "Next image" at bounding box center [945, 290] width 49 height 65
click at [932, 283] on button "Next image" at bounding box center [945, 290] width 49 height 65
click at [928, 285] on button "Next image" at bounding box center [945, 290] width 49 height 65
click at [929, 289] on button "Next image" at bounding box center [945, 290] width 49 height 65
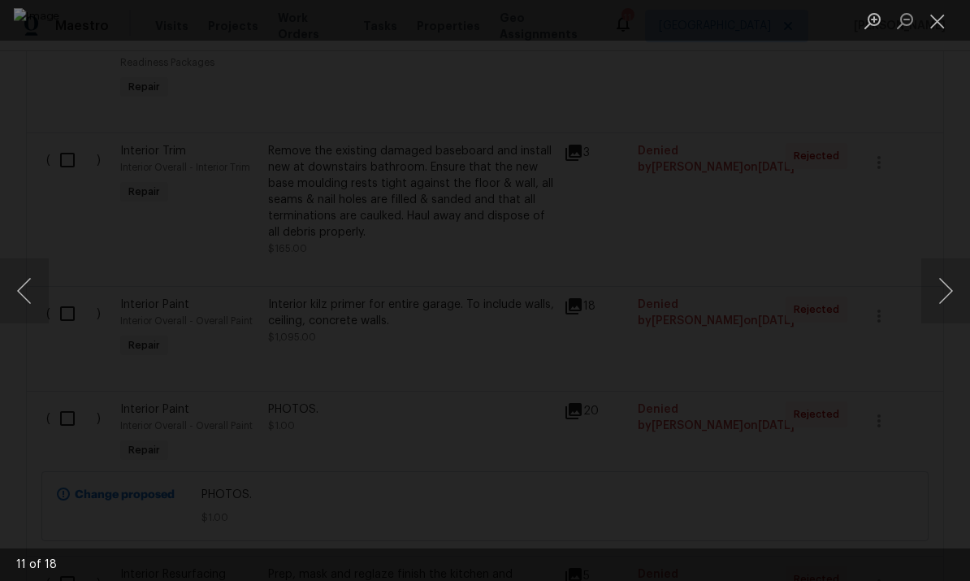
click at [941, 279] on button "Next image" at bounding box center [945, 290] width 49 height 65
click at [940, 278] on button "Next image" at bounding box center [945, 290] width 49 height 65
click at [941, 279] on button "Next image" at bounding box center [945, 290] width 49 height 65
click at [945, 24] on button "Close lightbox" at bounding box center [937, 20] width 32 height 28
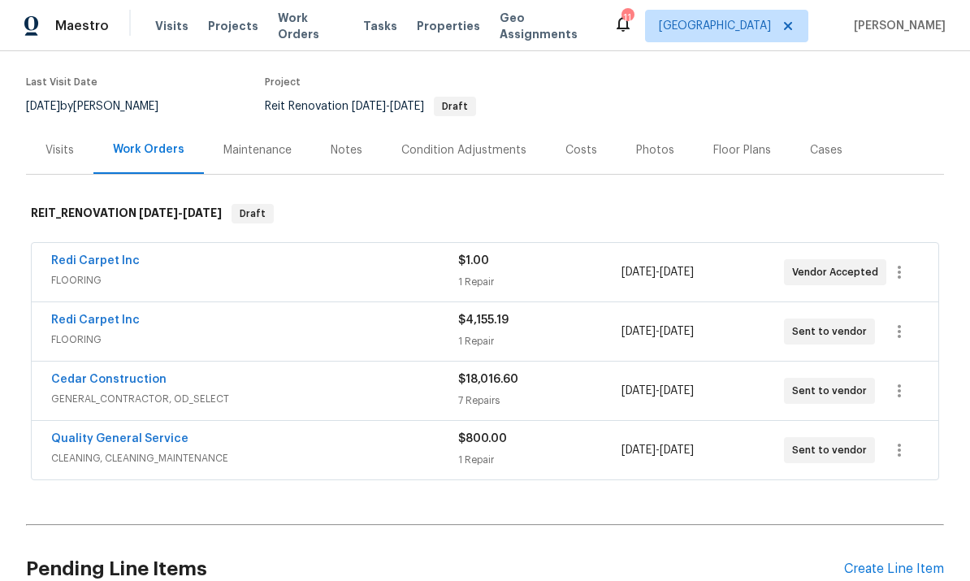
scroll to position [132, 0]
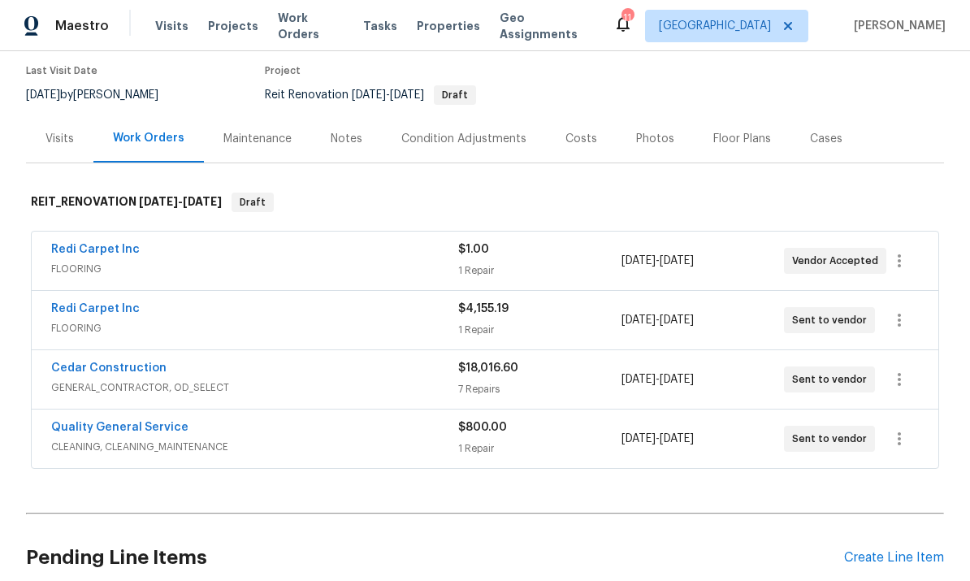
click at [361, 360] on div "Cedar Construction" at bounding box center [254, 369] width 407 height 19
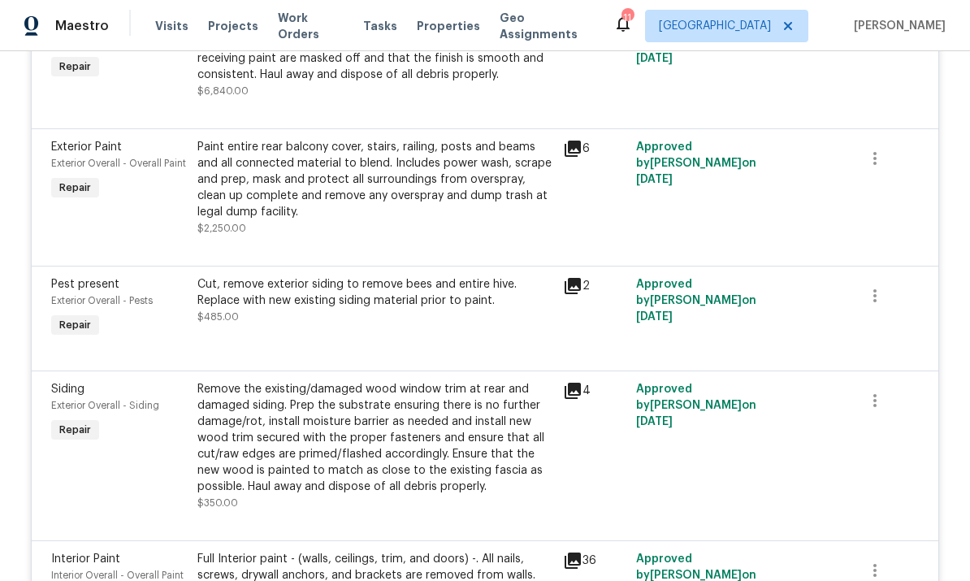
scroll to position [666, 0]
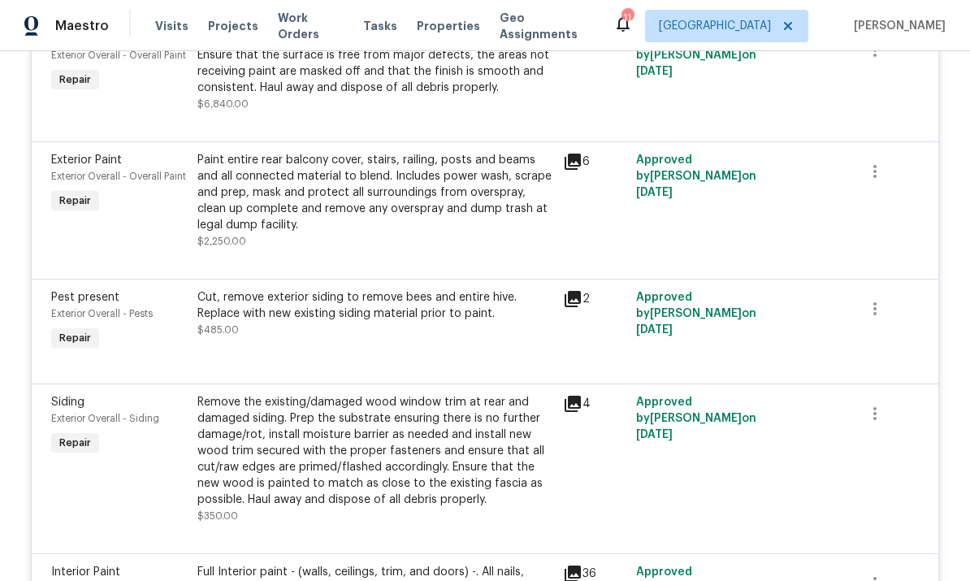
click at [569, 291] on icon at bounding box center [573, 299] width 16 height 16
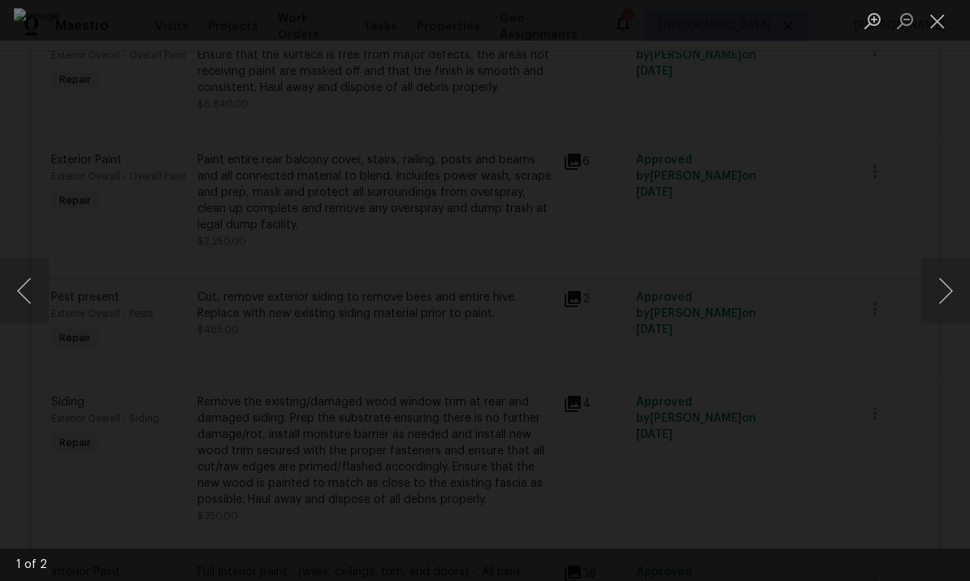
click at [927, 291] on button "Next image" at bounding box center [945, 290] width 49 height 65
click at [942, 284] on button "Next image" at bounding box center [945, 290] width 49 height 65
click at [937, 285] on button "Next image" at bounding box center [945, 290] width 49 height 65
click at [937, 291] on button "Next image" at bounding box center [945, 290] width 49 height 65
click at [937, 292] on button "Next image" at bounding box center [945, 290] width 49 height 65
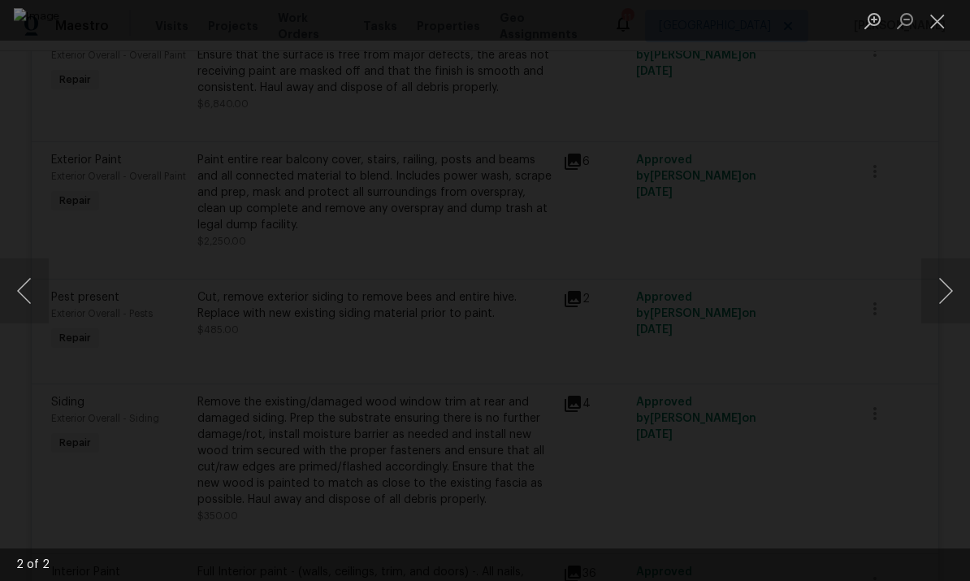
click at [933, 17] on button "Close lightbox" at bounding box center [937, 20] width 32 height 28
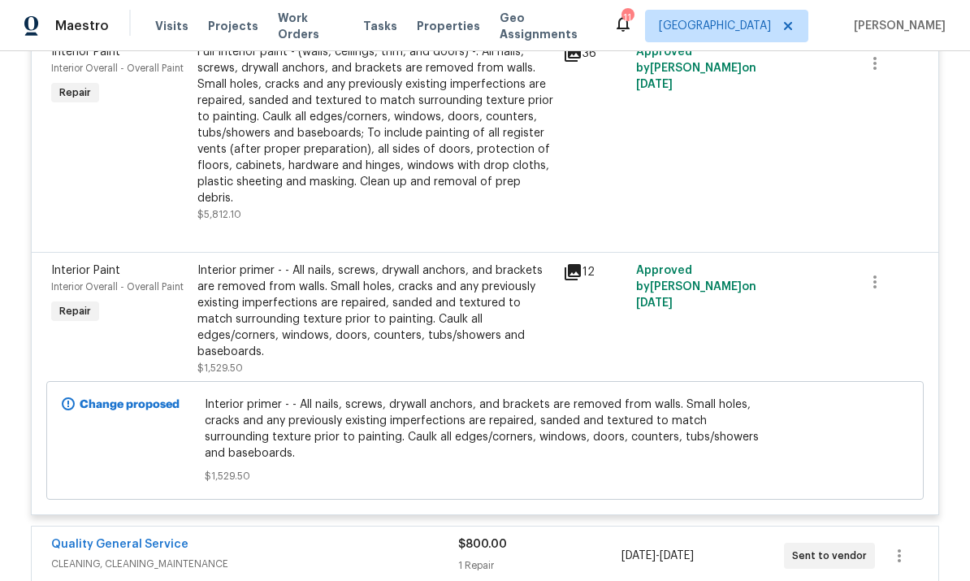
scroll to position [1189, 0]
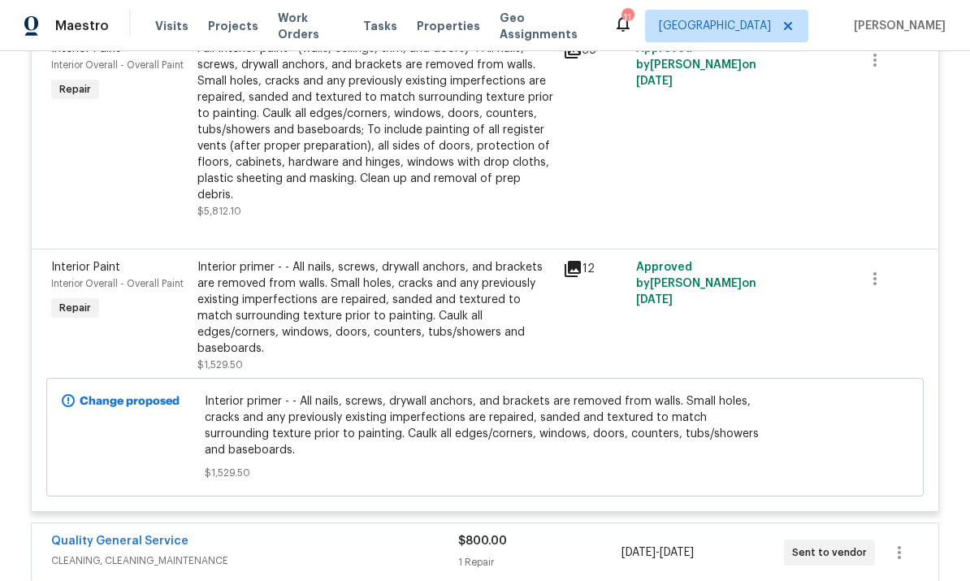
click at [565, 259] on icon at bounding box center [572, 268] width 19 height 19
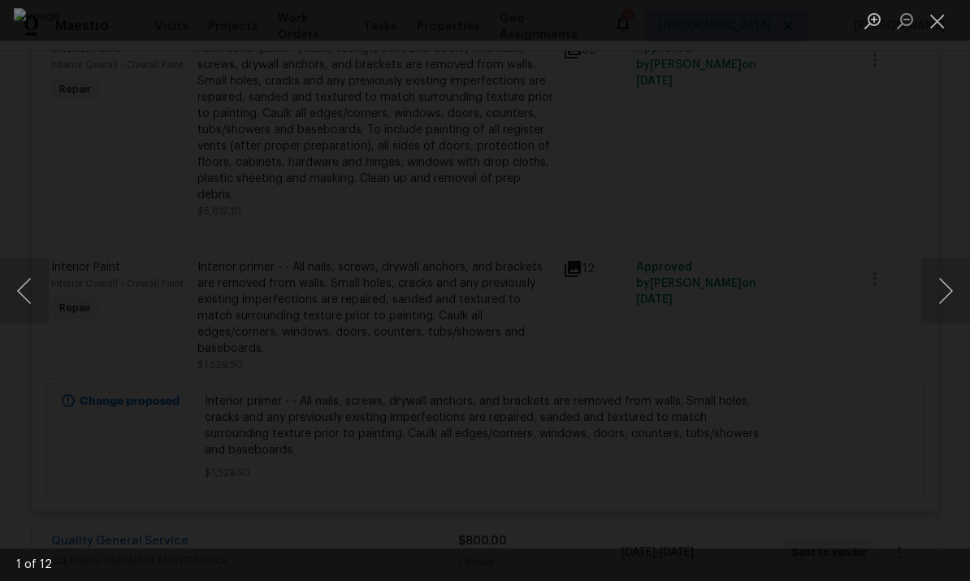
click at [935, 281] on button "Next image" at bounding box center [945, 290] width 49 height 65
click at [934, 295] on button "Next image" at bounding box center [945, 290] width 49 height 65
click at [931, 299] on button "Next image" at bounding box center [945, 290] width 49 height 65
click at [933, 288] on button "Next image" at bounding box center [945, 290] width 49 height 65
click at [934, 293] on button "Next image" at bounding box center [945, 290] width 49 height 65
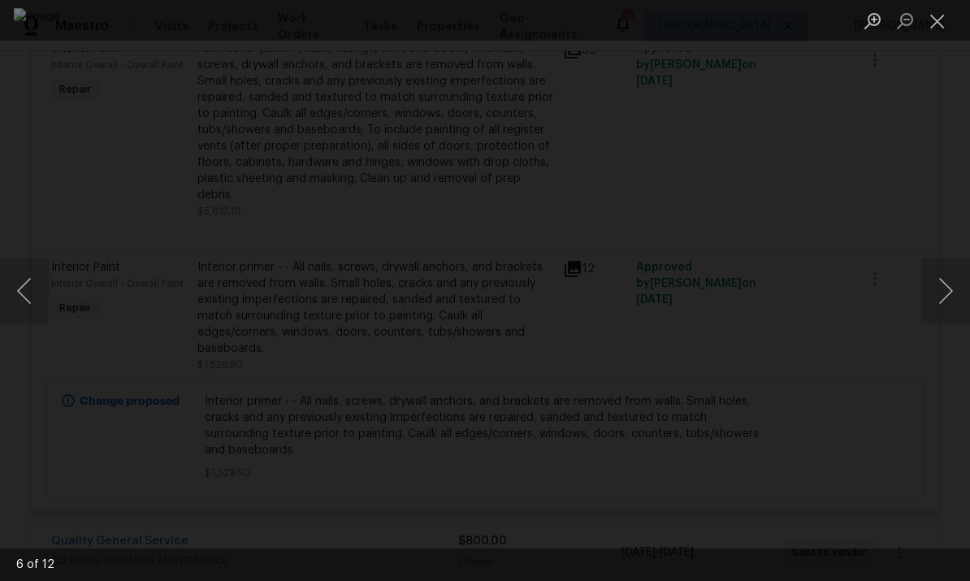
click at [933, 294] on button "Next image" at bounding box center [945, 290] width 49 height 65
click at [936, 296] on button "Next image" at bounding box center [945, 290] width 49 height 65
click at [933, 290] on button "Next image" at bounding box center [945, 290] width 49 height 65
click at [932, 296] on button "Next image" at bounding box center [945, 290] width 49 height 65
click at [936, 287] on button "Next image" at bounding box center [945, 290] width 49 height 65
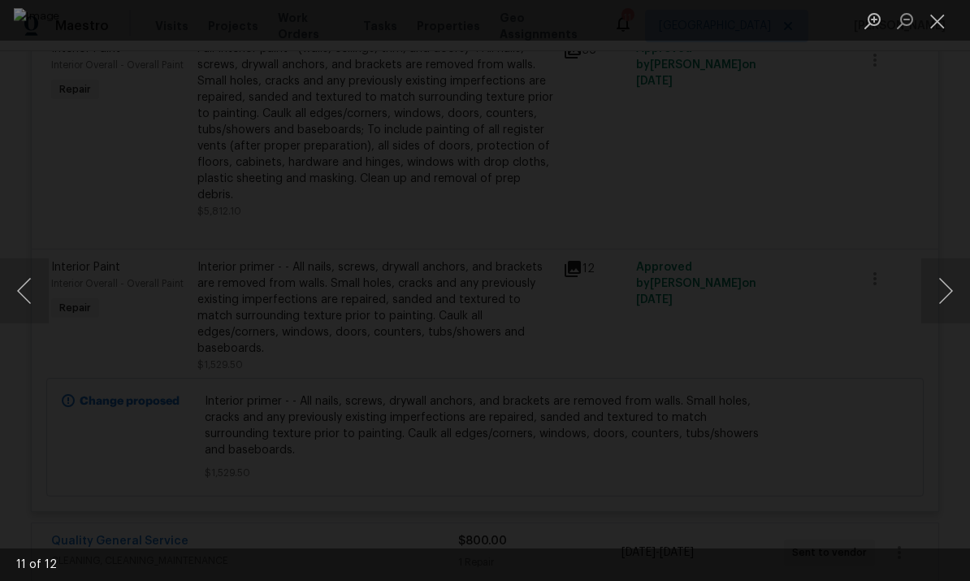
click at [936, 288] on button "Next image" at bounding box center [945, 290] width 49 height 65
click at [940, 290] on button "Next image" at bounding box center [945, 290] width 49 height 65
click at [939, 288] on button "Next image" at bounding box center [945, 290] width 49 height 65
click at [940, 287] on button "Next image" at bounding box center [945, 290] width 49 height 65
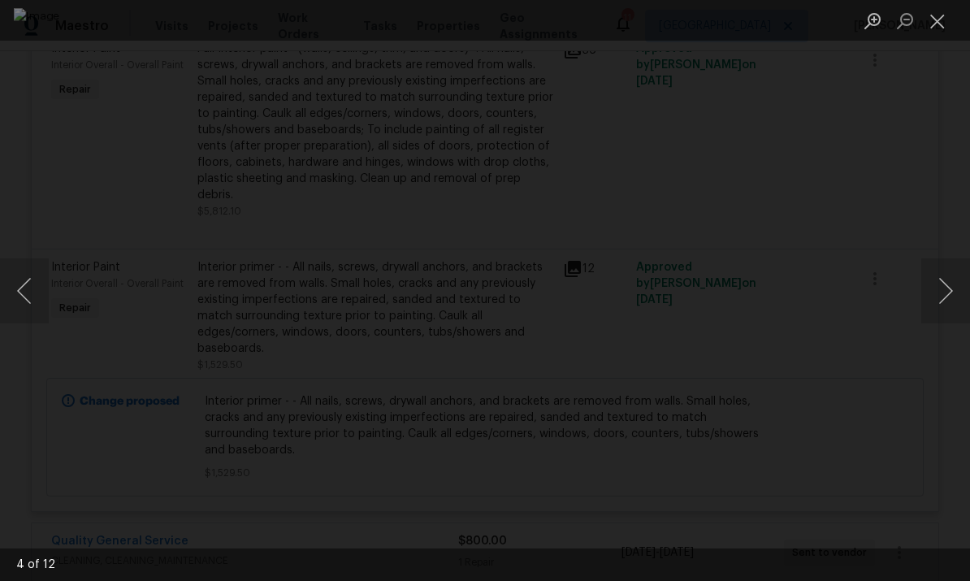
click at [939, 286] on button "Next image" at bounding box center [945, 290] width 49 height 65
click at [937, 288] on button "Next image" at bounding box center [945, 290] width 49 height 65
click at [934, 29] on button "Close lightbox" at bounding box center [937, 20] width 32 height 28
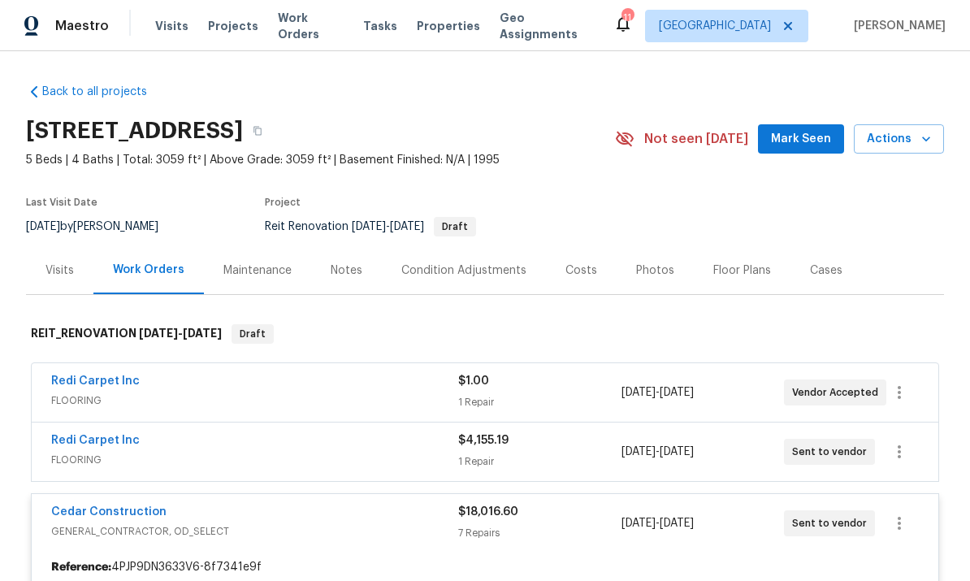
scroll to position [0, 0]
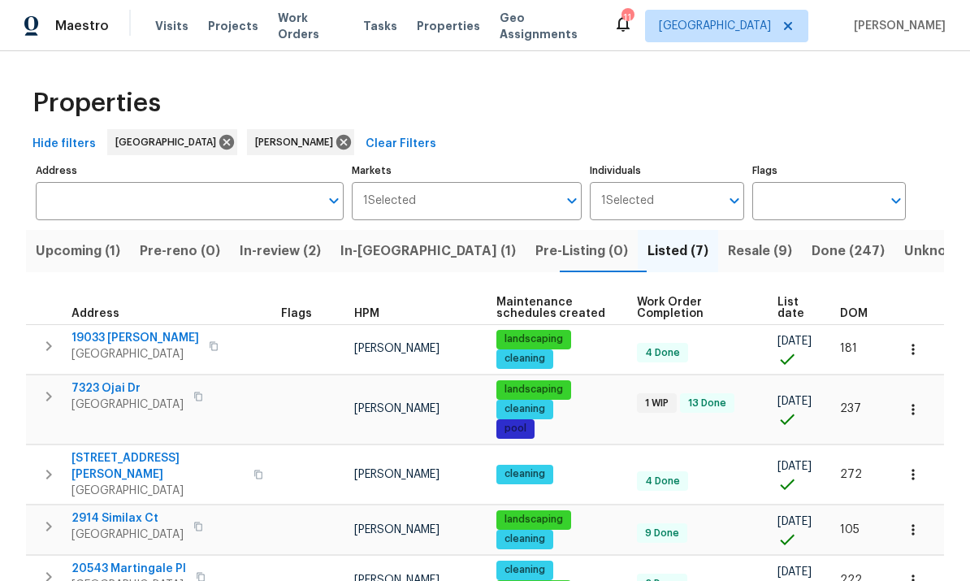
click at [728, 255] on span "Resale (9)" at bounding box center [760, 251] width 64 height 23
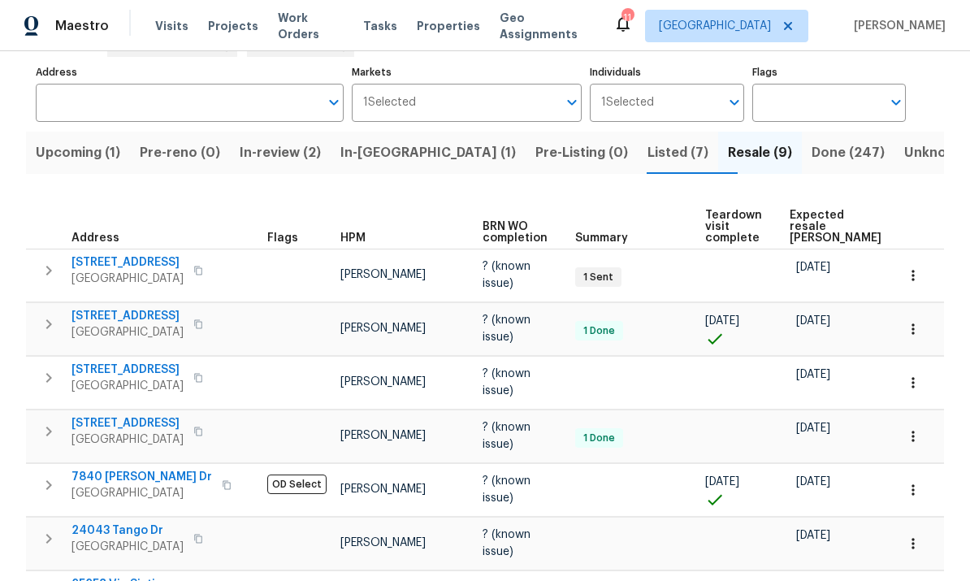
scroll to position [97, 0]
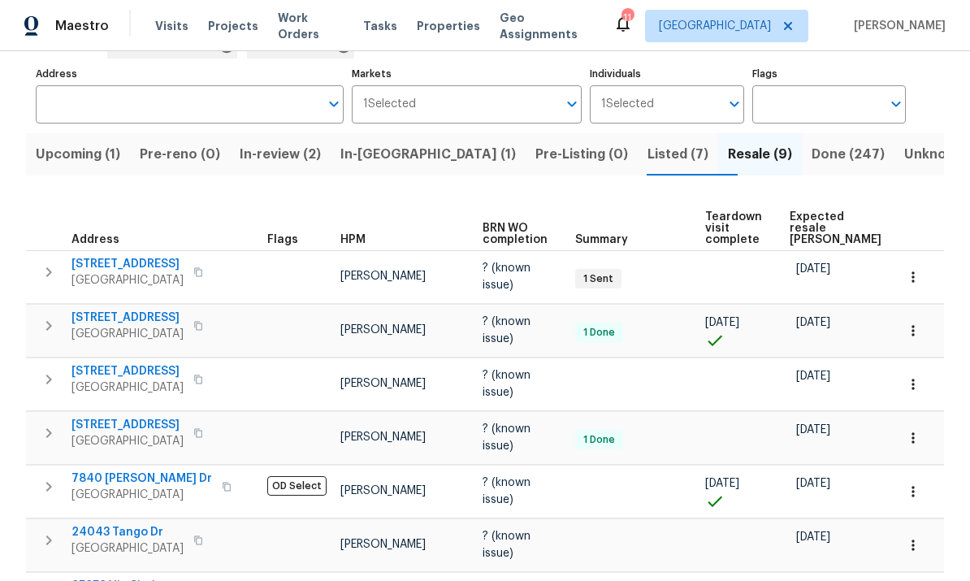
click at [647, 156] on span "Listed (7)" at bounding box center [677, 154] width 61 height 23
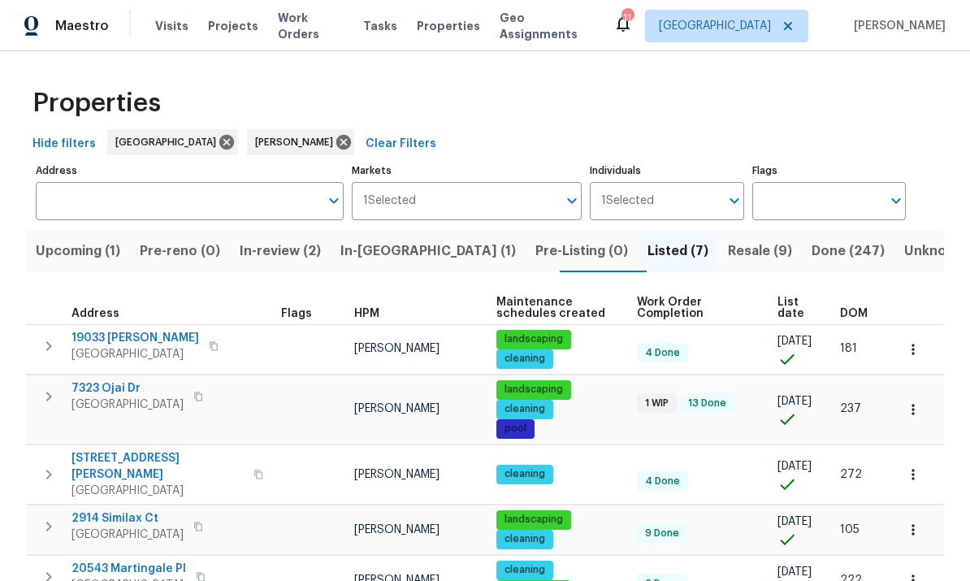
click at [859, 314] on span "DOM" at bounding box center [854, 313] width 28 height 11
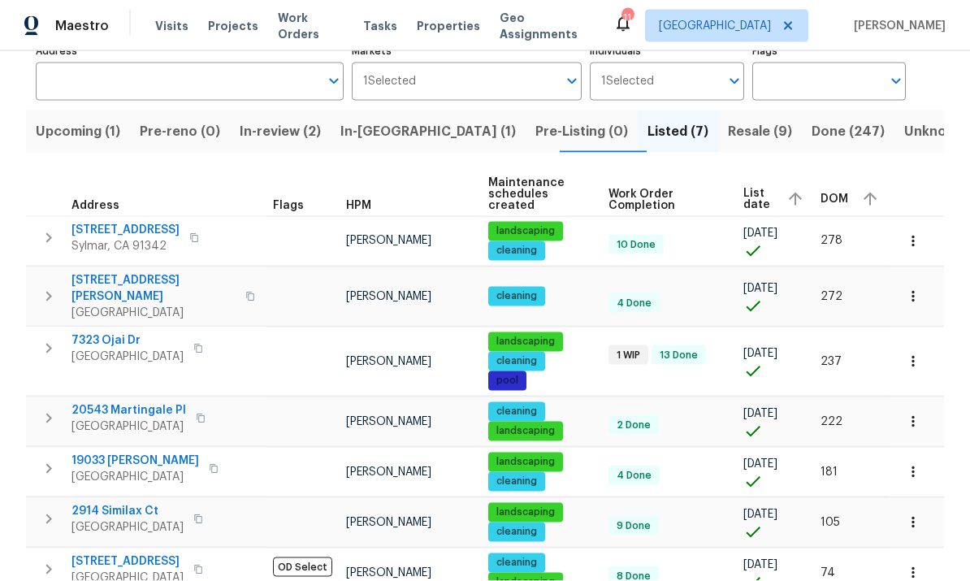
scroll to position [61, 0]
click at [913, 353] on icon "button" at bounding box center [913, 361] width 16 height 16
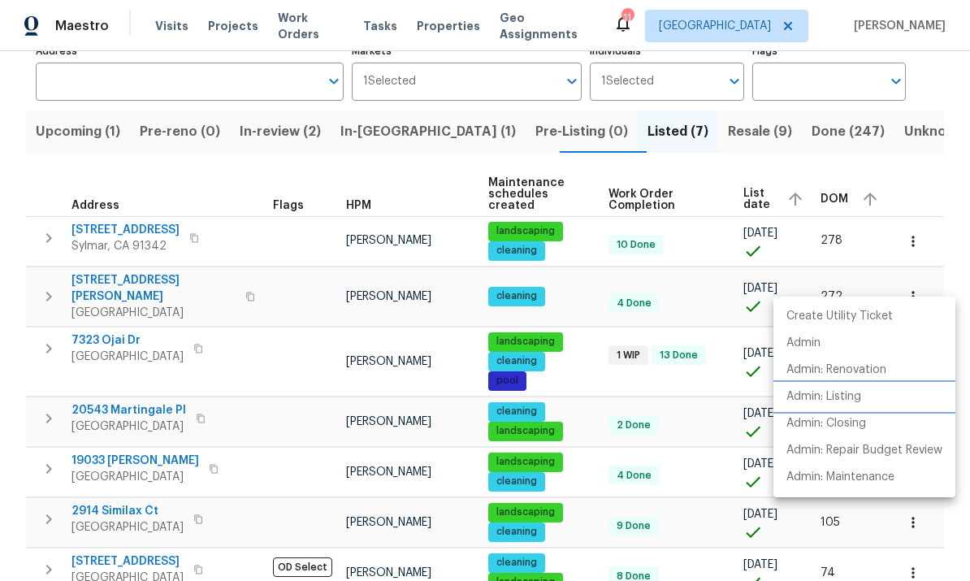
click at [850, 393] on p "Admin: Listing" at bounding box center [823, 396] width 75 height 17
click at [664, 366] on div at bounding box center [485, 290] width 970 height 581
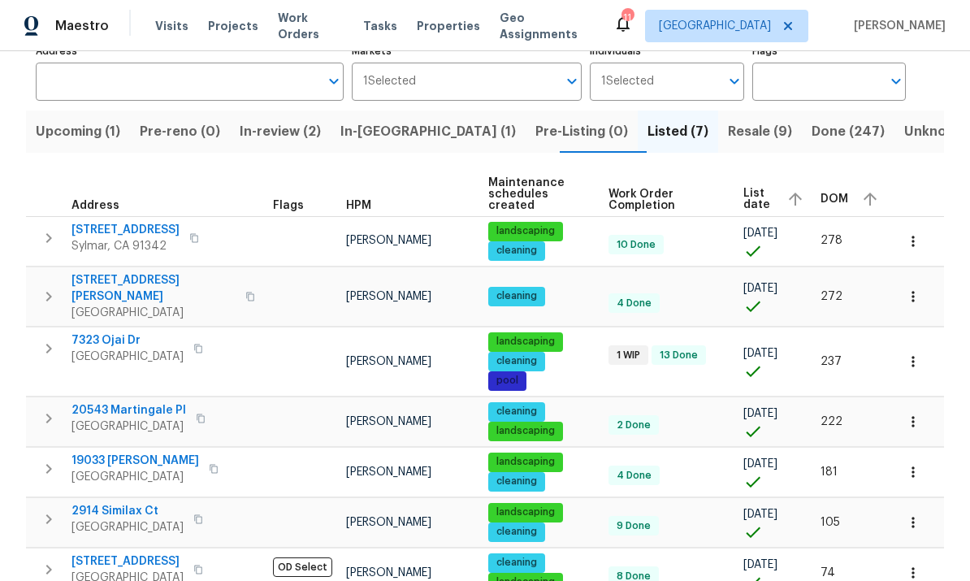
click at [728, 120] on span "Resale (9)" at bounding box center [760, 131] width 64 height 23
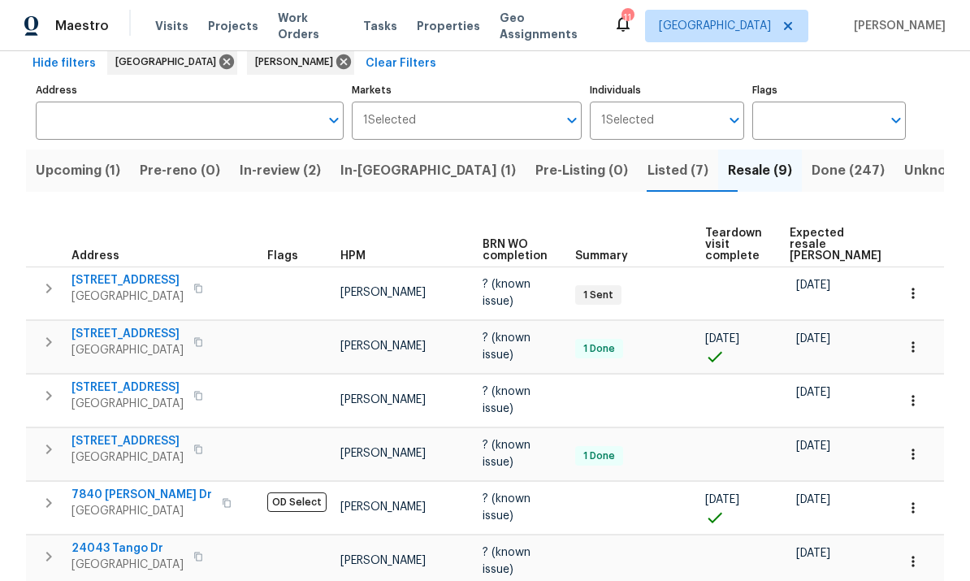
scroll to position [68, 0]
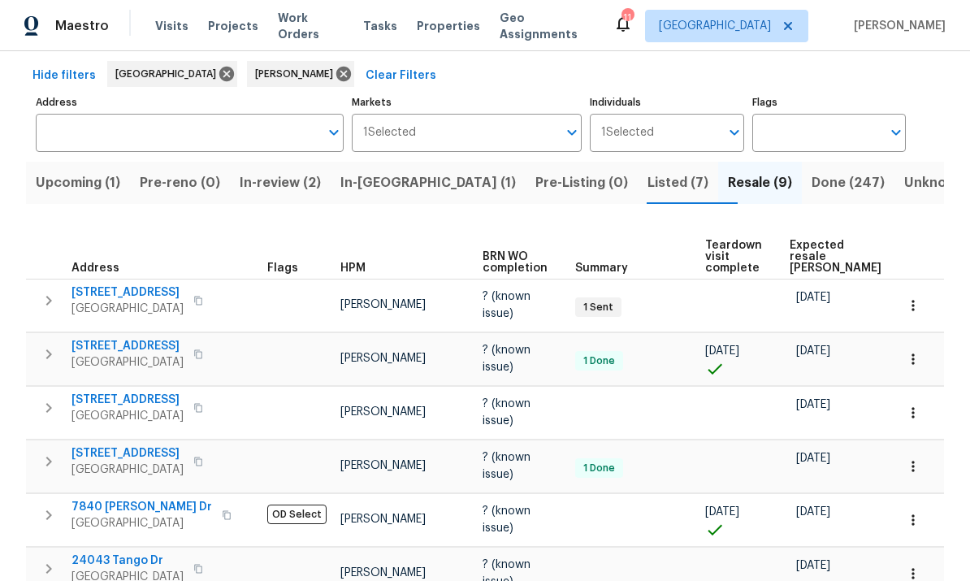
click at [815, 242] on span "Expected resale [PERSON_NAME]" at bounding box center [835, 257] width 92 height 34
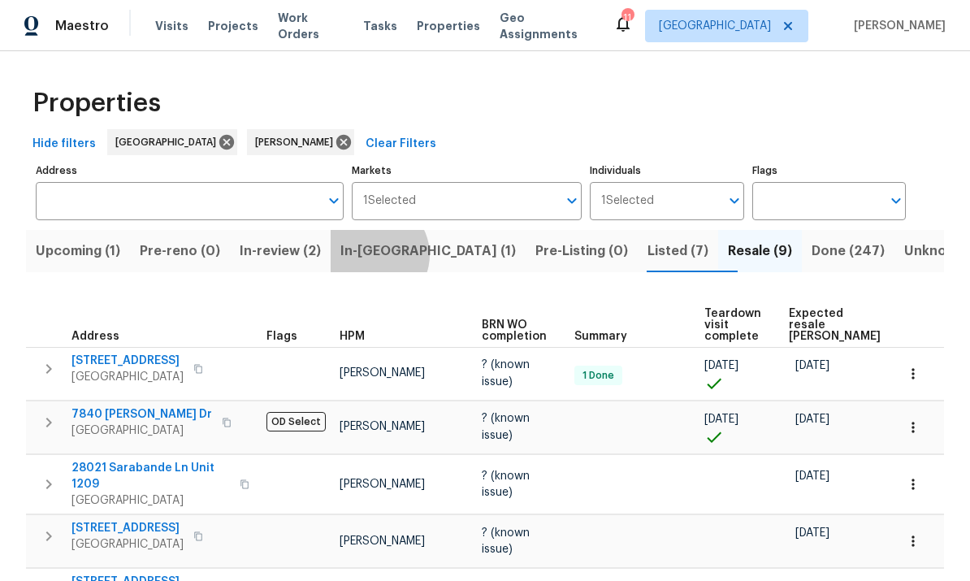
click at [392, 240] on span "In-[GEOGRAPHIC_DATA] (1)" at bounding box center [427, 251] width 175 height 23
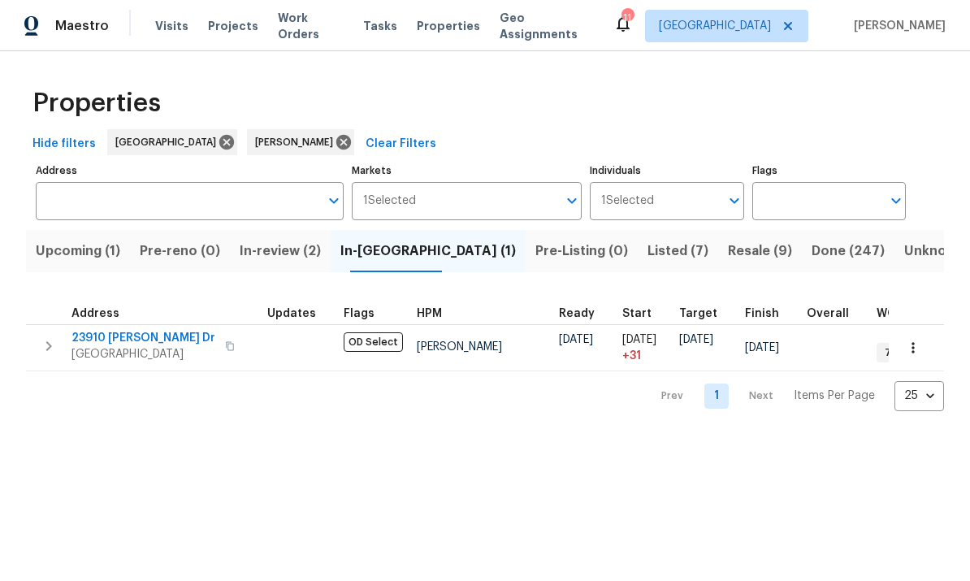
click at [290, 263] on button "In-review (2)" at bounding box center [280, 251] width 101 height 42
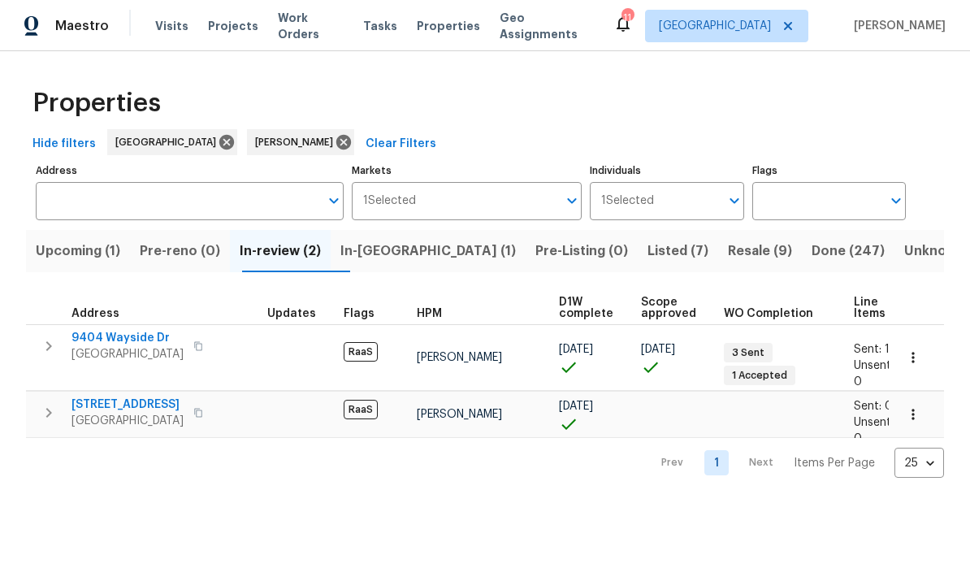
click at [388, 255] on span "In-[GEOGRAPHIC_DATA] (1)" at bounding box center [427, 251] width 175 height 23
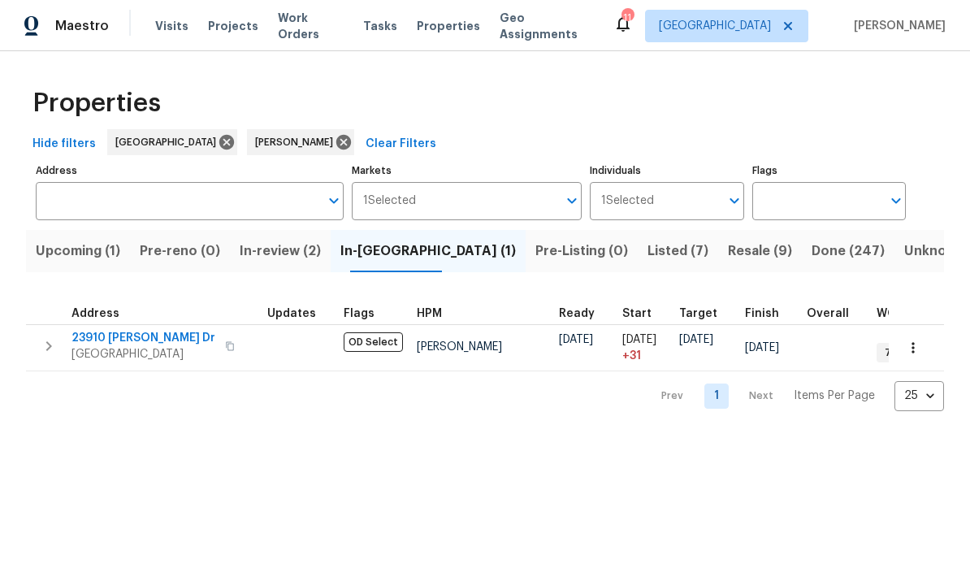
click at [81, 249] on span "Upcoming (1)" at bounding box center [78, 251] width 84 height 23
